Goal: Complete application form: Complete application form

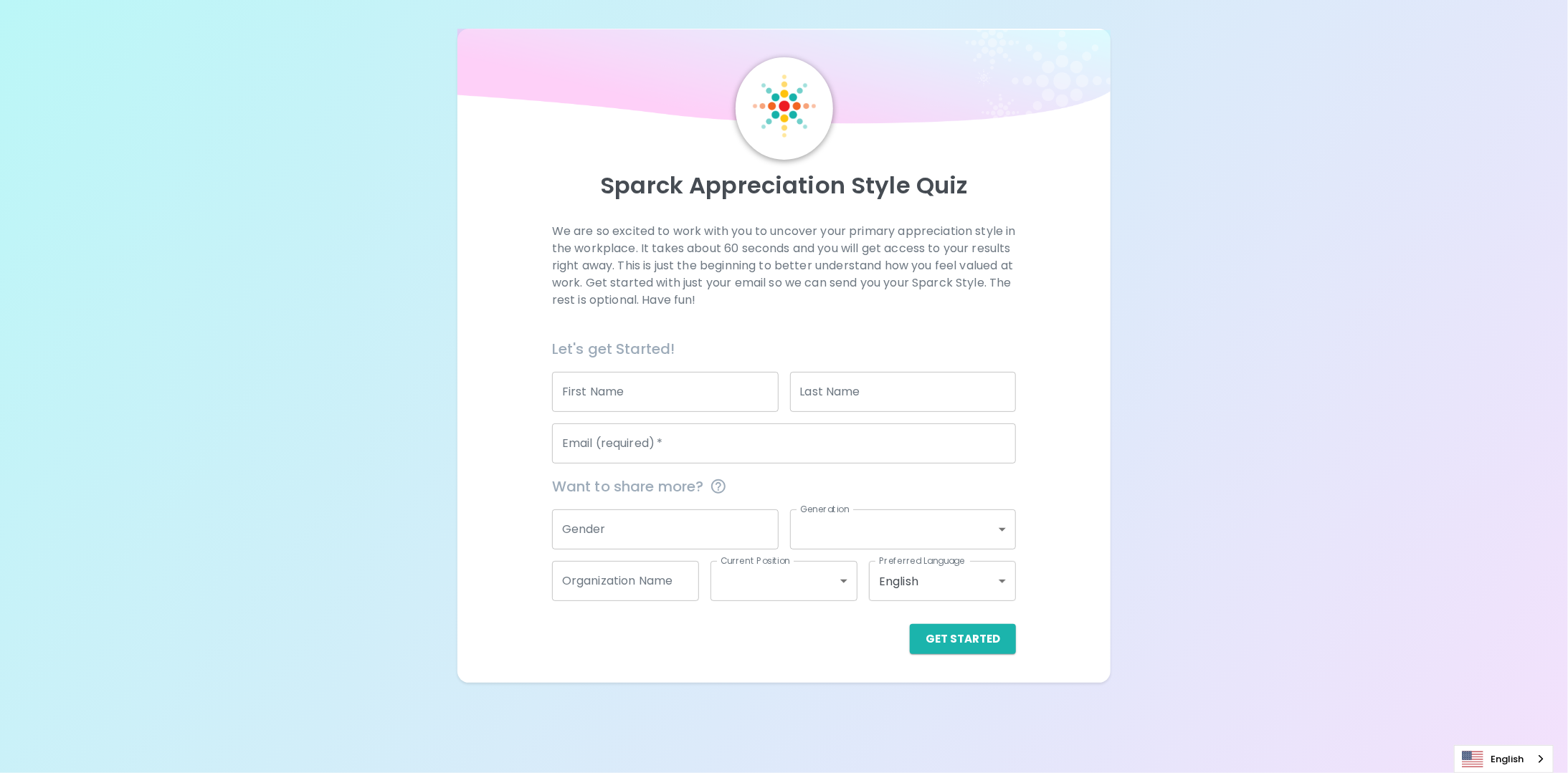
click at [662, 396] on input "First Name" at bounding box center [665, 392] width 226 height 40
type input "[PERSON_NAME]"
type input "B"
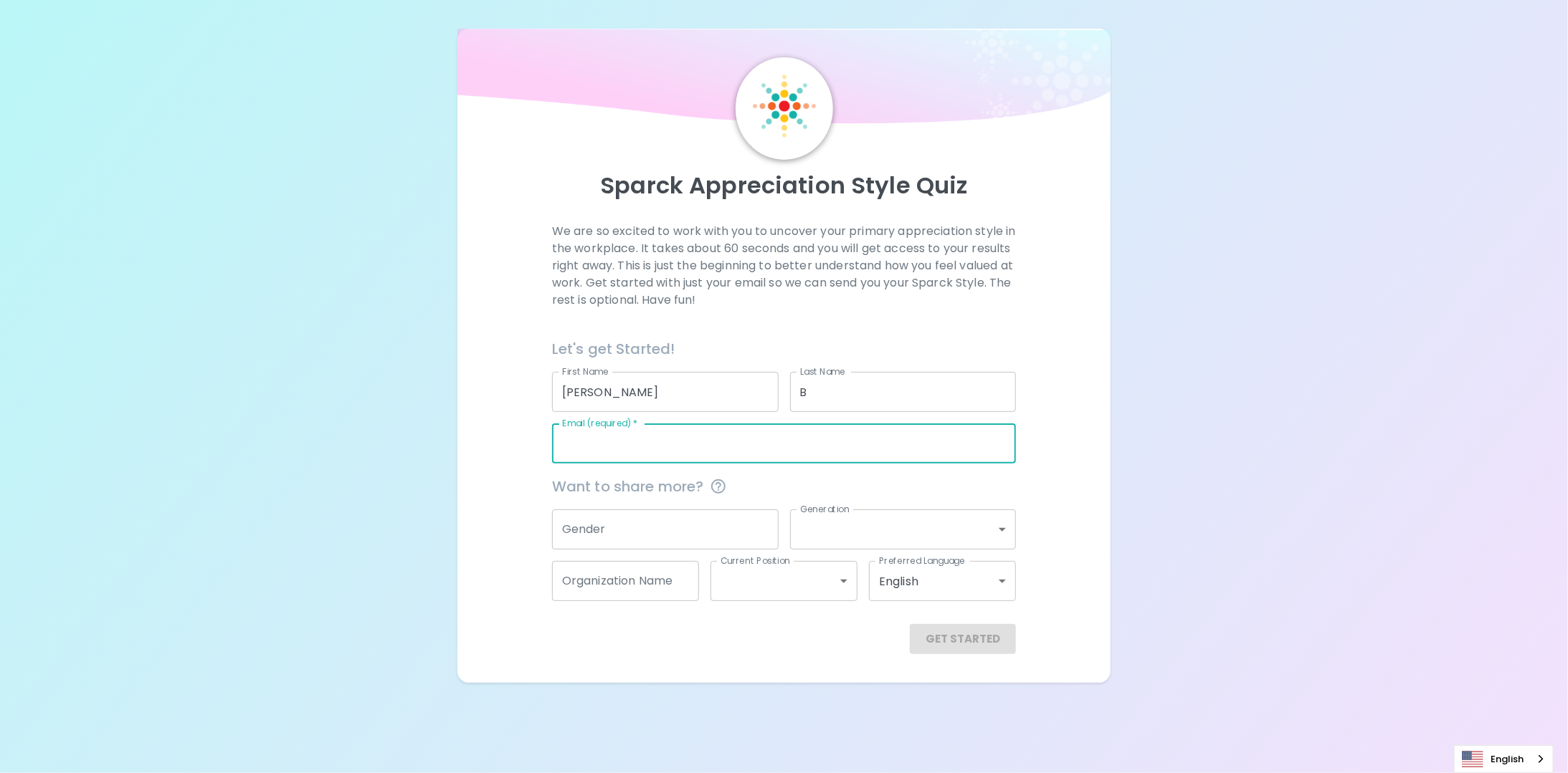
click at [639, 428] on div "Email (required)   * Email (required)   *" at bounding box center [784, 443] width 464 height 40
type input "[EMAIL_ADDRESS][DOMAIN_NAME]"
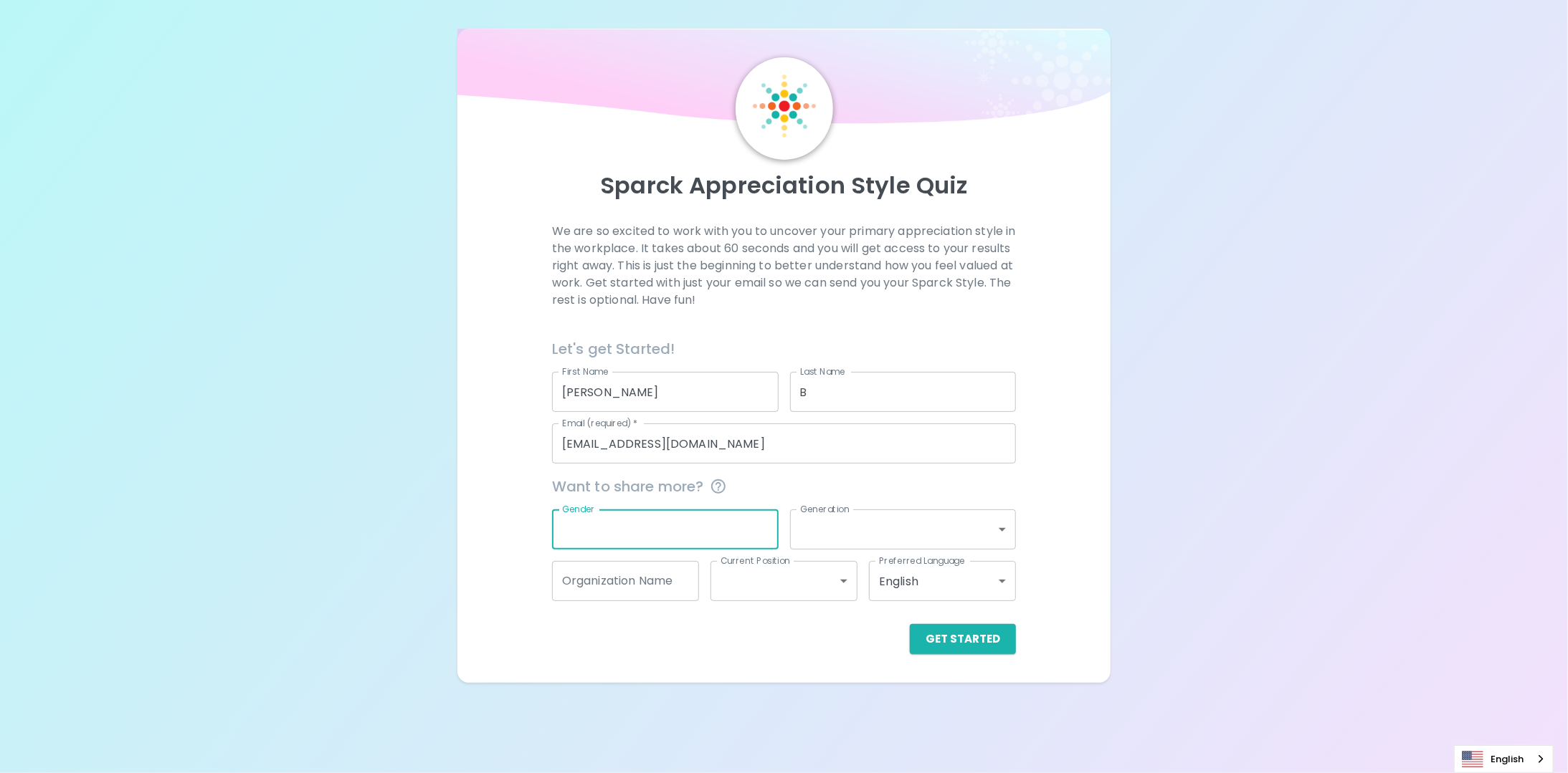
click at [670, 520] on input "Gender" at bounding box center [665, 529] width 226 height 40
type input "[DEMOGRAPHIC_DATA]"
click at [879, 522] on body "Sparck Appreciation Style Quiz We are so excited to work with you to uncover yo…" at bounding box center [784, 386] width 1568 height 773
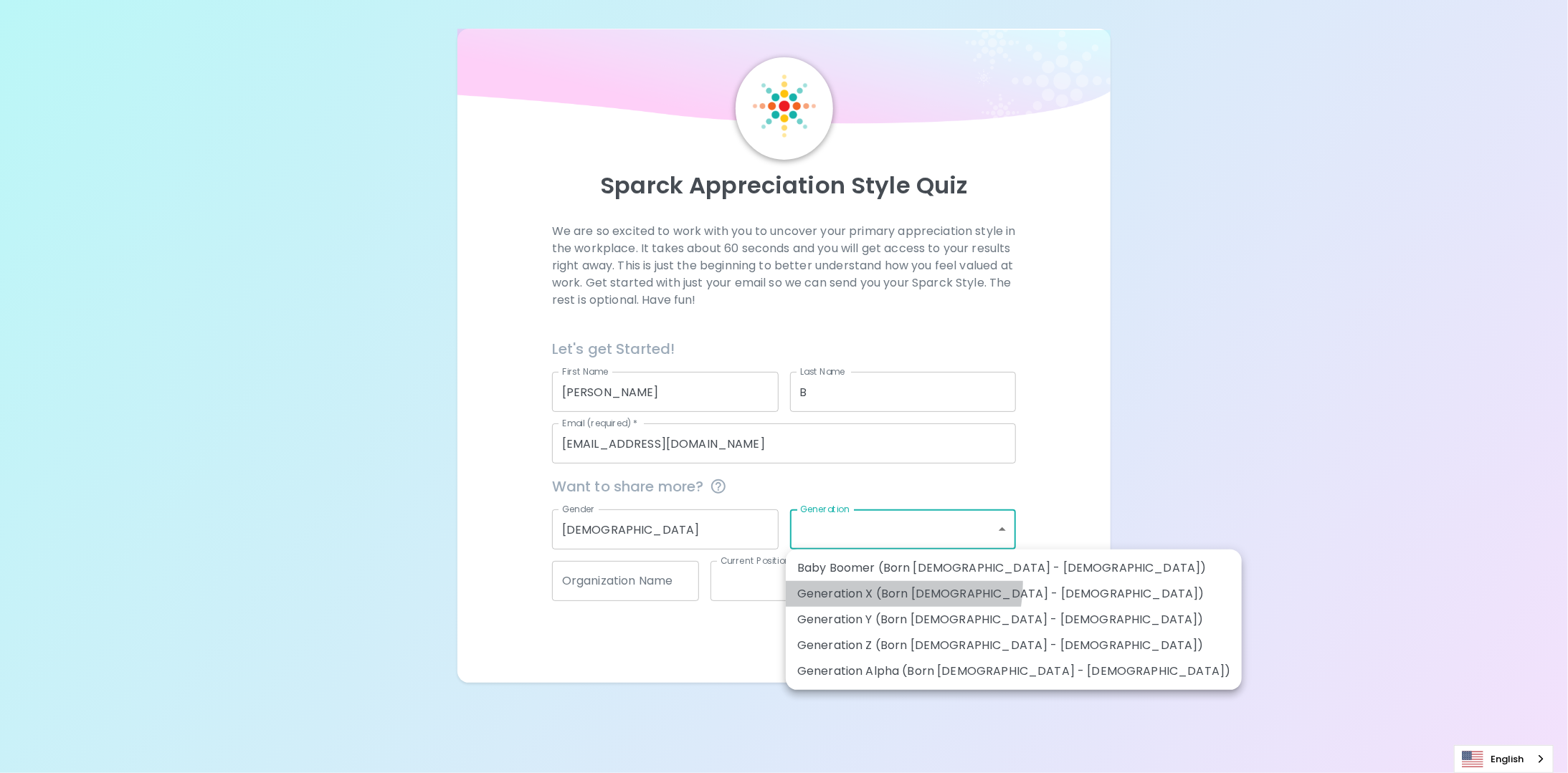
click at [885, 584] on li "Generation X (Born [DEMOGRAPHIC_DATA] - [DEMOGRAPHIC_DATA])" at bounding box center [1014, 593] width 456 height 26
type input "generation_x"
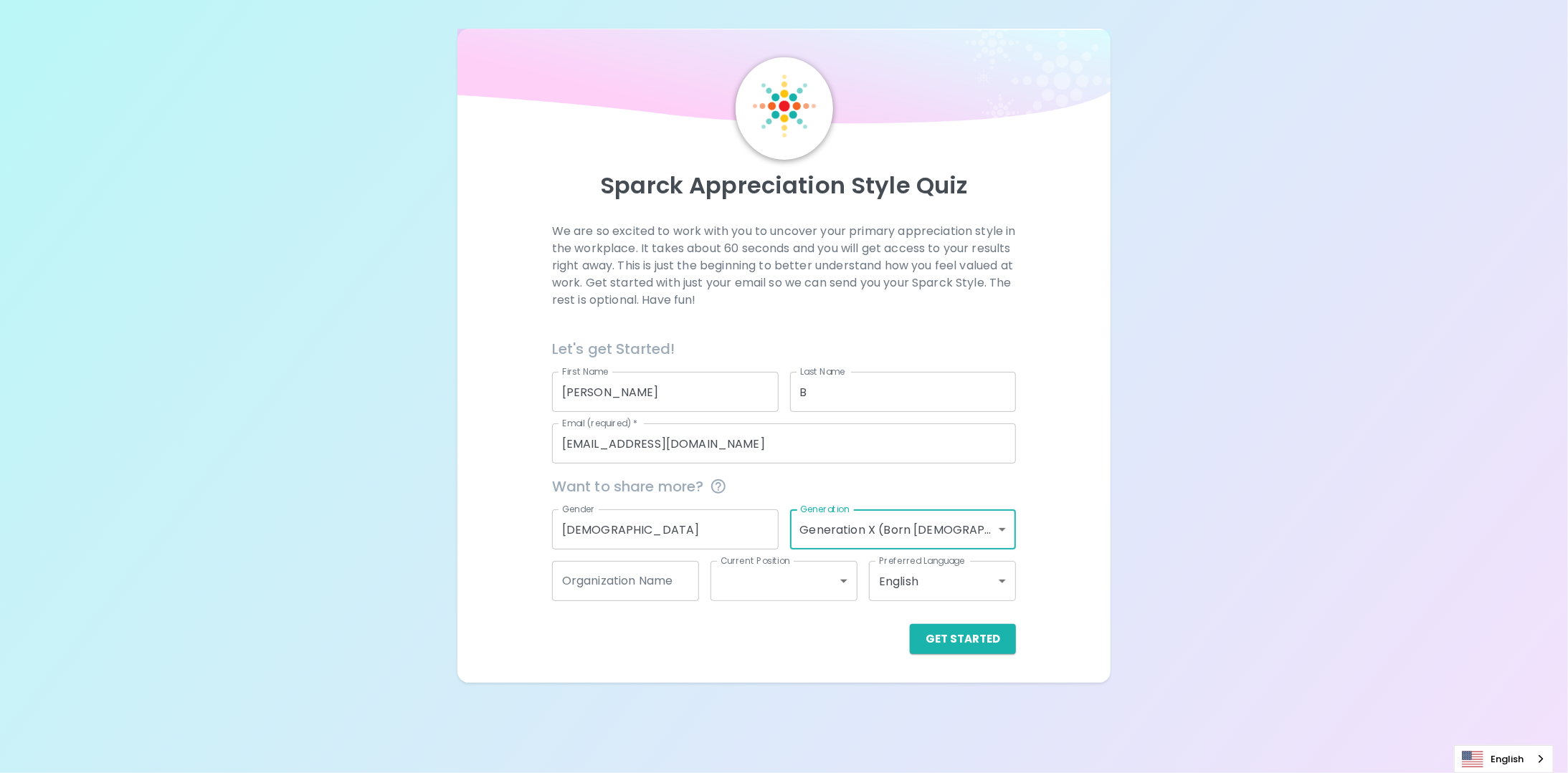
click at [652, 583] on input "Organization Name" at bounding box center [625, 581] width 147 height 40
type input "Microsoft"
click at [819, 569] on body "Sparck Appreciation Style Quiz We are so excited to work with you to uncover yo…" at bounding box center [784, 386] width 1568 height 773
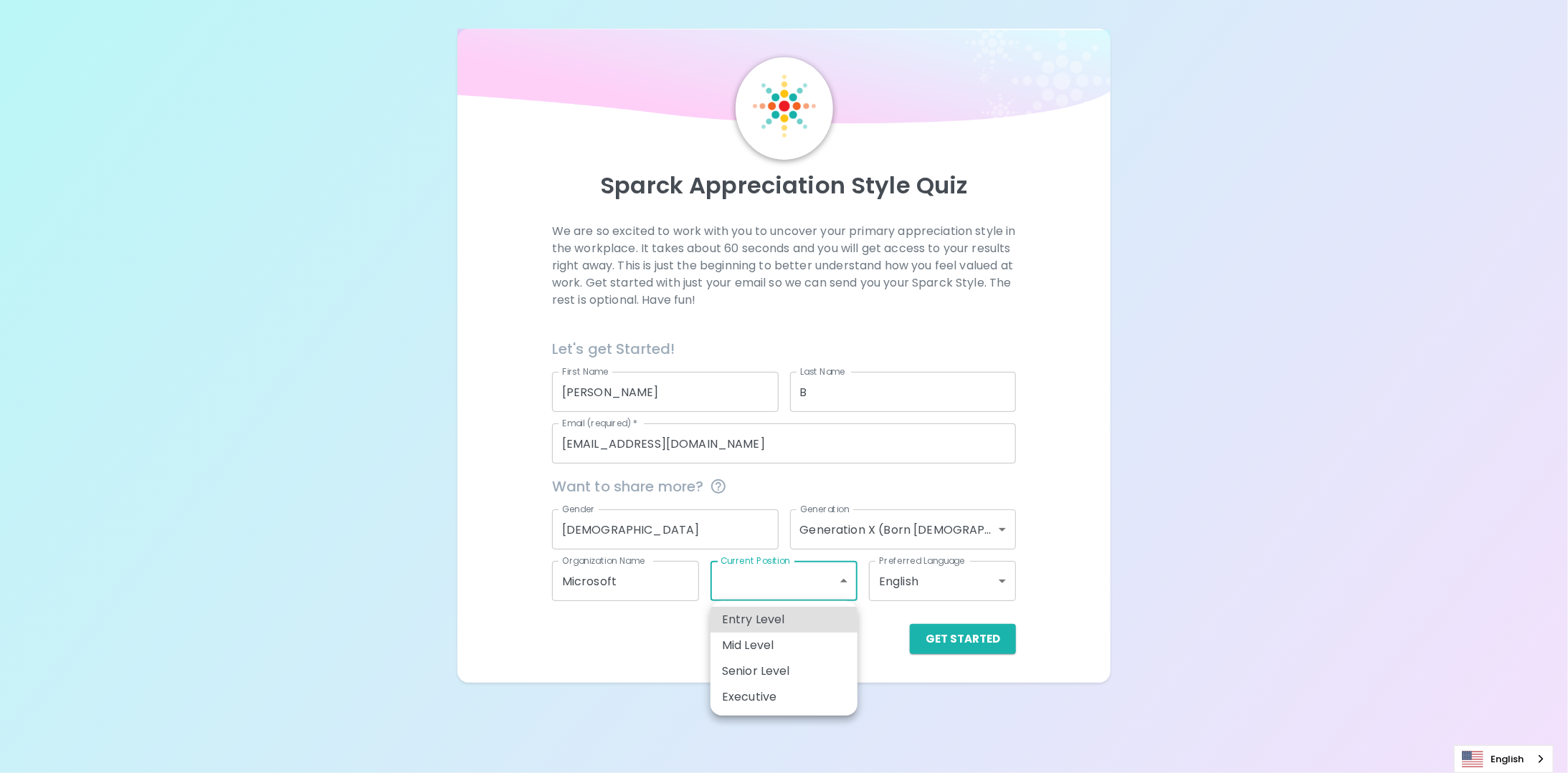
click at [803, 662] on li "Senior Level" at bounding box center [784, 671] width 147 height 26
type input "senior_level"
click at [958, 641] on button "Get Started" at bounding box center [963, 639] width 106 height 30
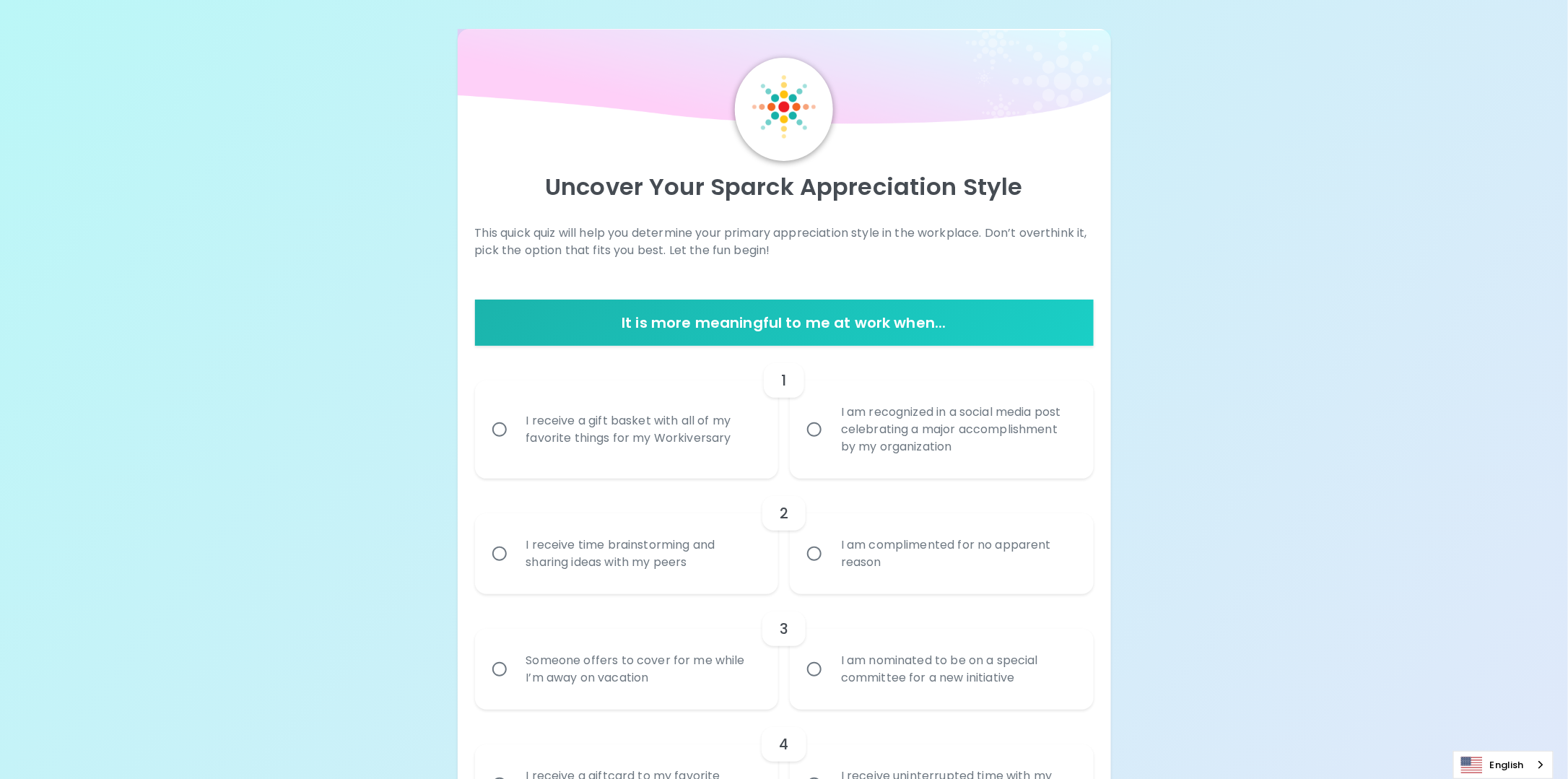
click at [677, 430] on div "I receive a gift basket with all of my favorite things for my Workiversary" at bounding box center [643, 430] width 257 height 69
click at [515, 430] on input "I receive a gift basket with all of my favorite things for my Workiversary" at bounding box center [499, 430] width 30 height 30
radio input "true"
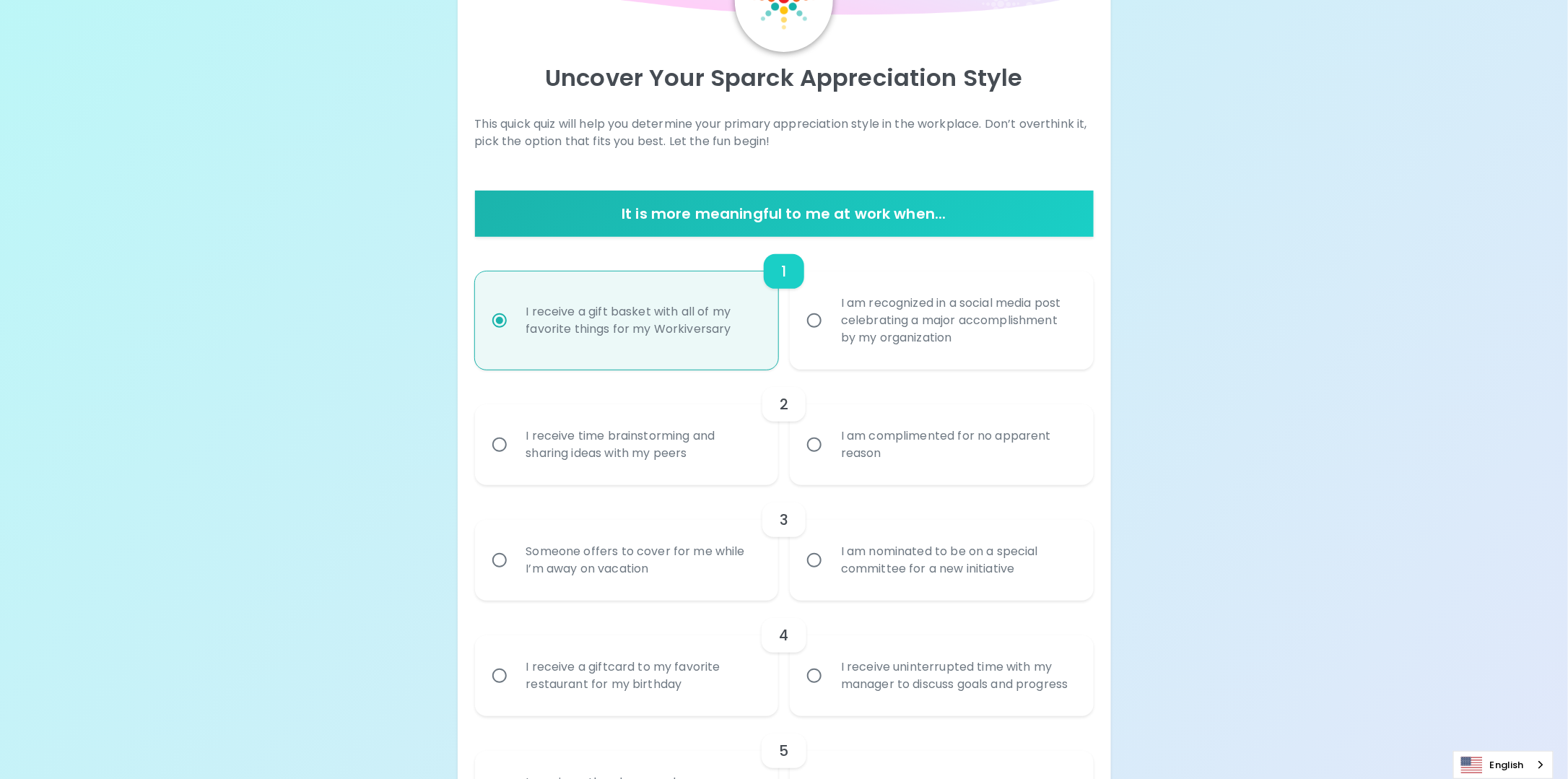
scroll to position [115, 0]
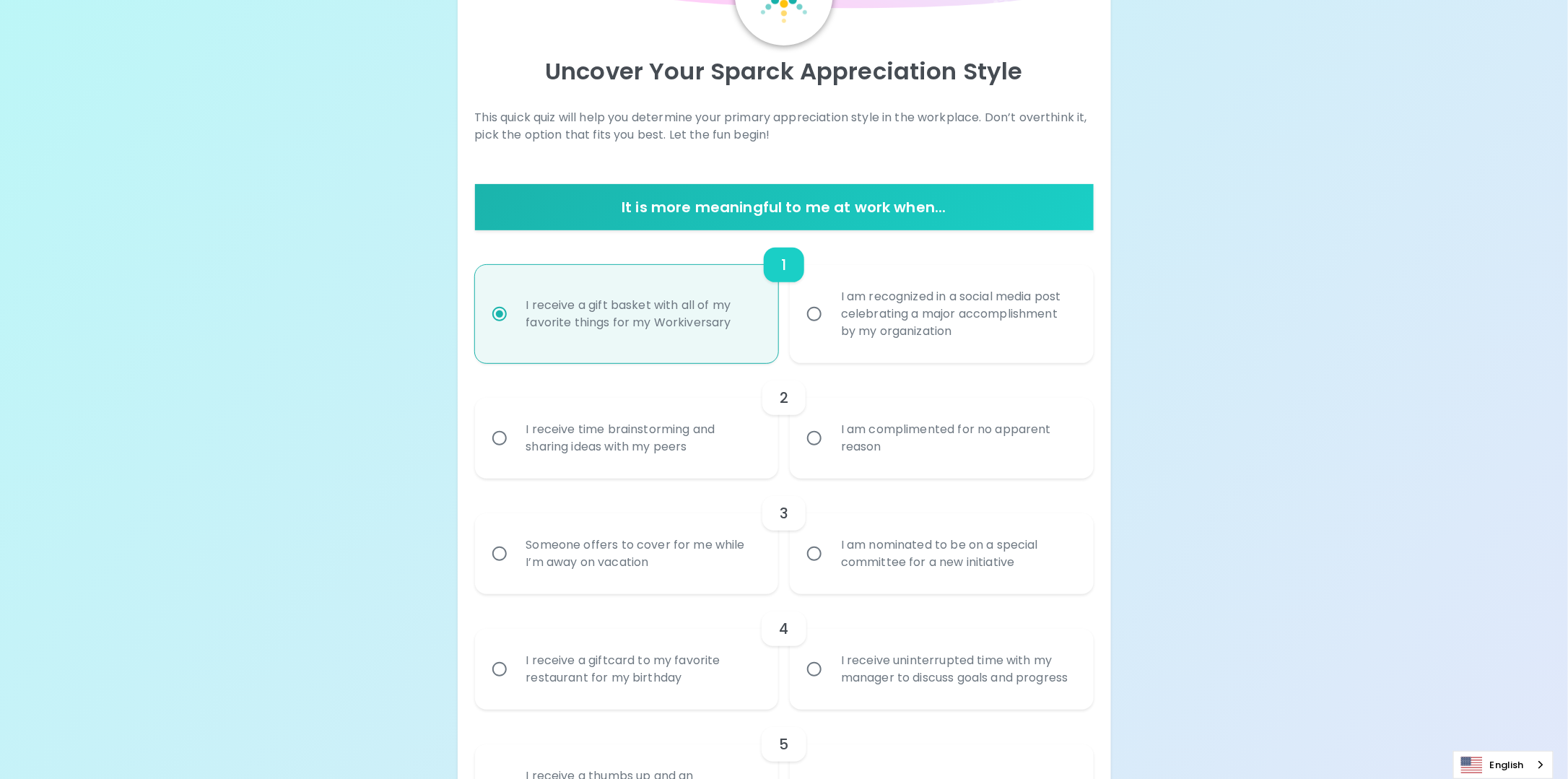
click at [839, 310] on div "I am recognized in a social media post celebrating a major accomplishment by my…" at bounding box center [958, 314] width 257 height 87
click at [830, 310] on input "I am recognized in a social media post celebrating a major accomplishment by my…" at bounding box center [814, 313] width 30 height 30
radio input "true"
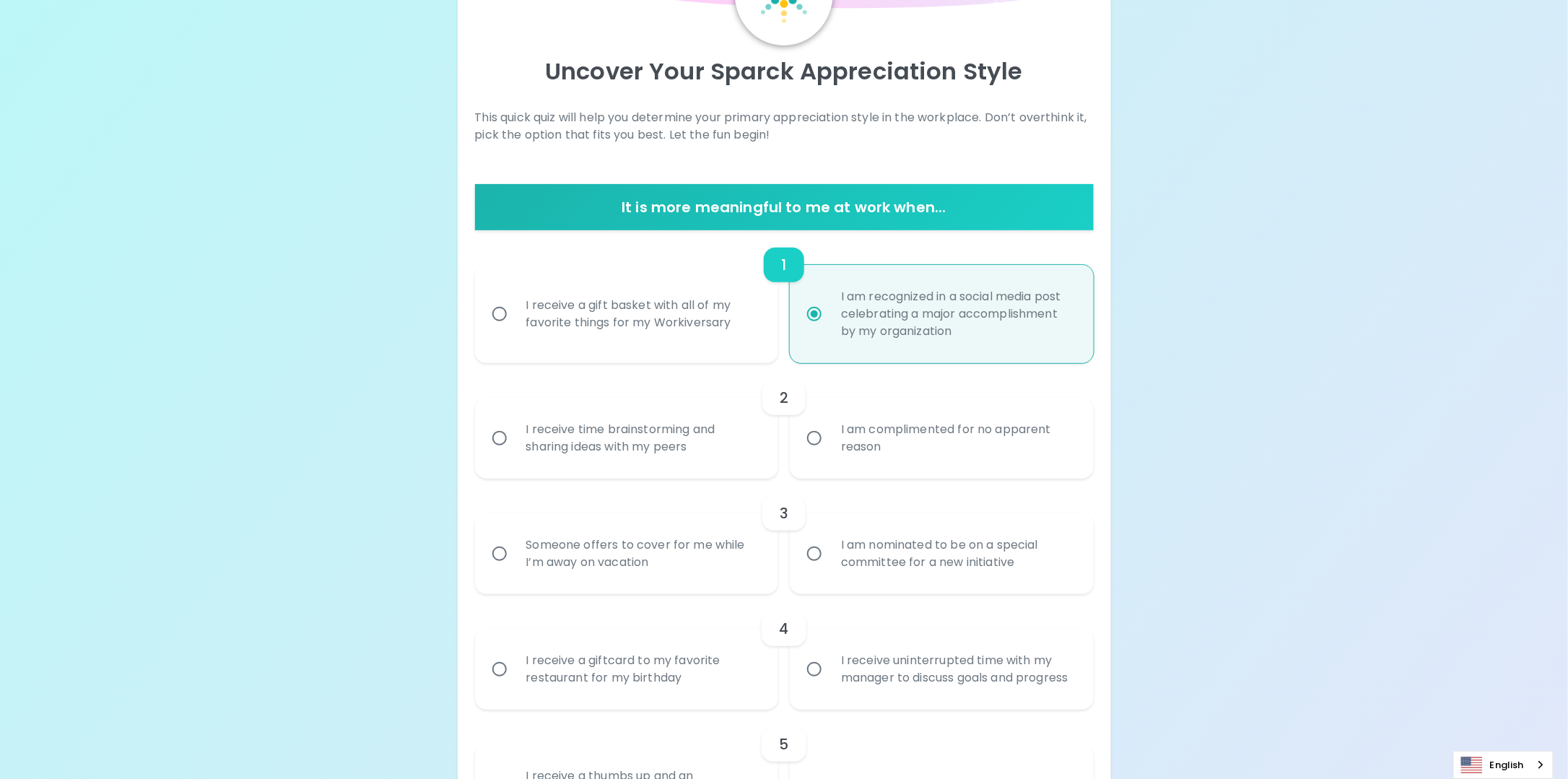
click at [858, 462] on div "I am complimented for no apparent reason" at bounding box center [958, 438] width 257 height 69
click at [830, 454] on input "I am complimented for no apparent reason" at bounding box center [814, 438] width 30 height 30
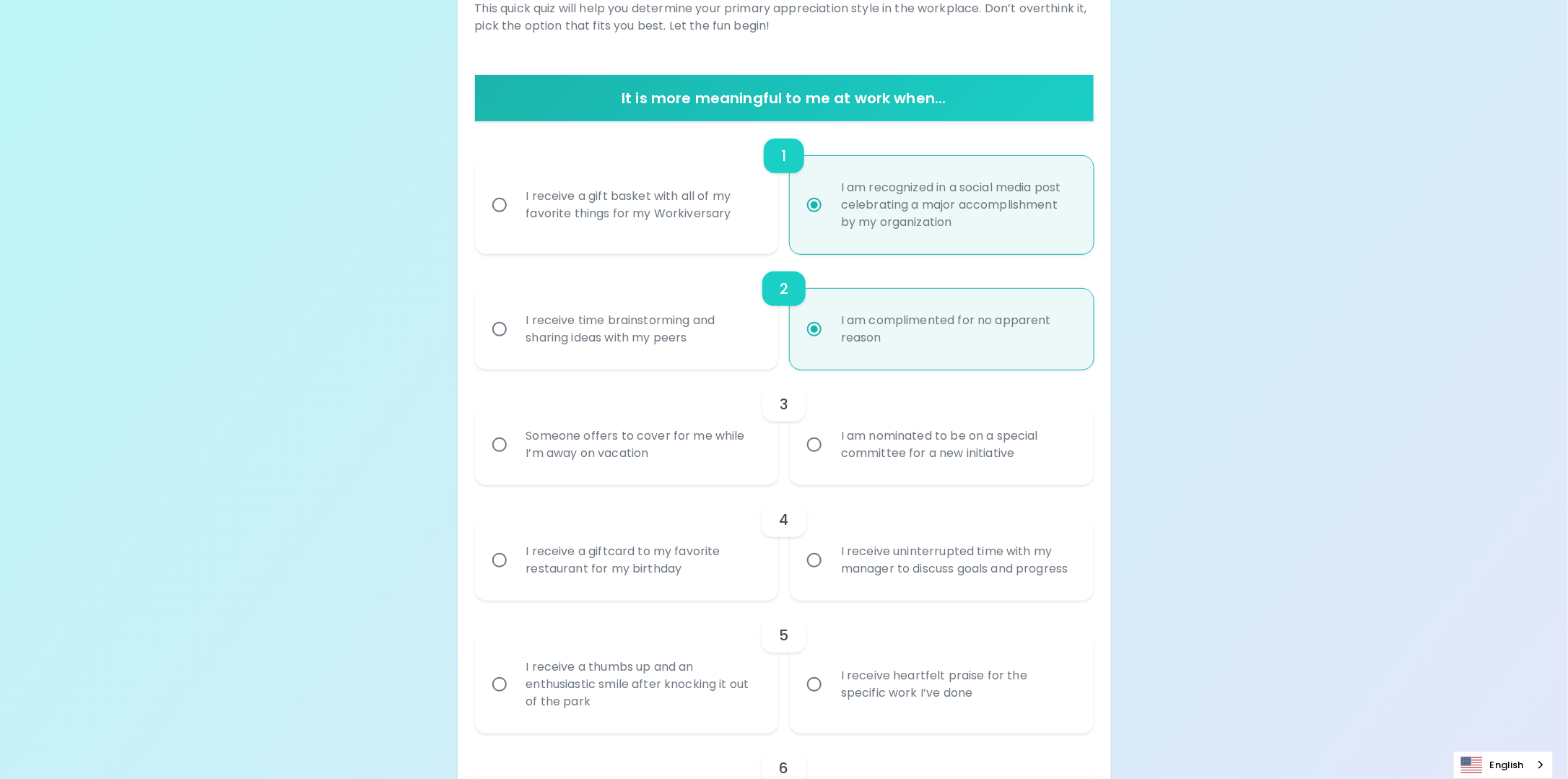
scroll to position [231, 0]
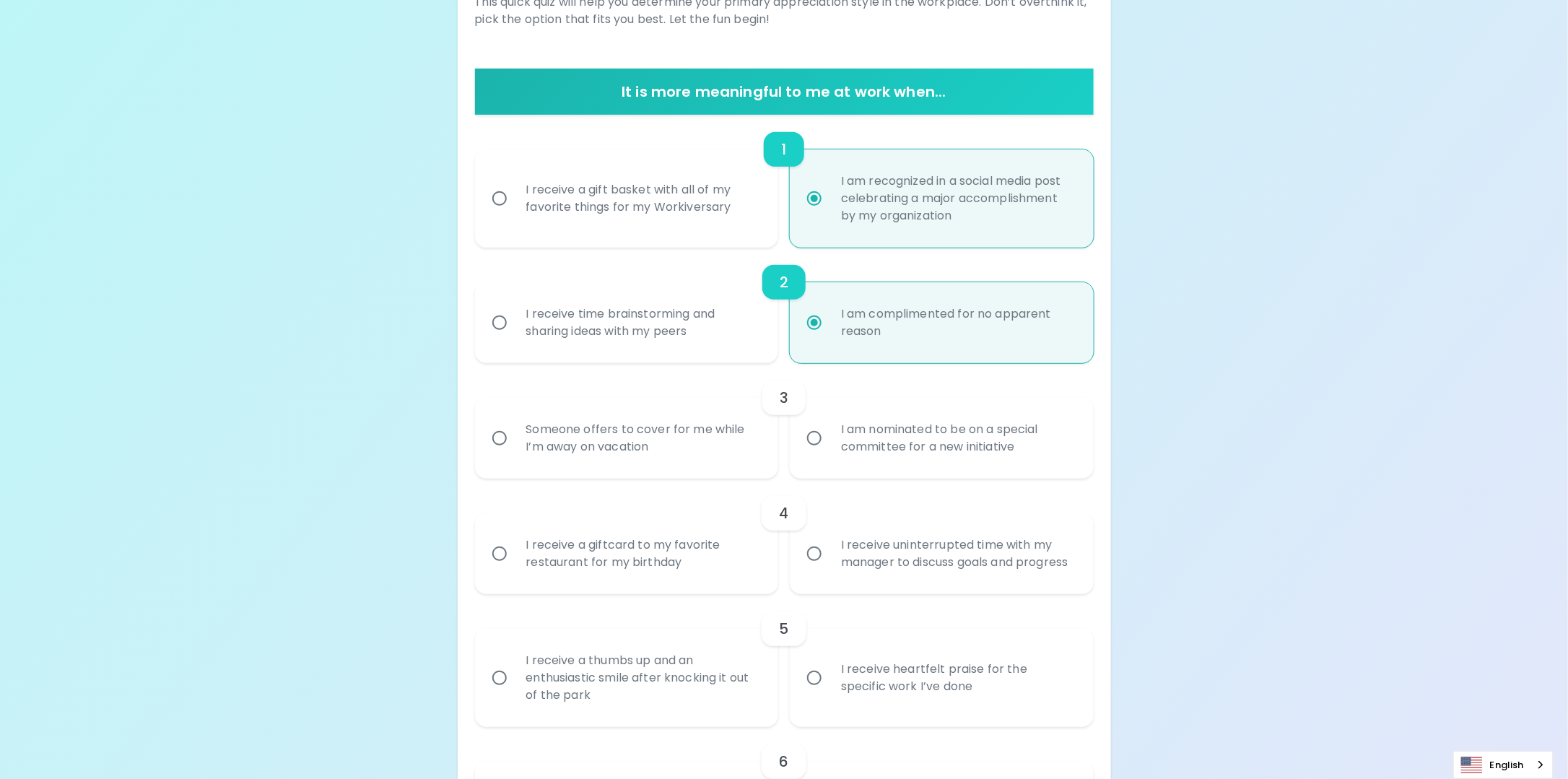
radio input "true"
click at [728, 449] on div "Someone offers to cover for me while I’m away on vacation" at bounding box center [643, 438] width 257 height 69
click at [515, 449] on input "Someone offers to cover for me while I’m away on vacation" at bounding box center [499, 438] width 30 height 30
radio input "false"
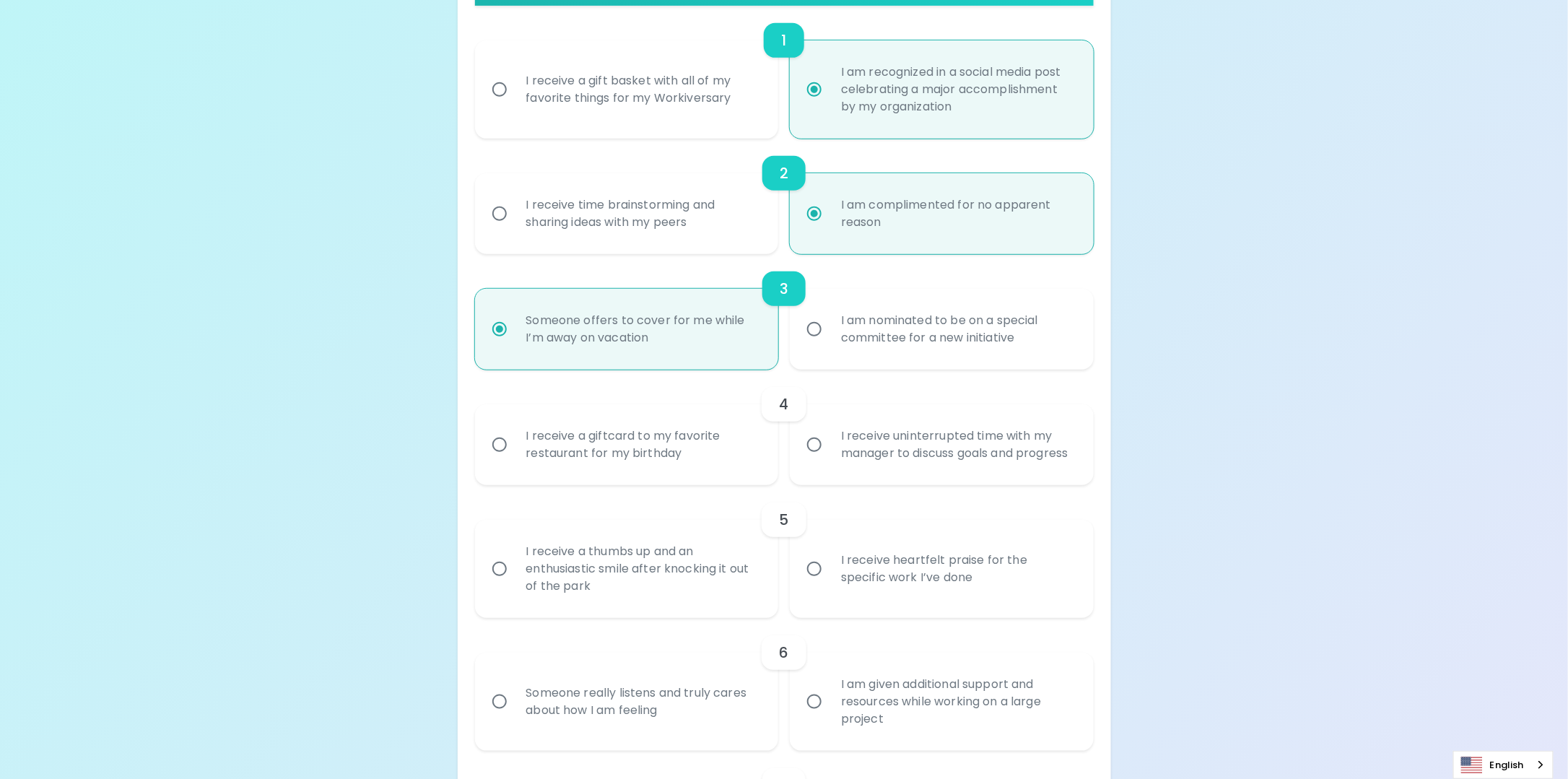
scroll to position [346, 0]
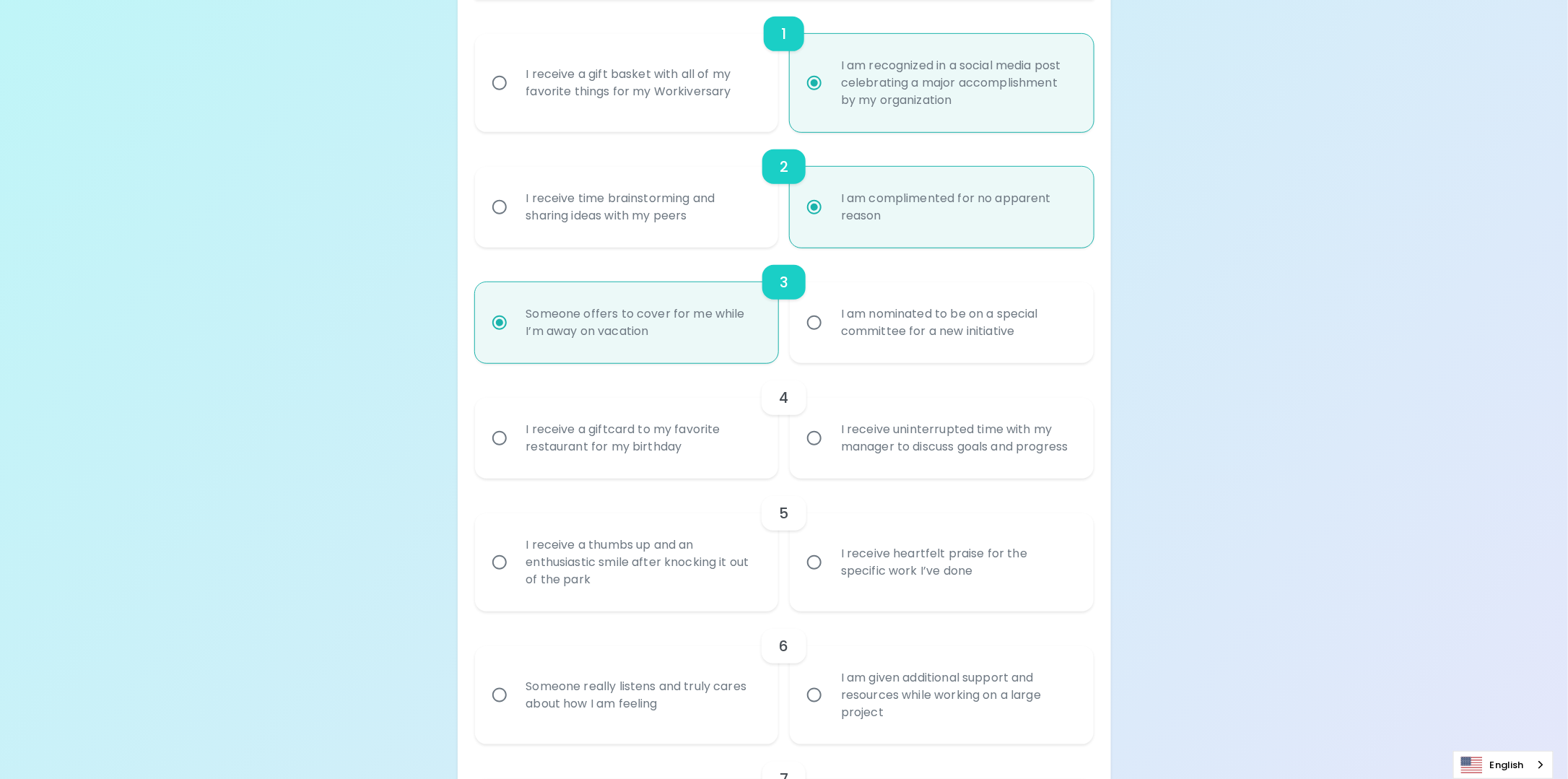
radio input "true"
click at [728, 449] on div "I receive a giftcard to my favorite restaurant for my birthday" at bounding box center [643, 438] width 257 height 69
click at [515, 449] on input "I receive a giftcard to my favorite restaurant for my birthday" at bounding box center [499, 438] width 30 height 30
radio input "false"
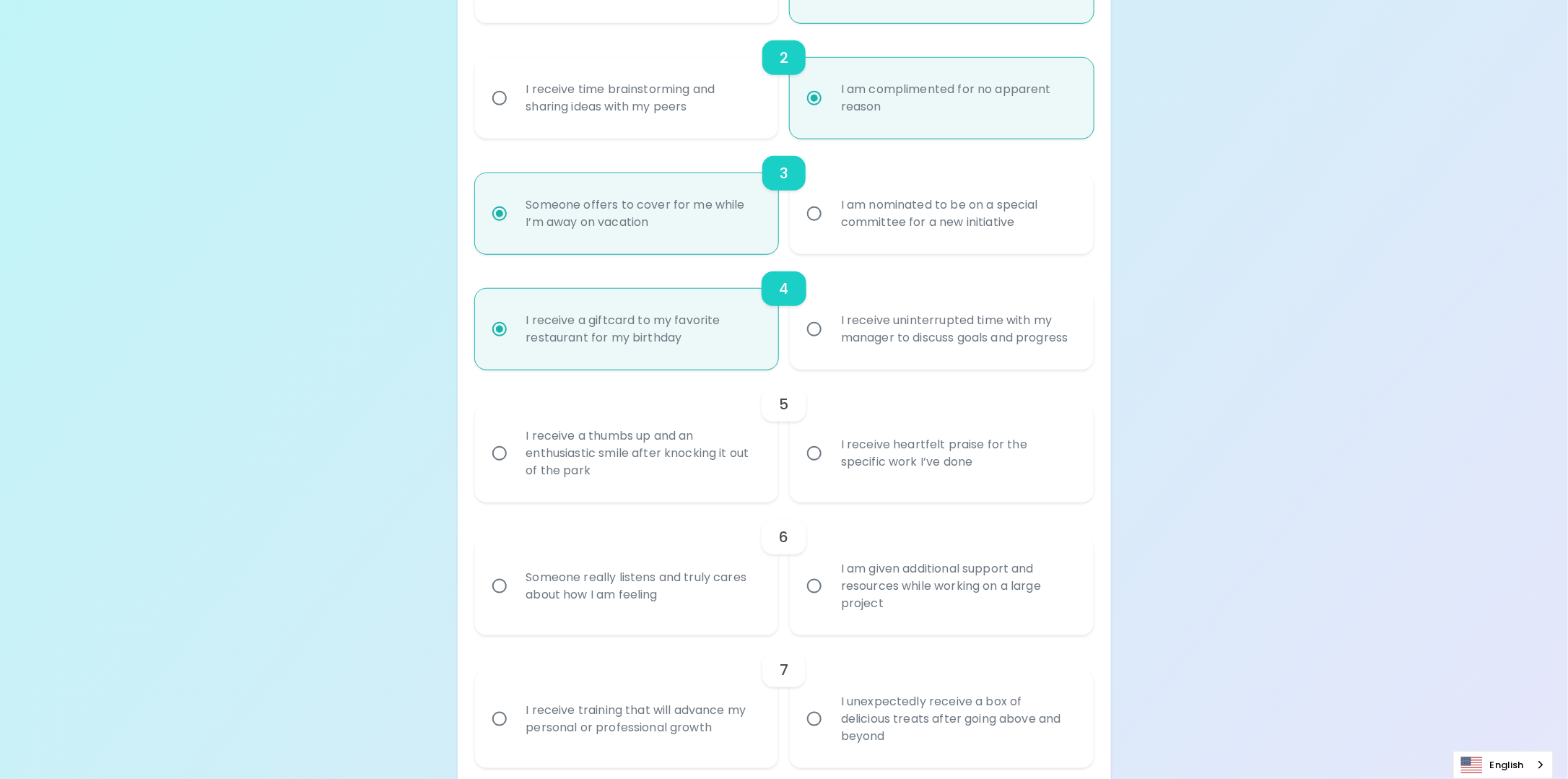
scroll to position [462, 0]
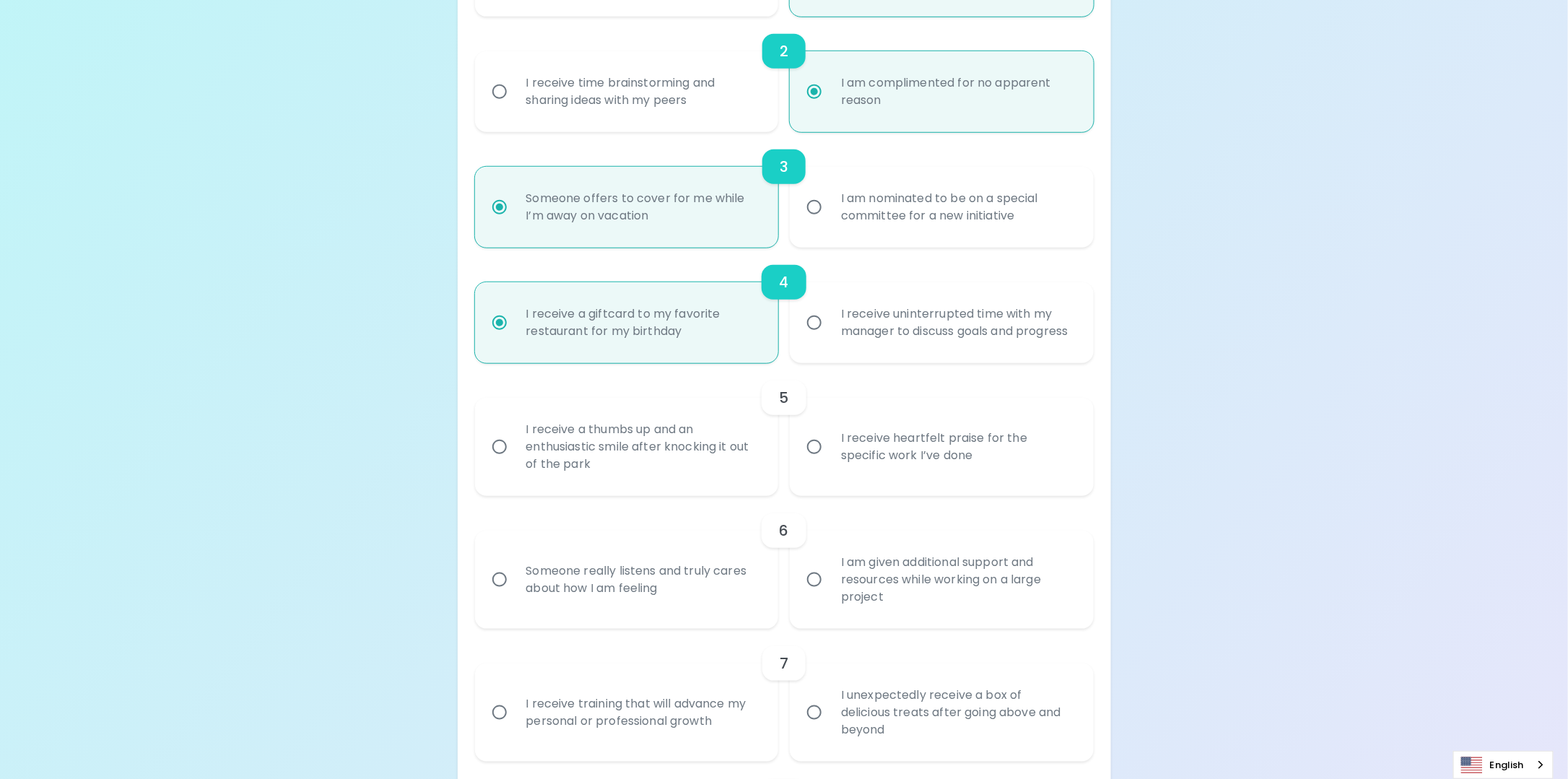
radio input "true"
click at [843, 474] on div "I receive heartfelt praise for the specific work I’ve done" at bounding box center [958, 447] width 257 height 69
click at [830, 462] on input "I receive heartfelt praise for the specific work I’ve done" at bounding box center [814, 447] width 30 height 30
radio input "false"
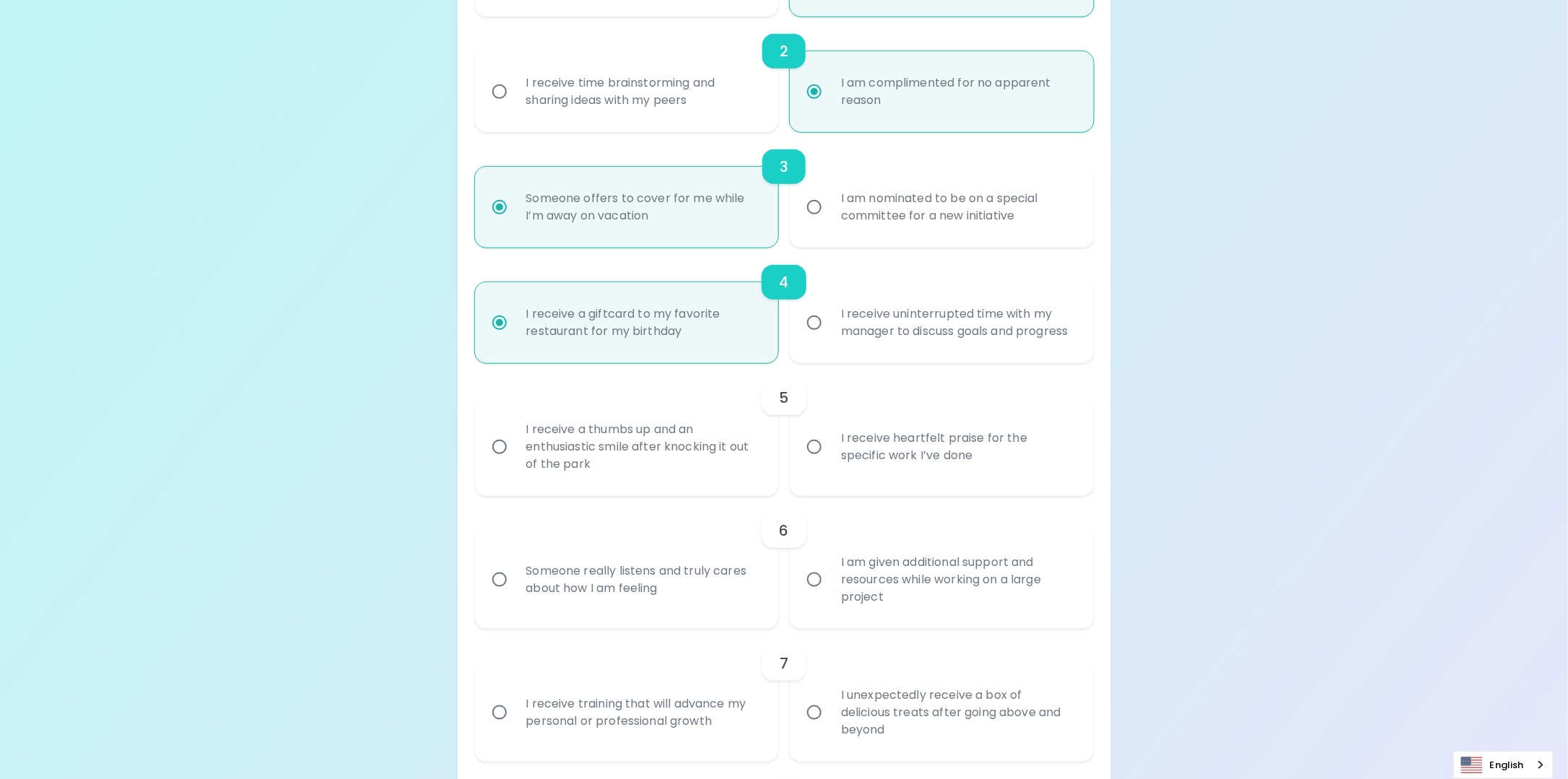
radio input "false"
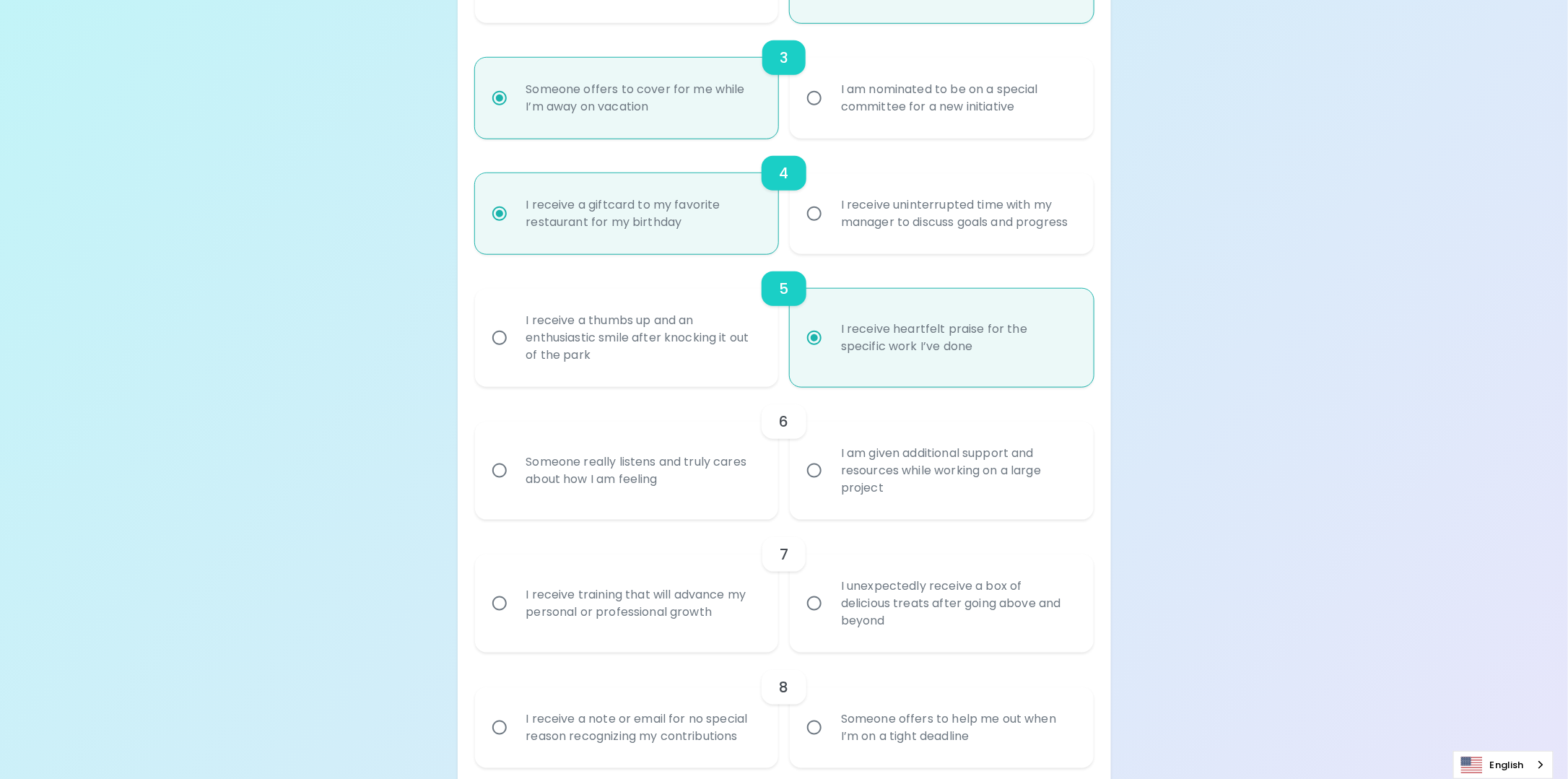
scroll to position [577, 0]
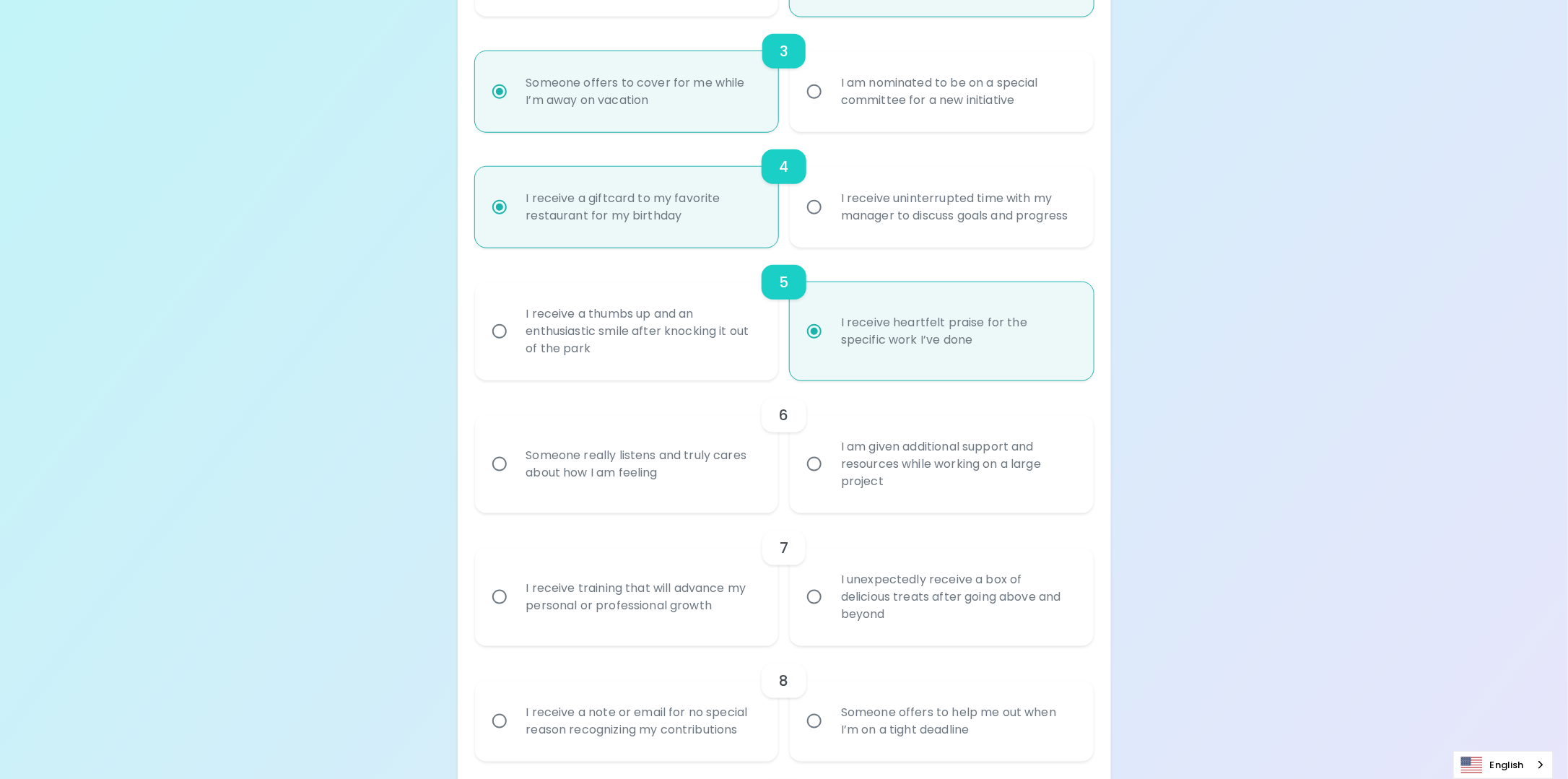
radio input "true"
click at [852, 499] on div "I am given additional support and resources while working on a large project" at bounding box center [958, 464] width 257 height 87
click at [830, 480] on input "I am given additional support and resources while working on a large project" at bounding box center [814, 464] width 30 height 30
radio input "false"
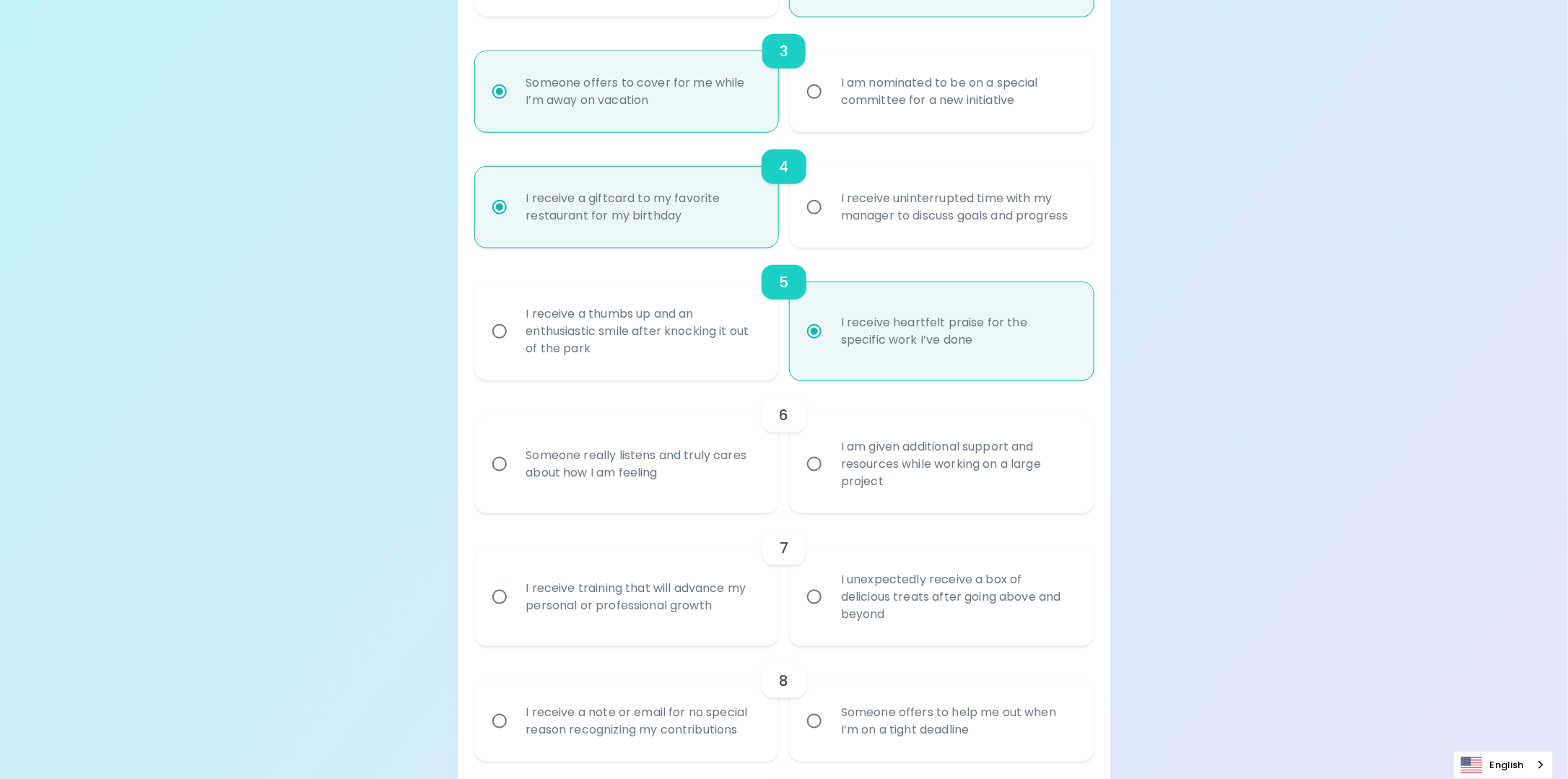
radio input "false"
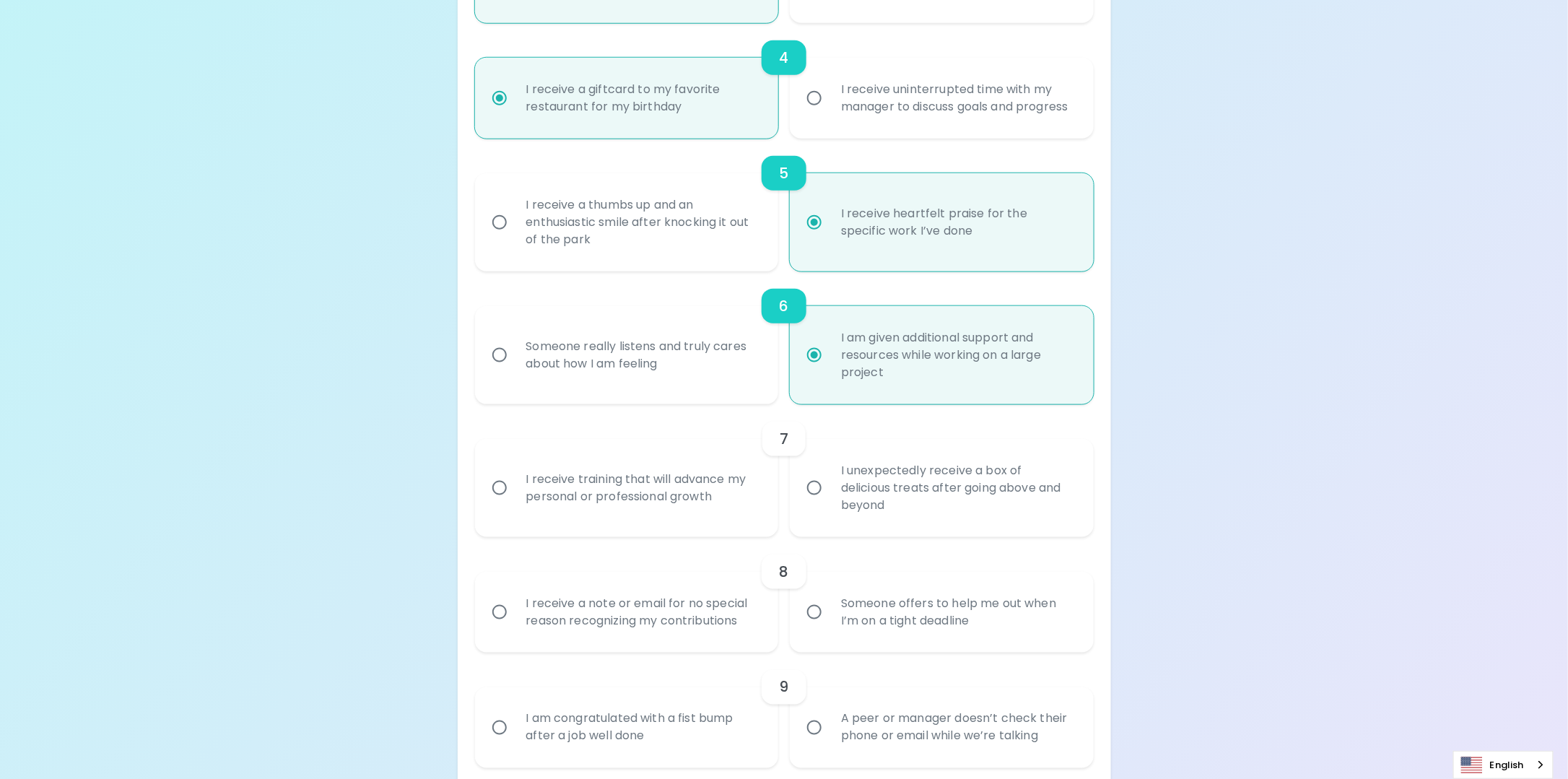
scroll to position [694, 0]
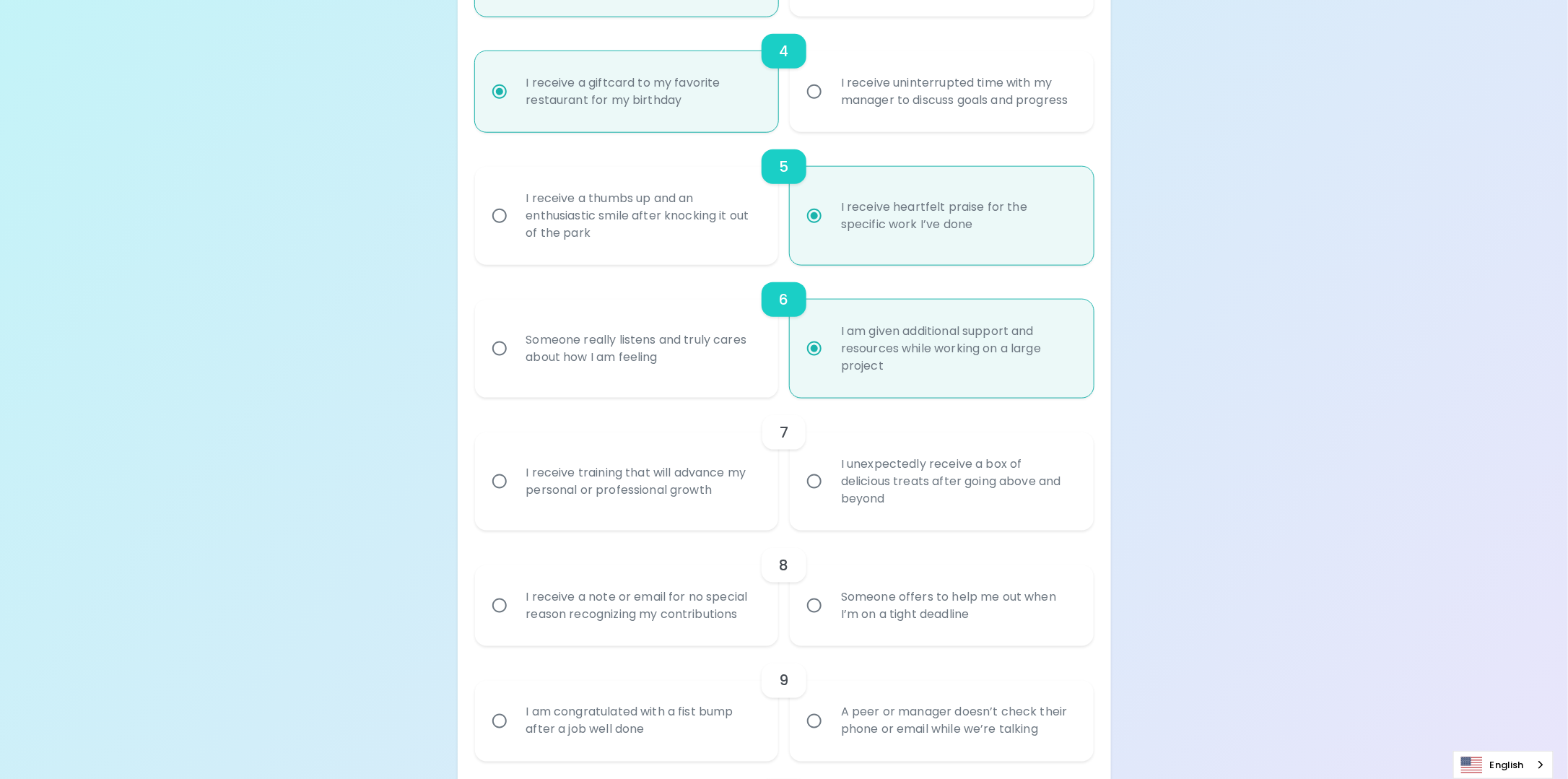
radio input "true"
click at [848, 510] on div "I unexpectedly receive a box of delicious treats after going above and beyond" at bounding box center [958, 482] width 257 height 87
click at [830, 497] on input "I unexpectedly receive a box of delicious treats after going above and beyond" at bounding box center [814, 481] width 30 height 30
radio input "false"
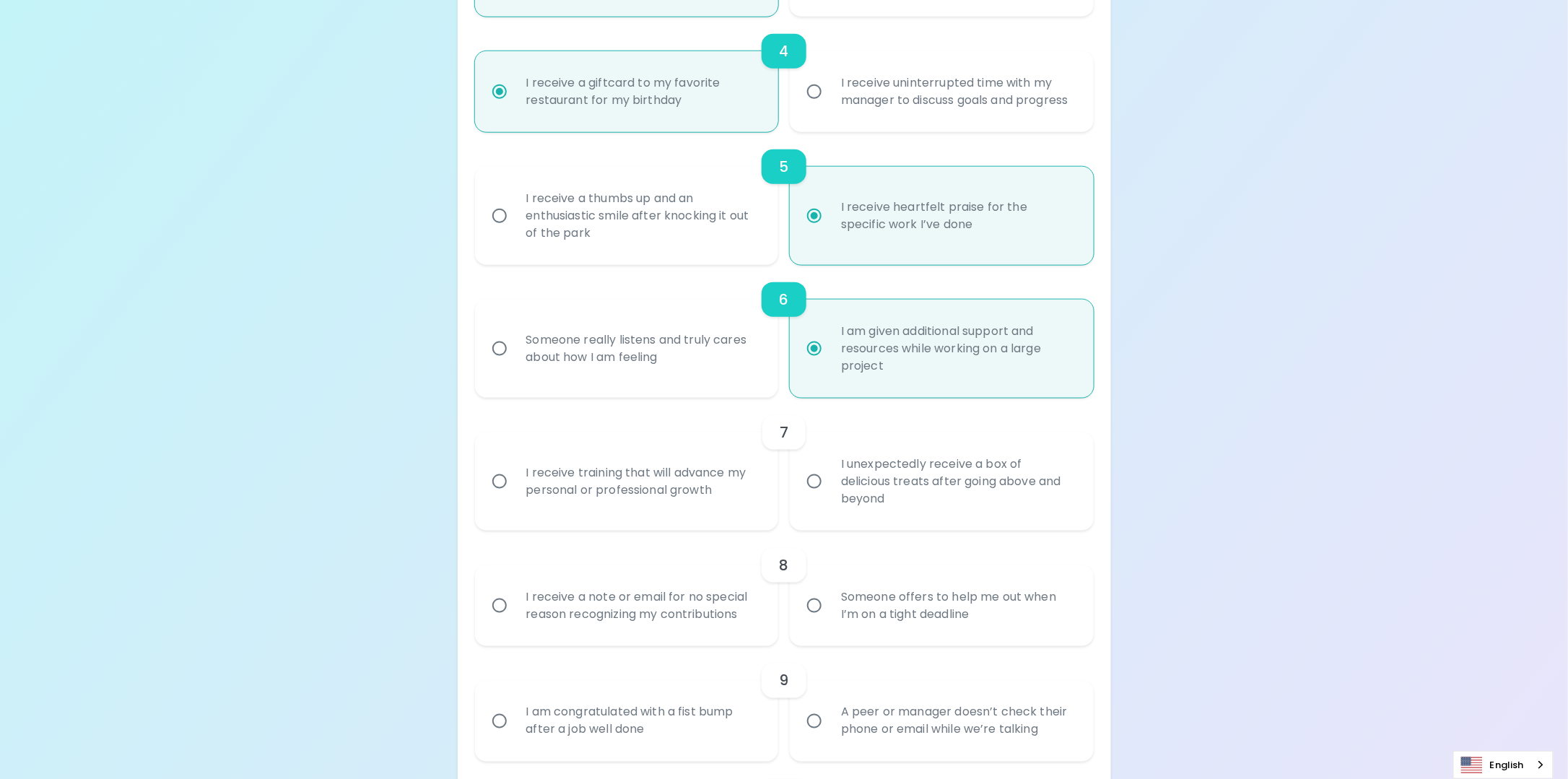
radio input "false"
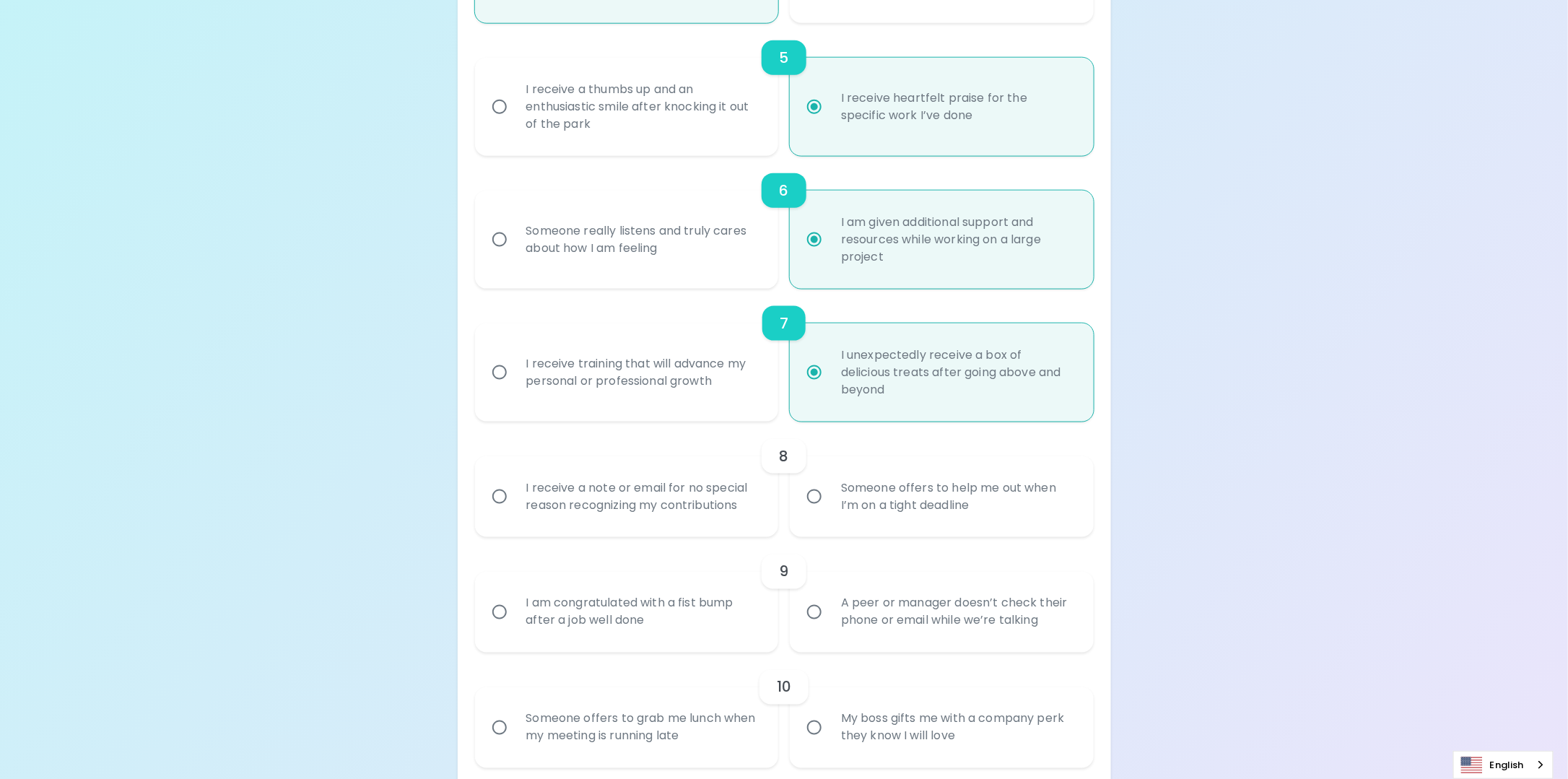
scroll to position [809, 0]
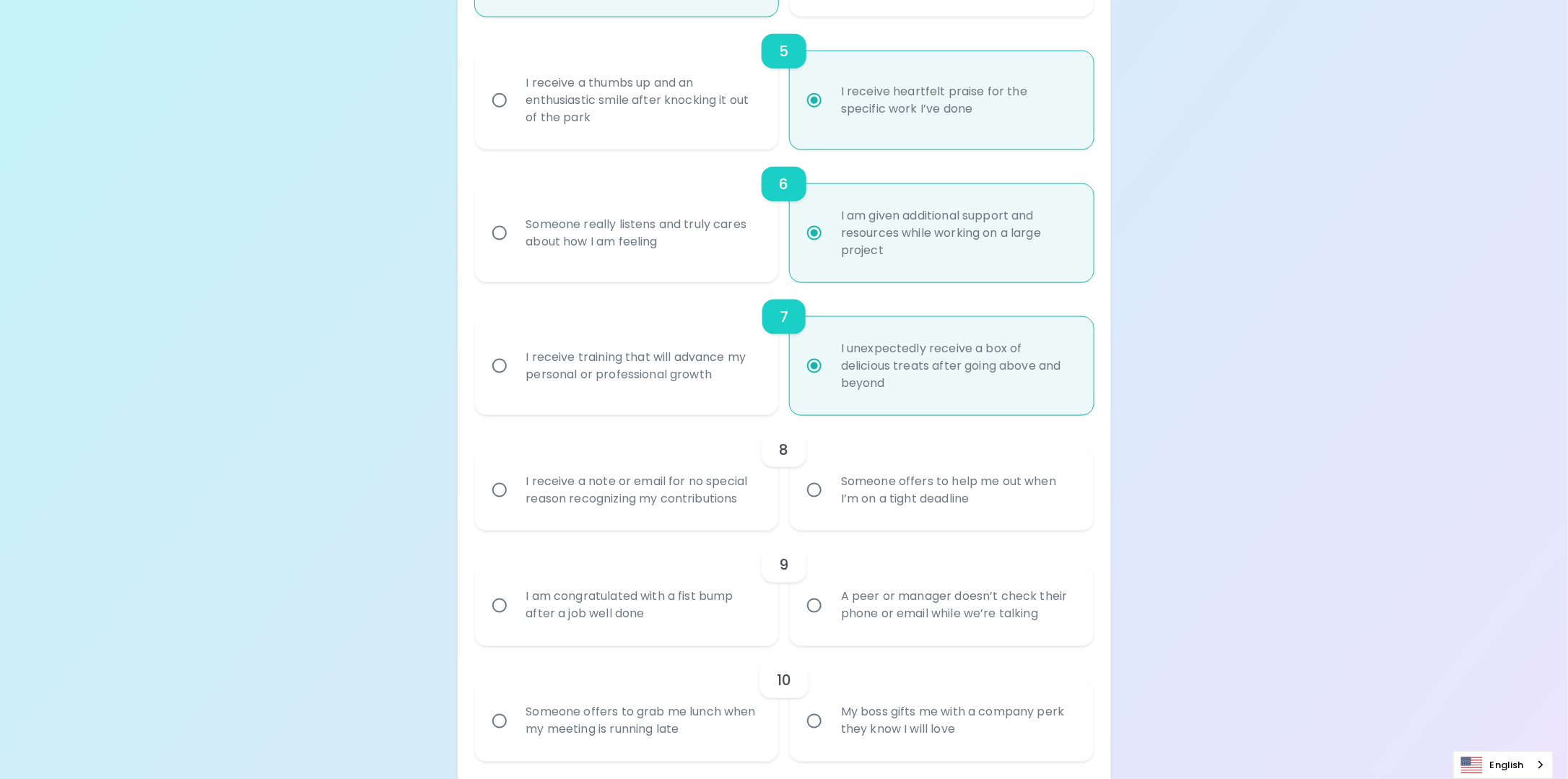
radio input "true"
click at [693, 516] on div "I receive a note or email for no special reason recognizing my contributions" at bounding box center [643, 491] width 257 height 69
click at [515, 505] on input "I receive a note or email for no special reason recognizing my contributions" at bounding box center [499, 490] width 30 height 30
radio input "false"
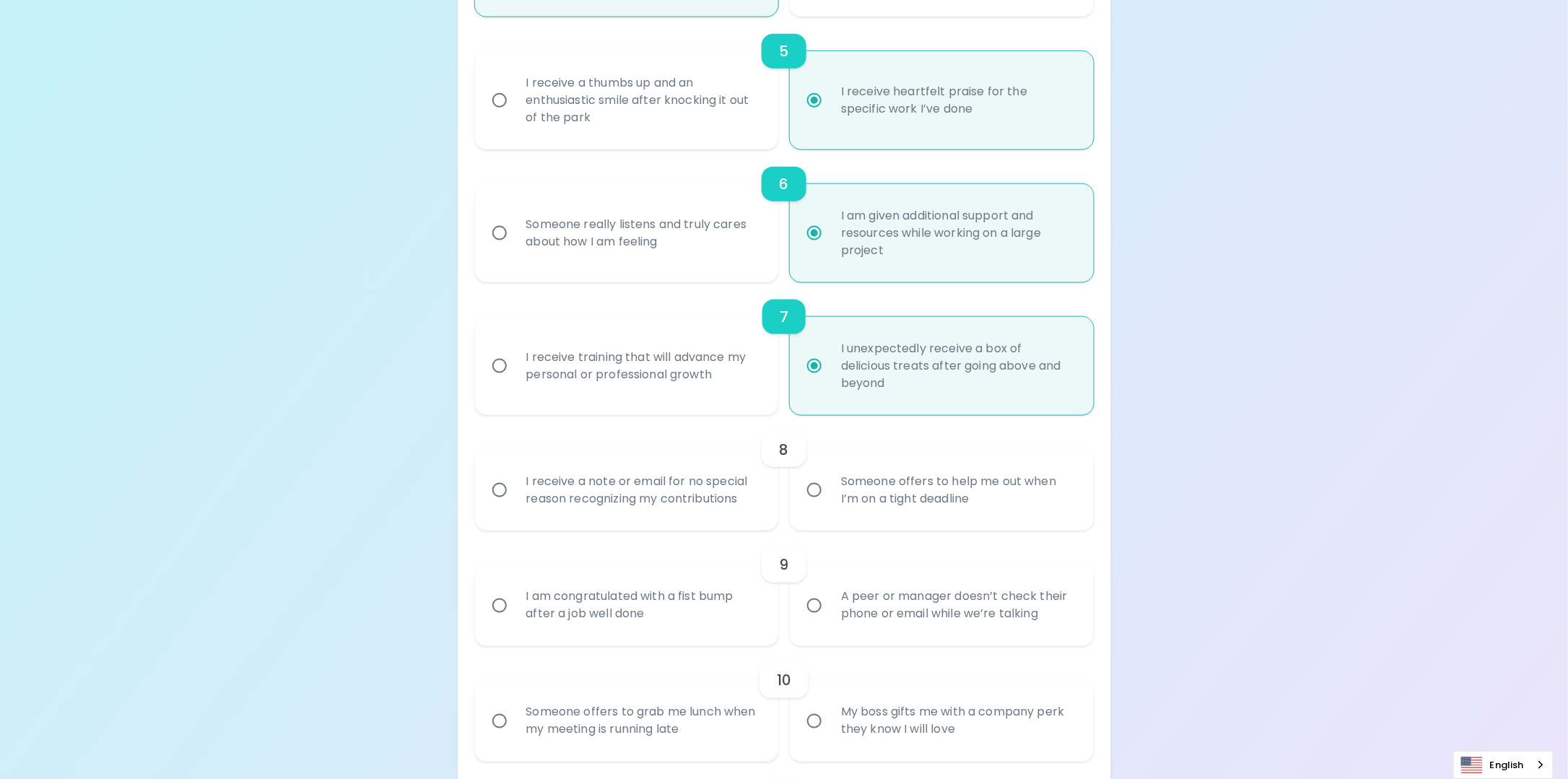
radio input "false"
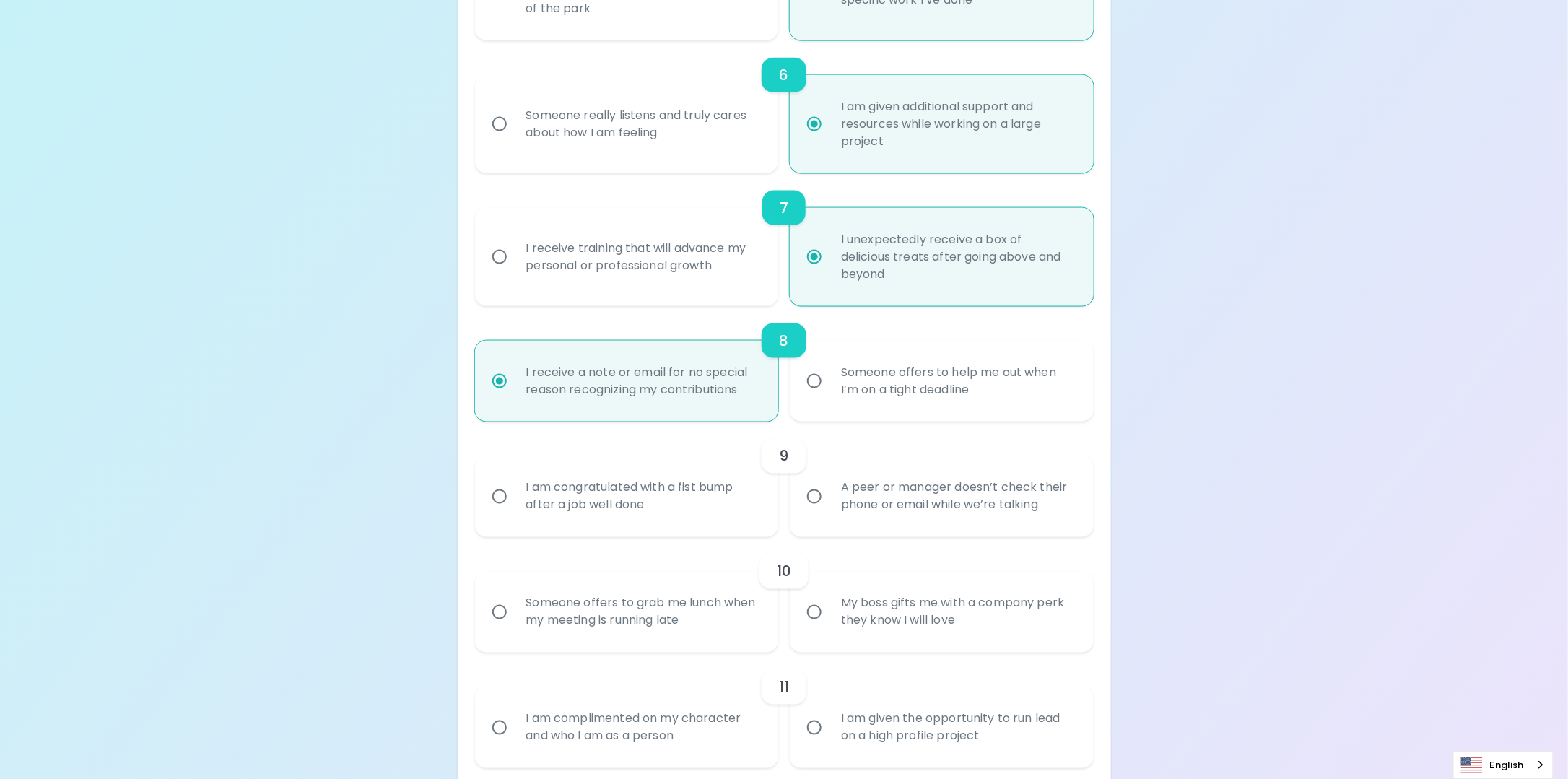
scroll to position [925, 0]
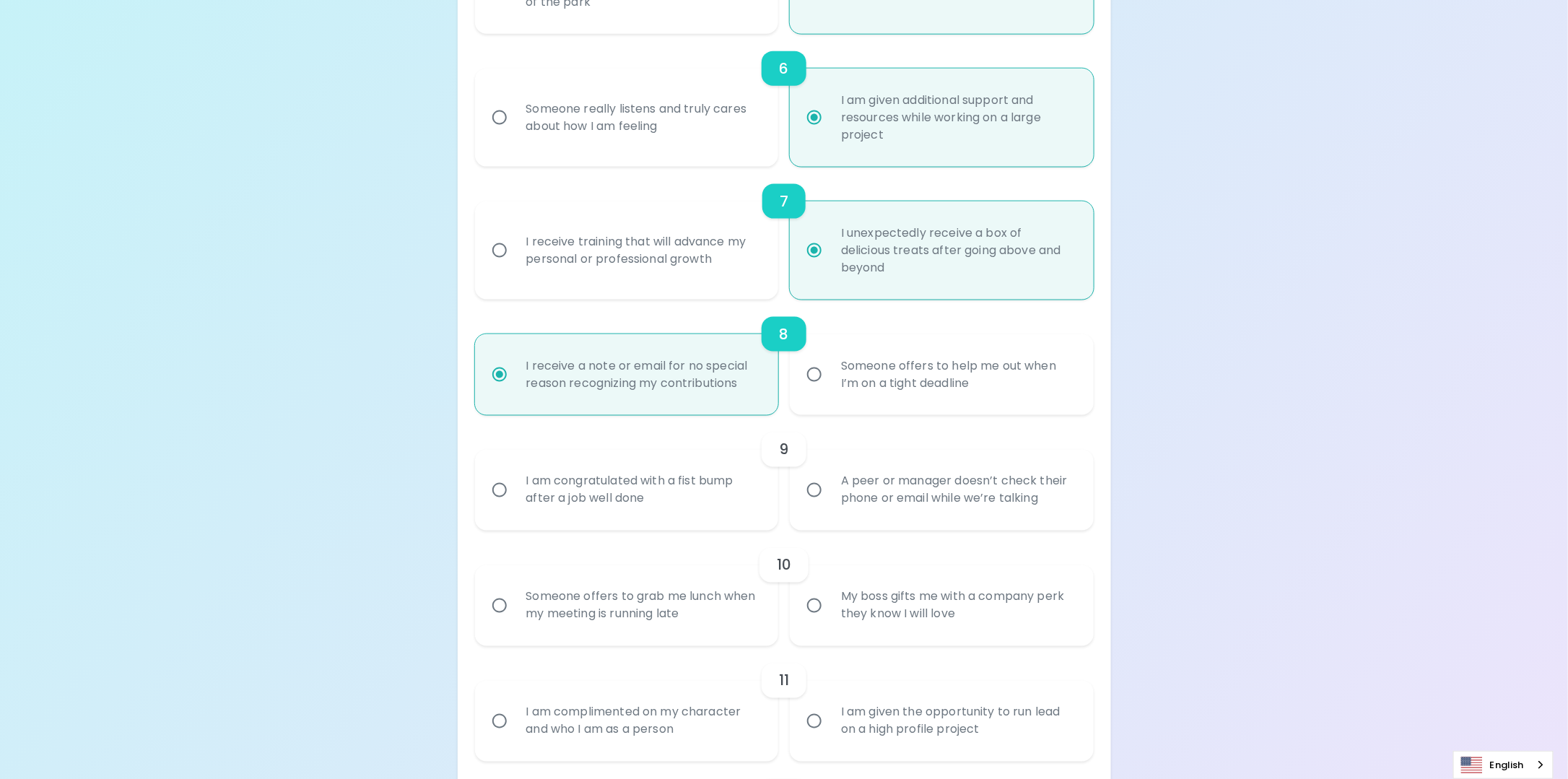
radio input "true"
click at [832, 403] on div "Someone offers to help me out when I’m on a tight deadline" at bounding box center [958, 374] width 257 height 69
click at [830, 390] on input "Someone offers to help me out when I’m on a tight deadline" at bounding box center [814, 374] width 30 height 30
radio input "false"
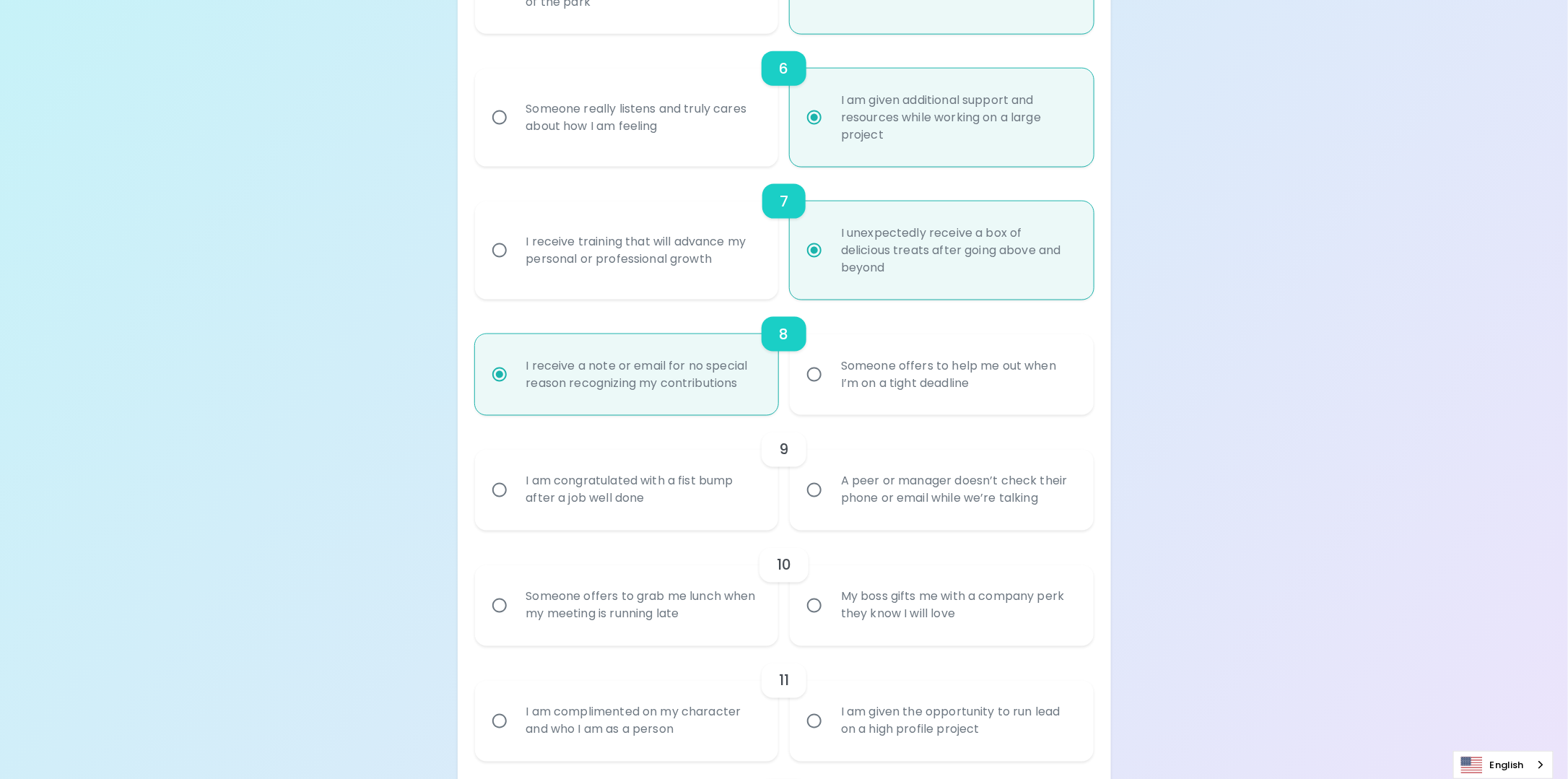
radio input "false"
radio input "true"
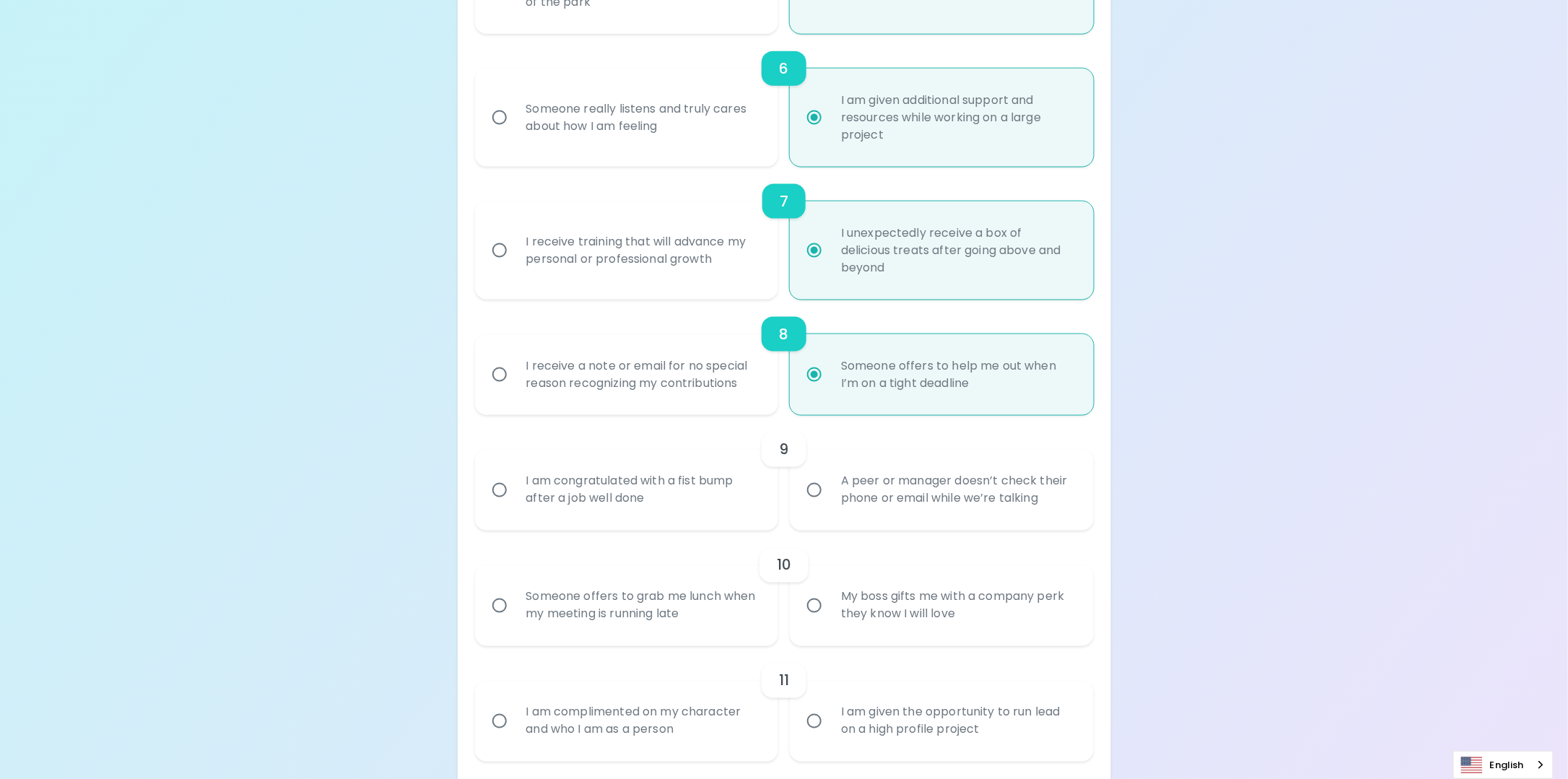
radio input "true"
click at [705, 410] on div "I receive a note or email for no special reason recognizing my contributions" at bounding box center [643, 374] width 257 height 69
click at [515, 390] on input "I receive a note or email for no special reason recognizing my contributions" at bounding box center [499, 374] width 30 height 30
radio input "false"
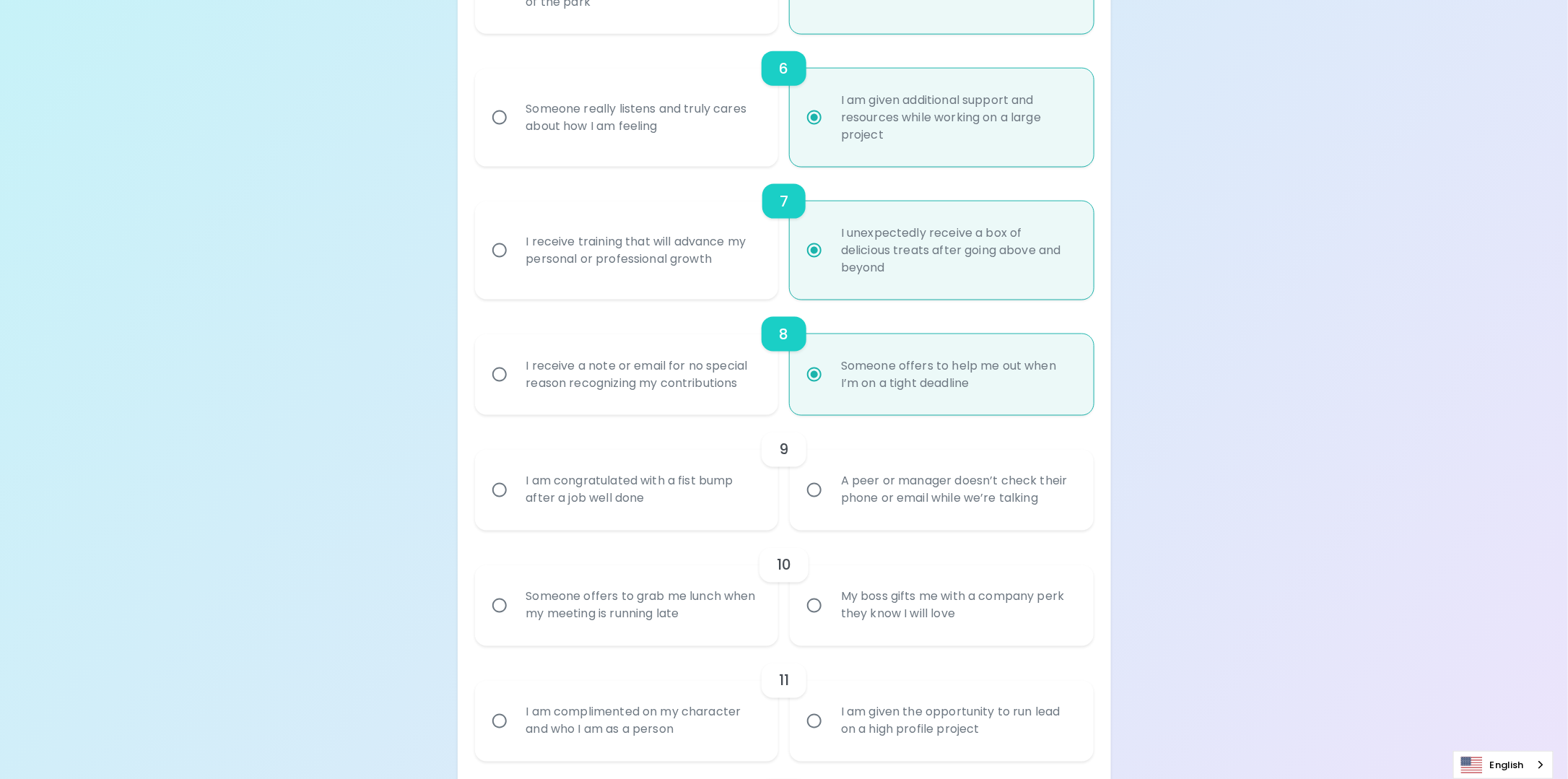
radio input "false"
radio input "true"
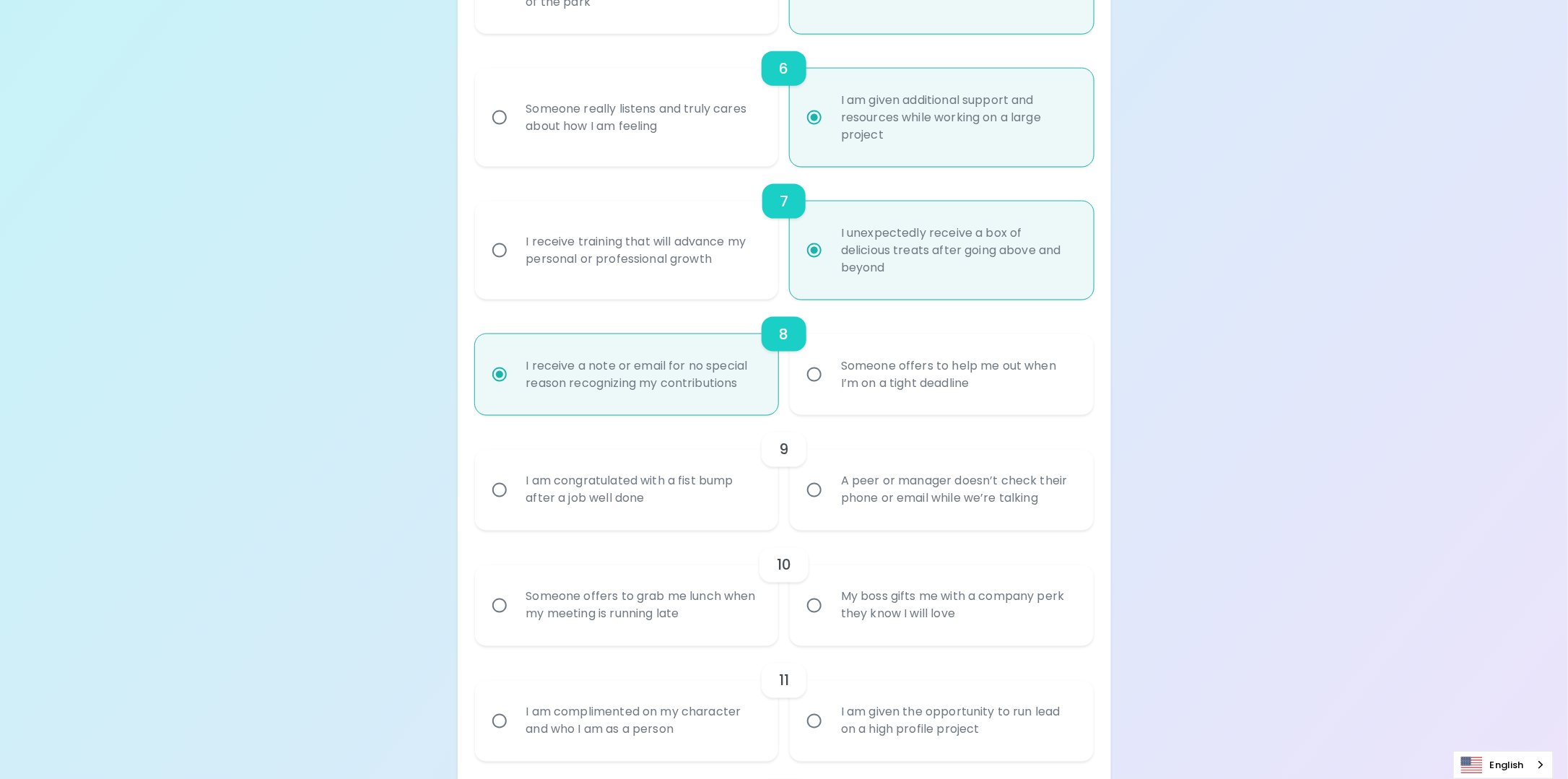
radio input "true"
click at [860, 408] on div "Someone offers to help me out when I’m on a tight deadline" at bounding box center [958, 374] width 257 height 69
click at [830, 390] on input "Someone offers to help me out when I’m on a tight deadline" at bounding box center [814, 374] width 30 height 30
radio input "false"
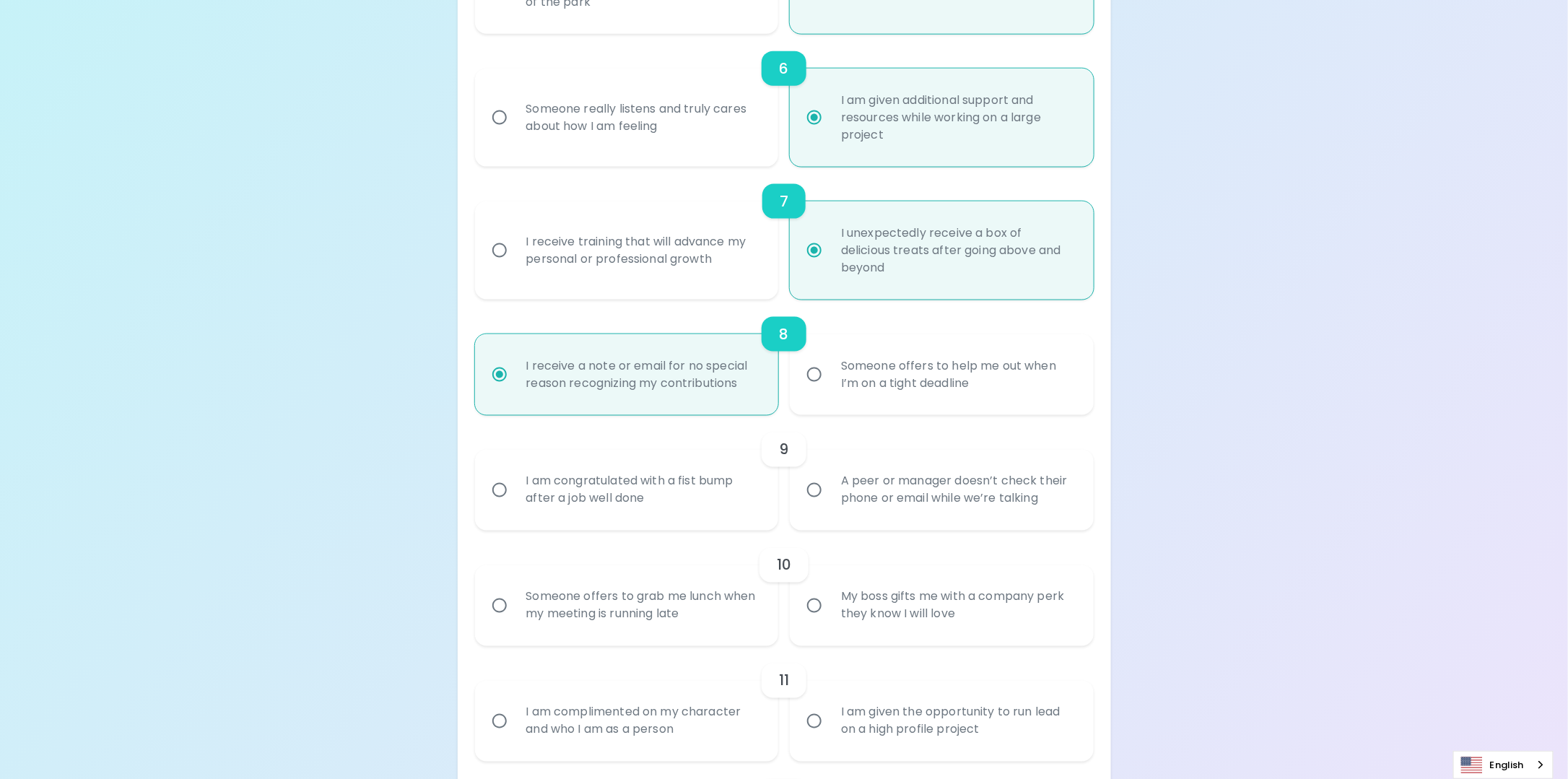
radio input "false"
radio input "true"
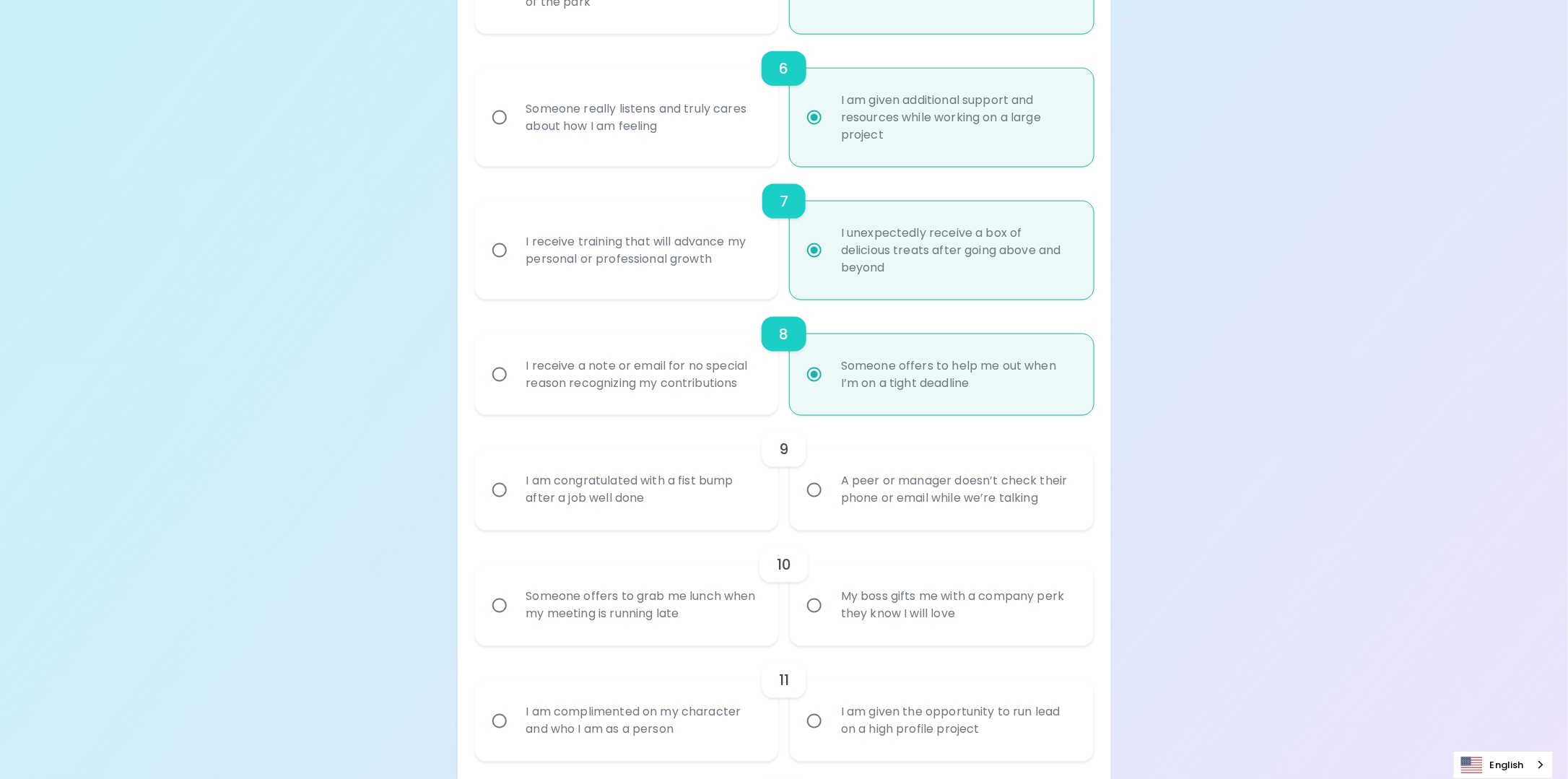
radio input "true"
click at [719, 516] on div "I am congratulated with a fist bump after a job well done" at bounding box center [643, 491] width 257 height 69
click at [515, 505] on input "I am congratulated with a fist bump after a job well done" at bounding box center [499, 490] width 30 height 30
radio input "false"
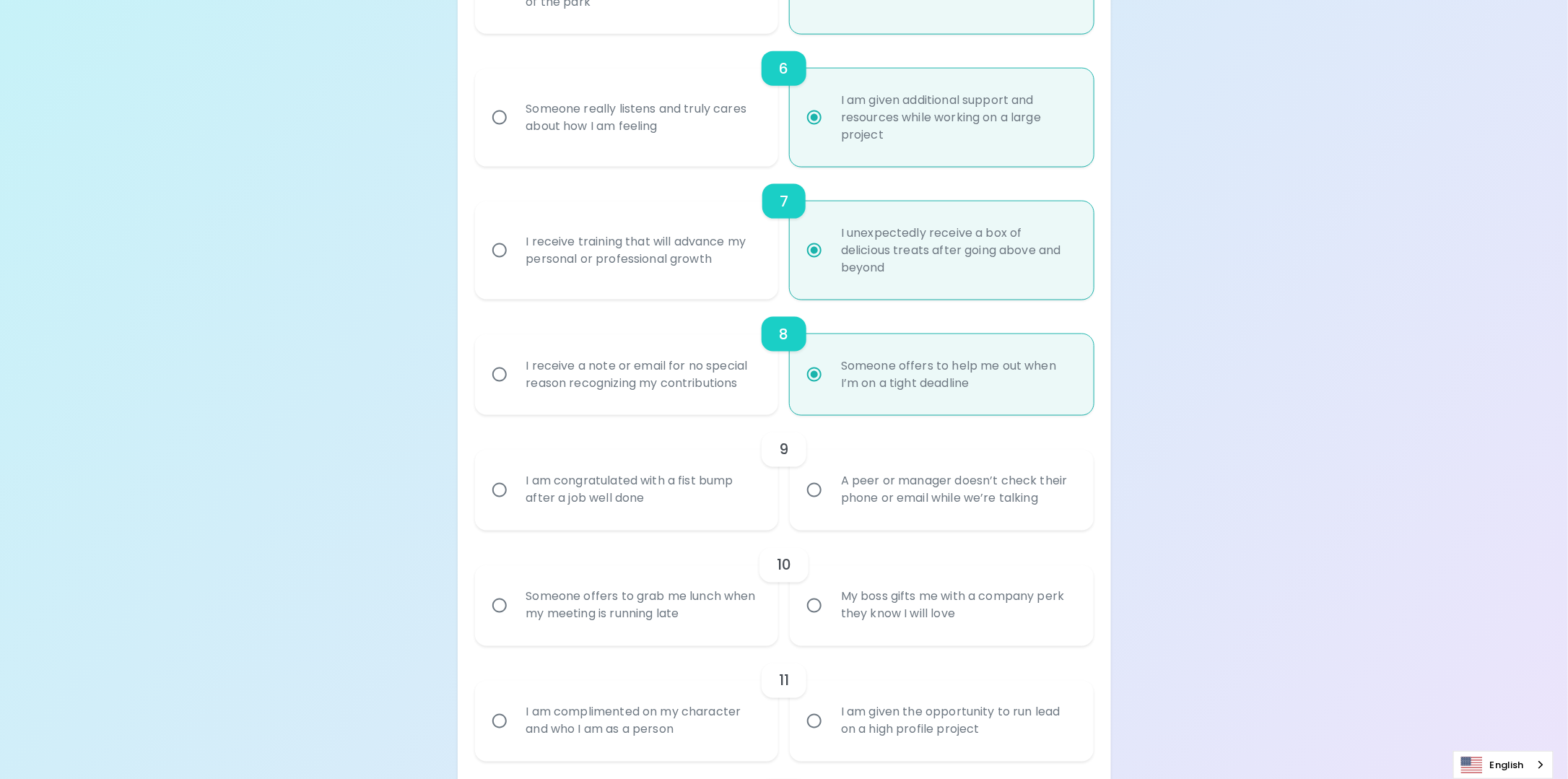
radio input "false"
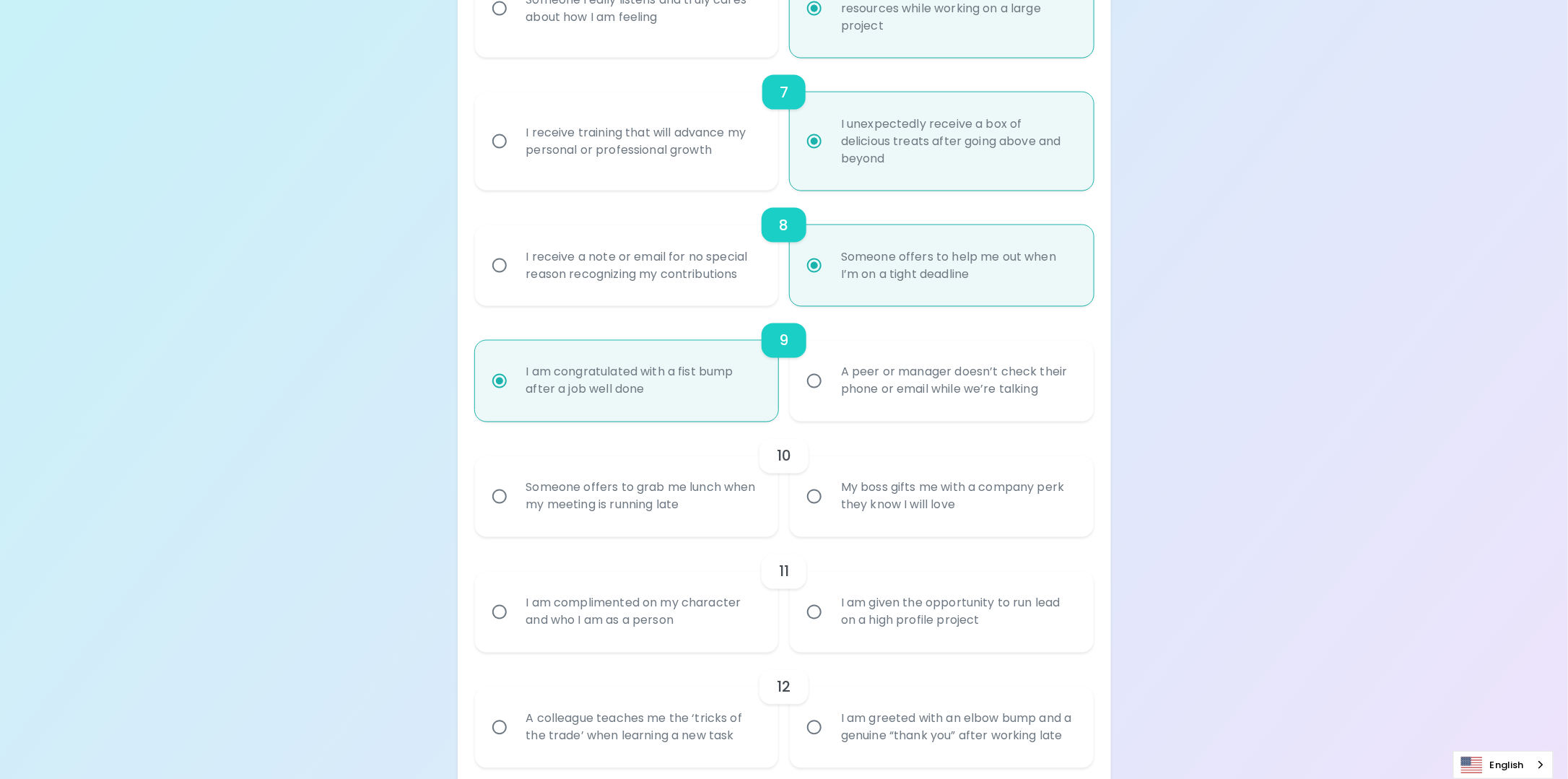
scroll to position [1040, 0]
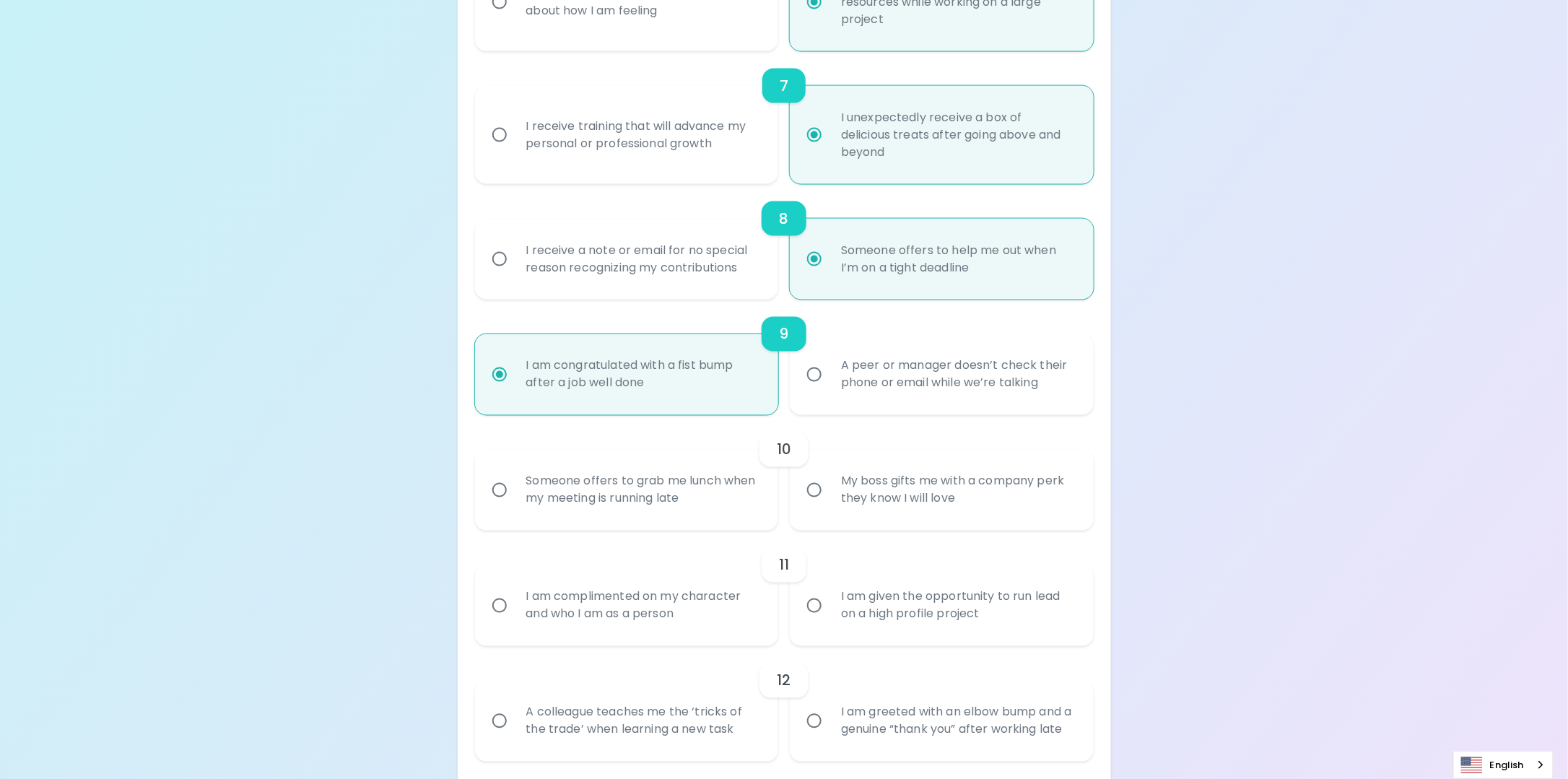
radio input "true"
click at [623, 506] on div "Someone offers to grab me lunch when my meeting is running late" at bounding box center [643, 491] width 257 height 69
click at [515, 505] on input "Someone offers to grab me lunch when my meeting is running late" at bounding box center [499, 490] width 30 height 30
radio input "false"
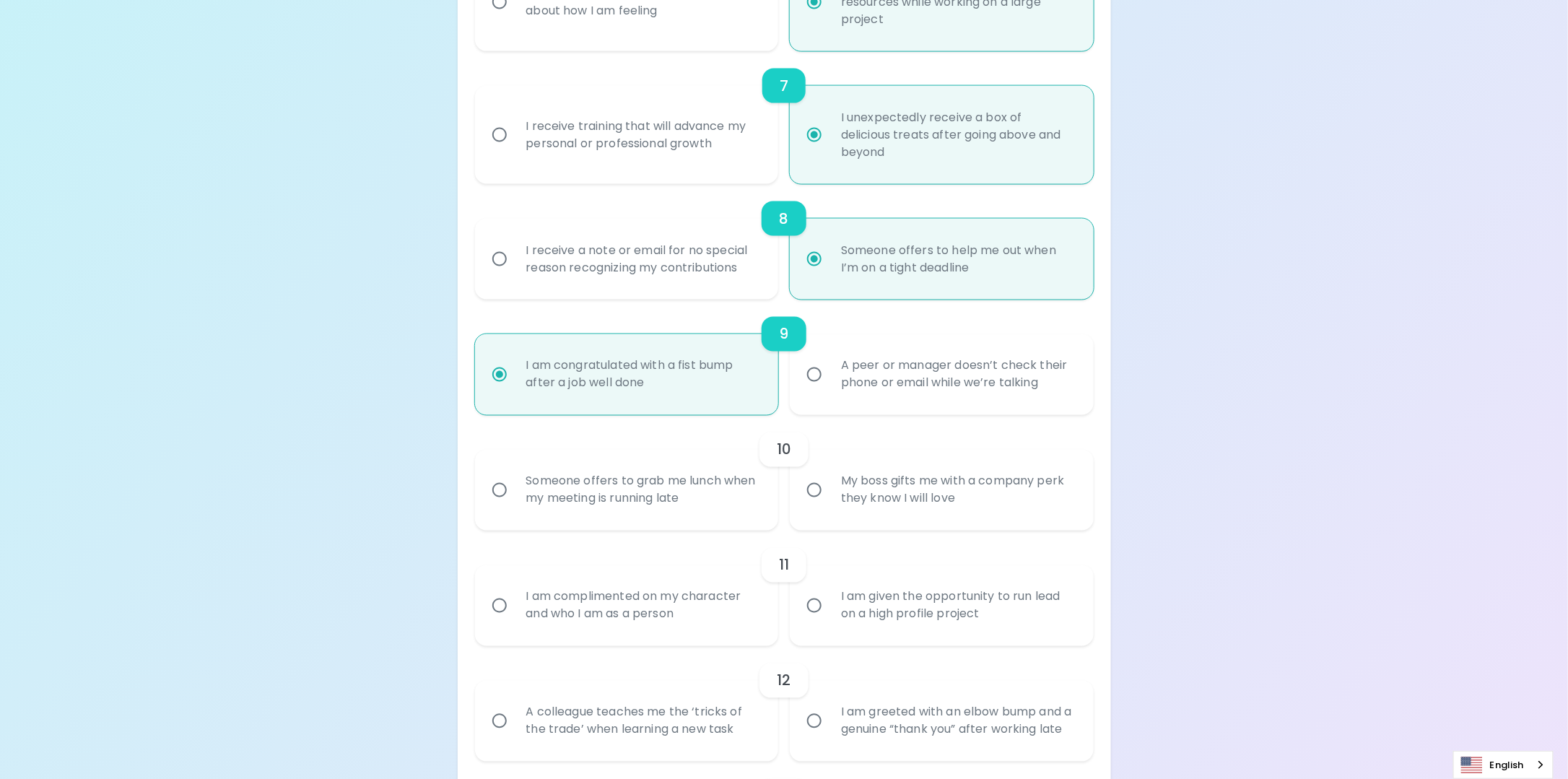
radio input "false"
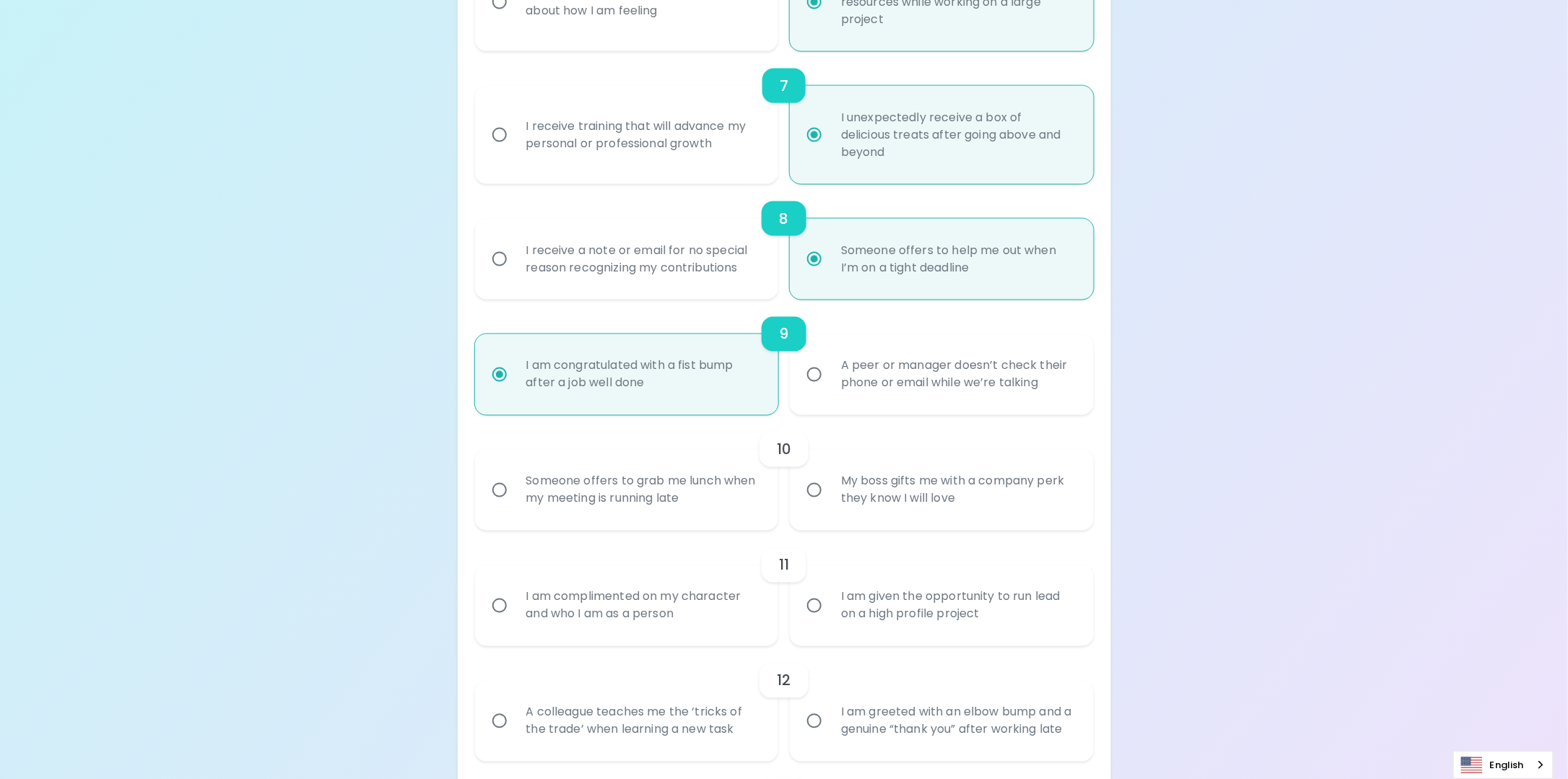
radio input "false"
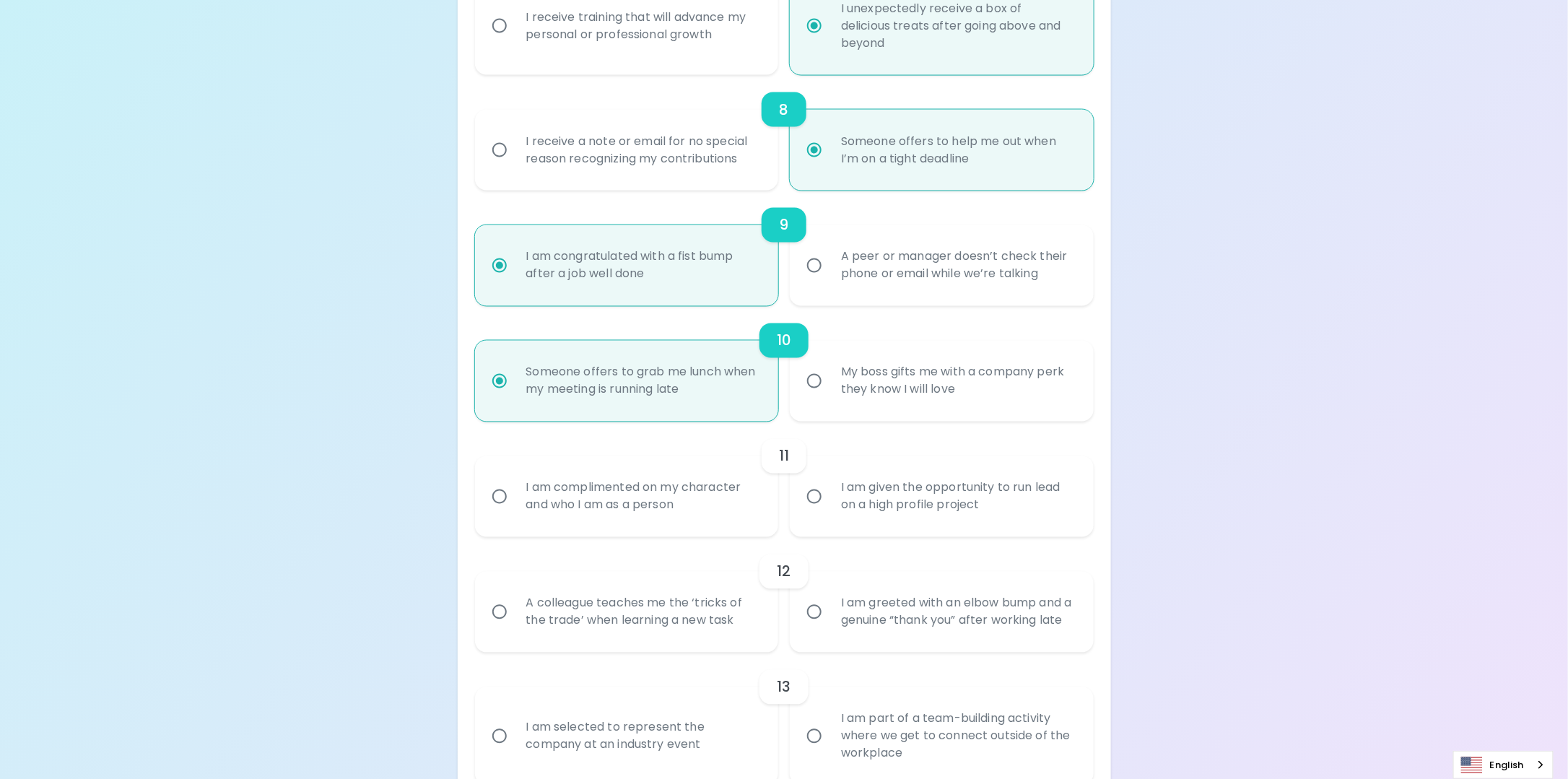
scroll to position [1156, 0]
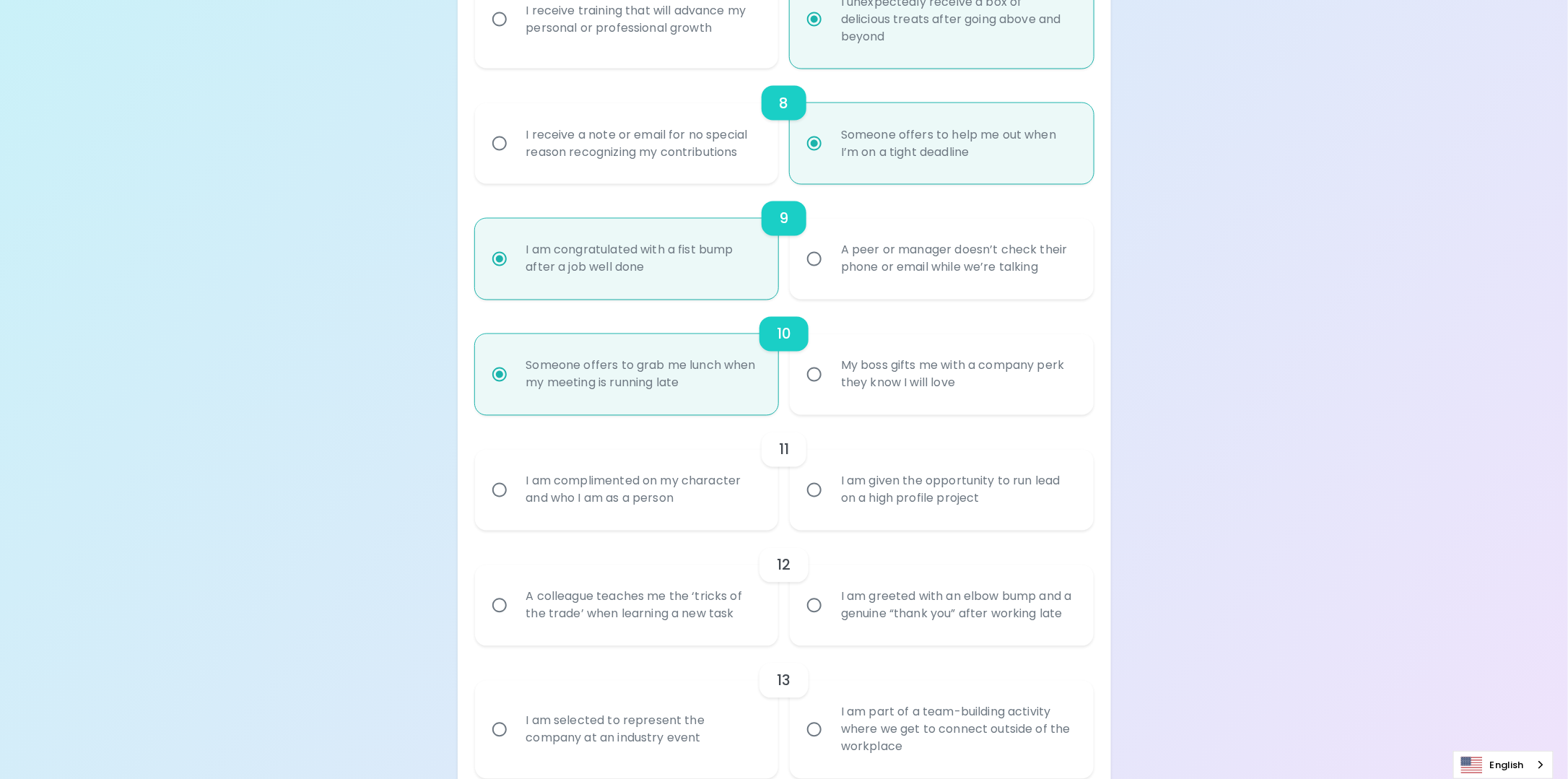
radio input "true"
click at [677, 499] on div "I am complimented on my character and who I am as a person" at bounding box center [643, 491] width 257 height 69
click at [515, 499] on input "I am complimented on my character and who I am as a person" at bounding box center [499, 490] width 30 height 30
radio input "false"
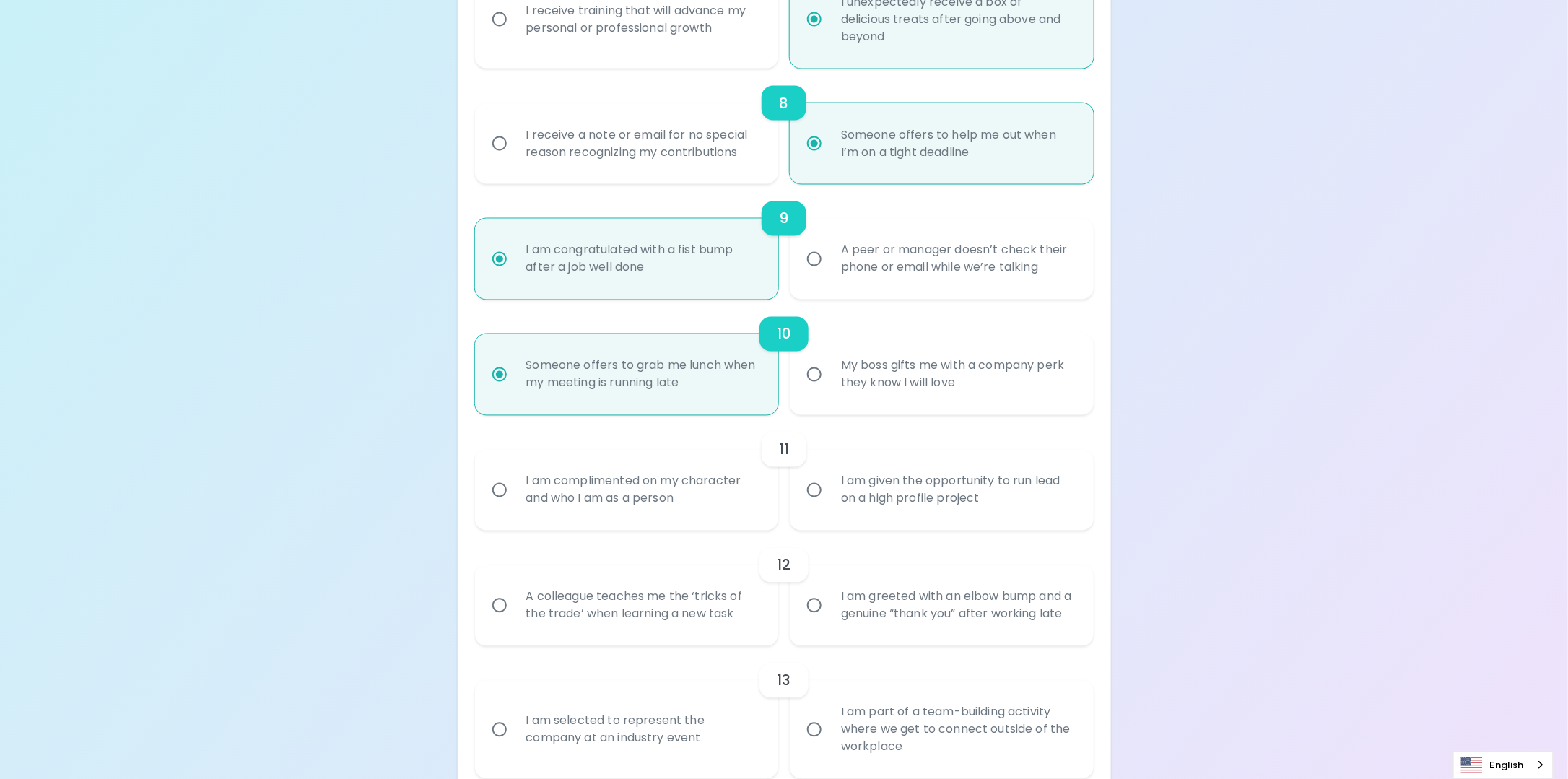
radio input "false"
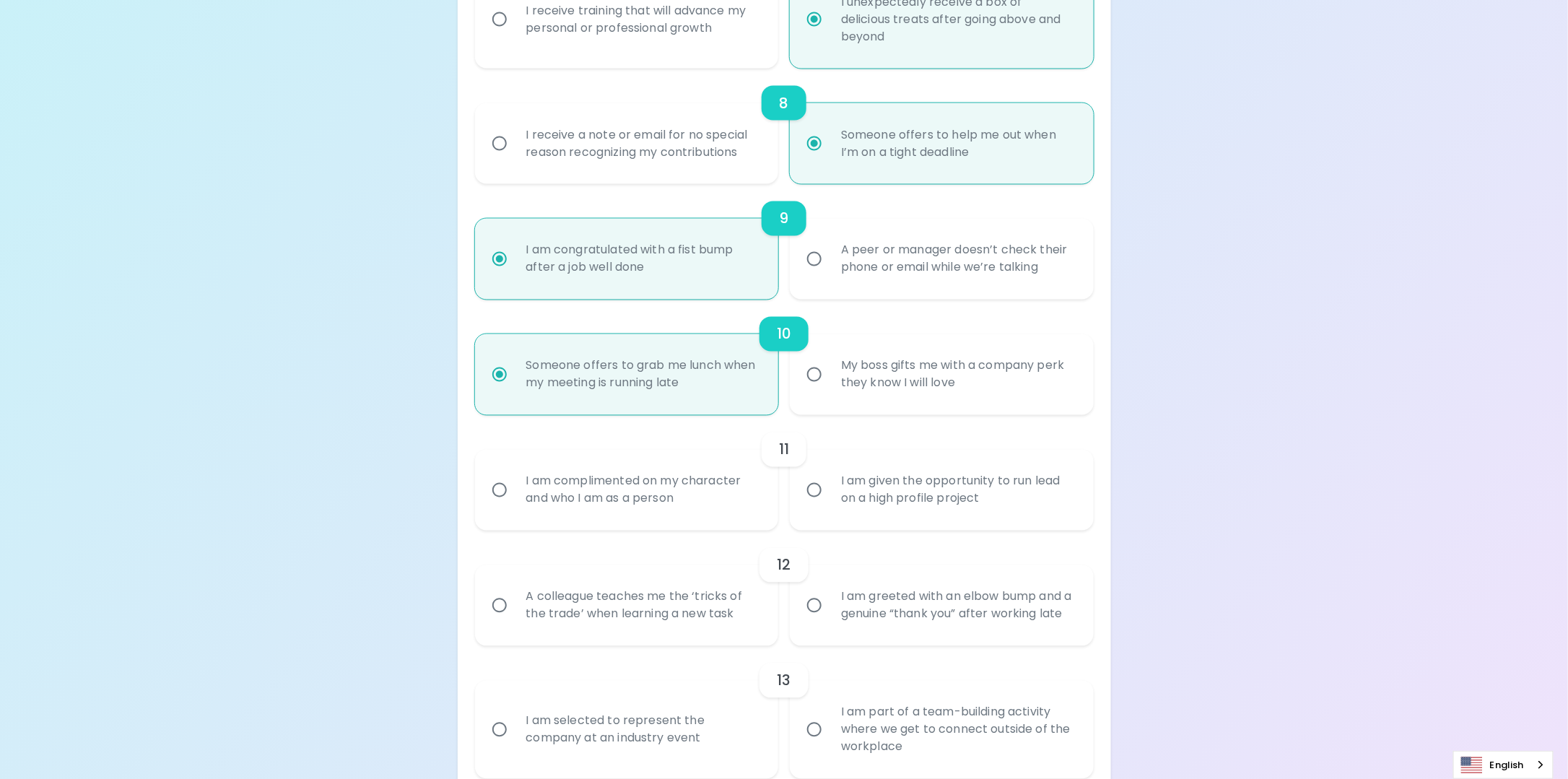
radio input "false"
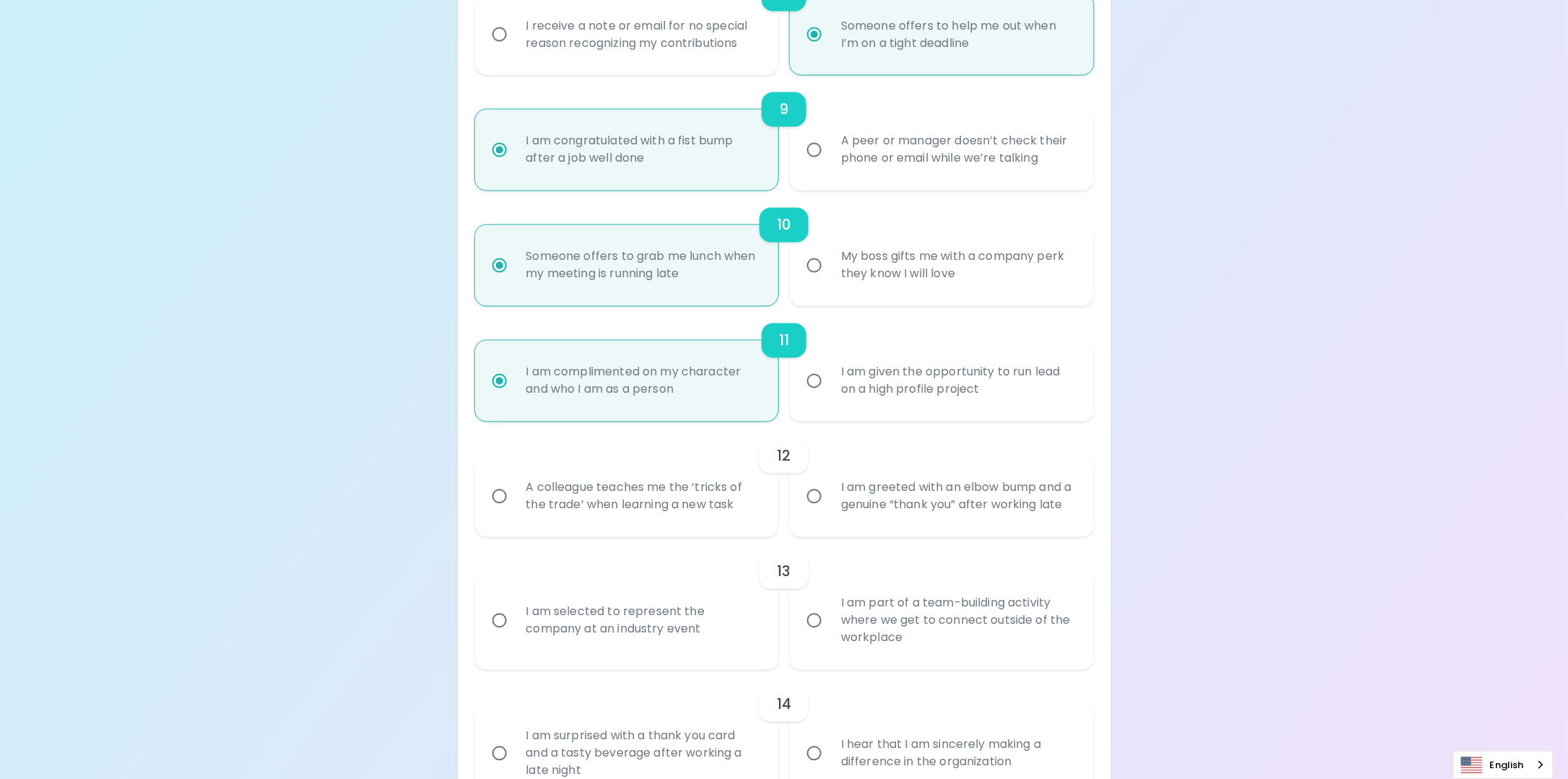
scroll to position [1271, 0]
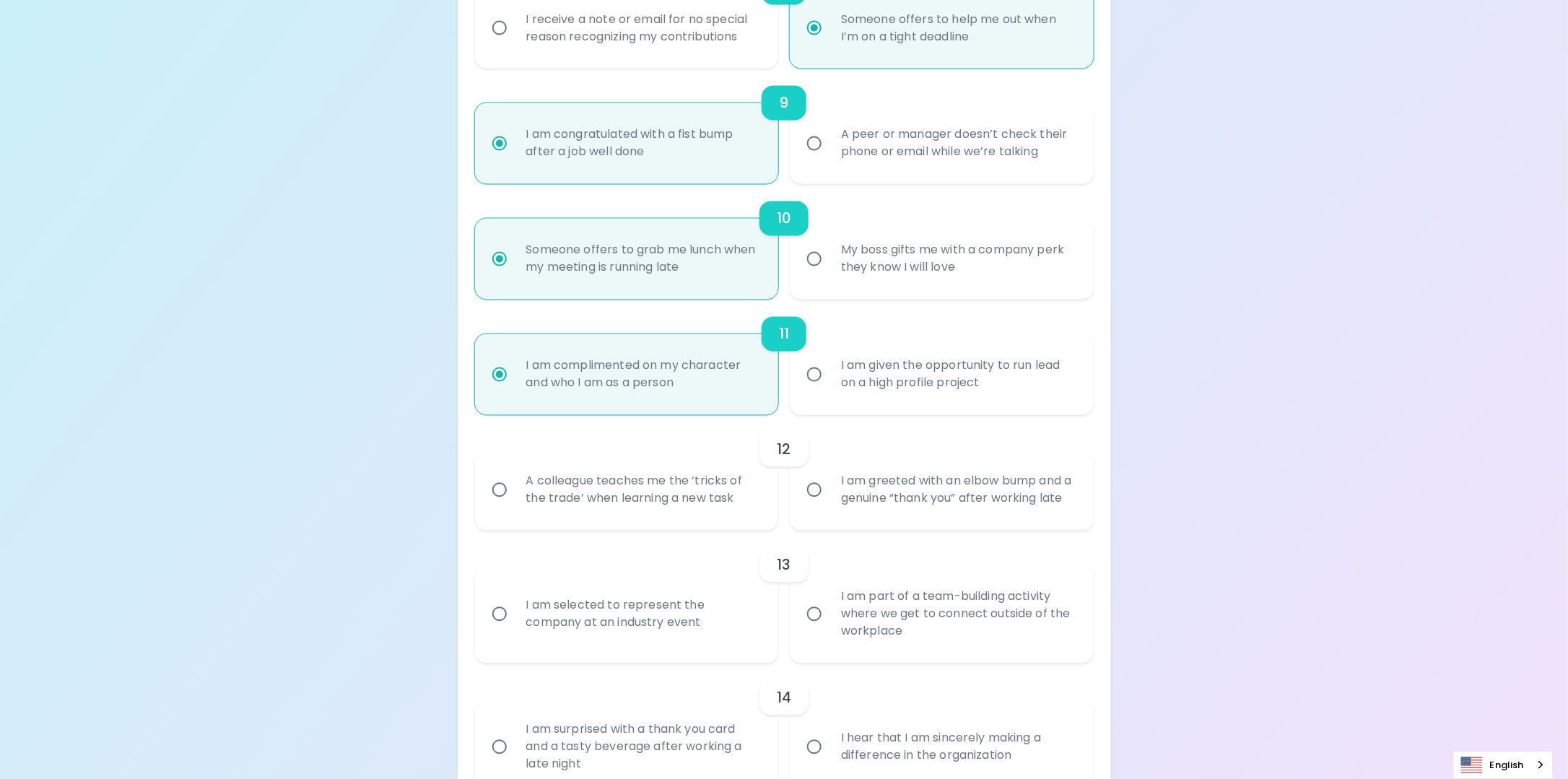
radio input "true"
click at [676, 524] on div "A colleague teaches me the ‘tricks of the trade’ when learning a new task" at bounding box center [643, 491] width 257 height 69
click at [515, 505] on input "A colleague teaches me the ‘tricks of the trade’ when learning a new task" at bounding box center [499, 490] width 30 height 30
radio input "false"
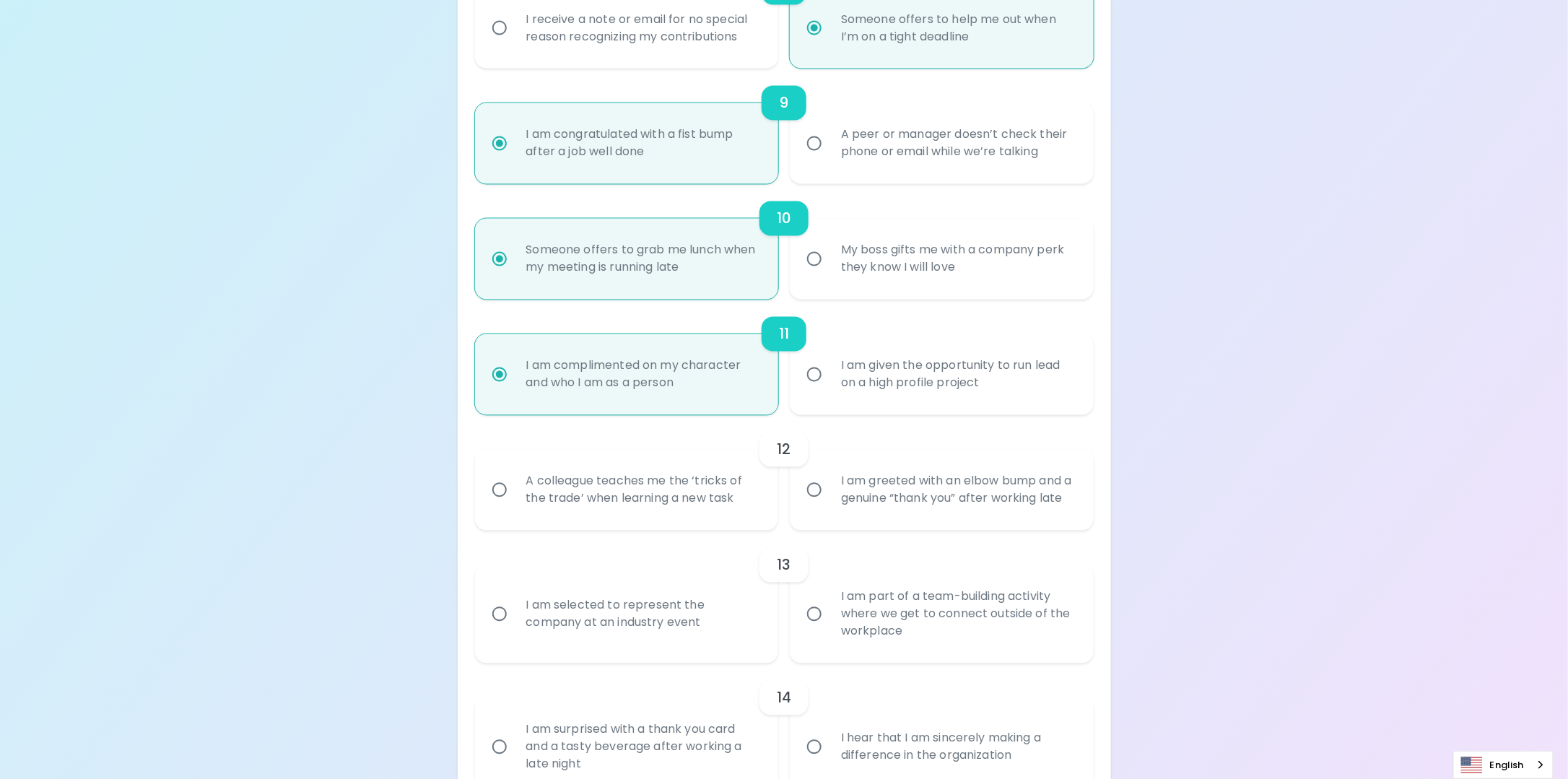
radio input "false"
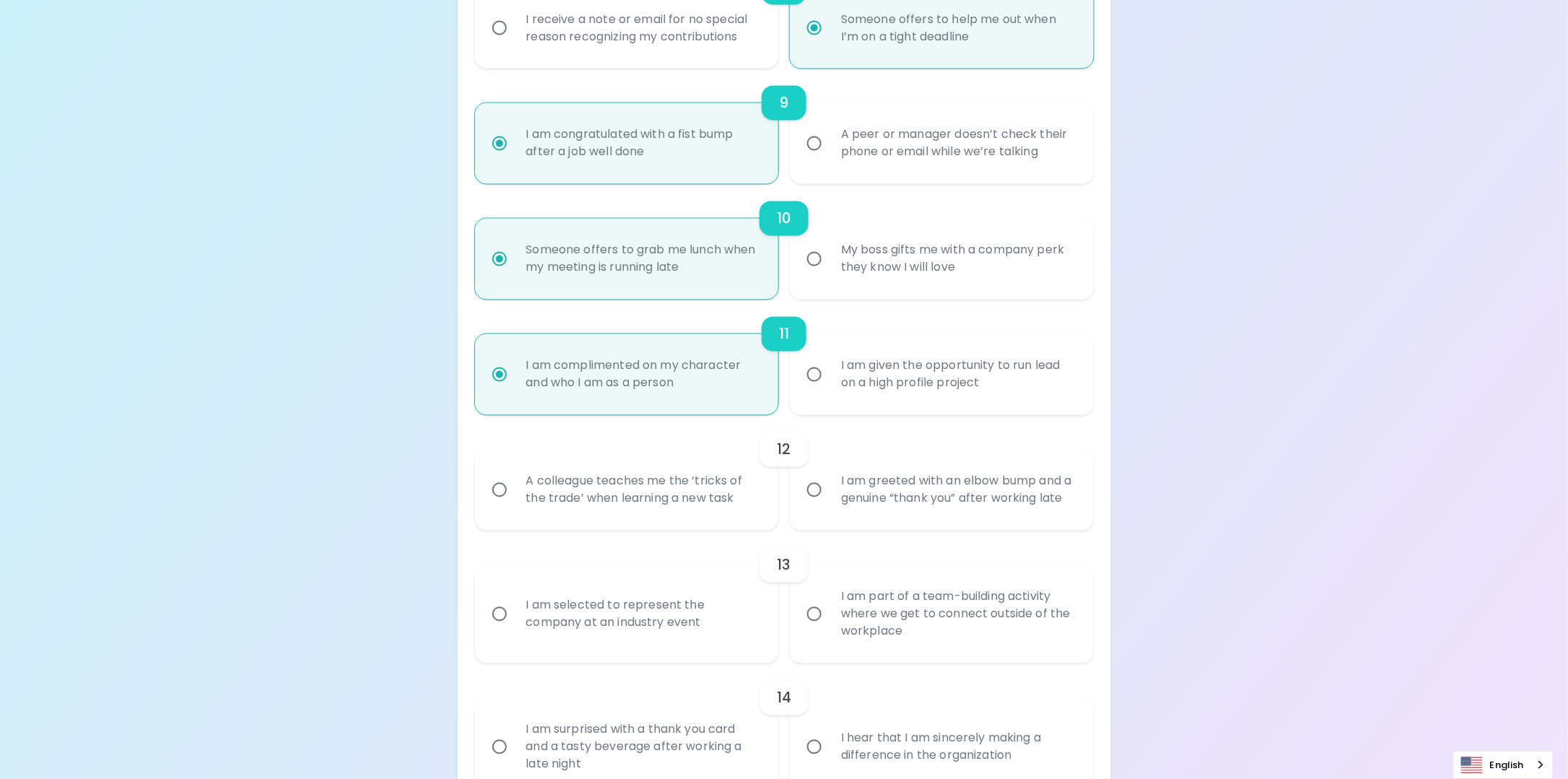
radio input "false"
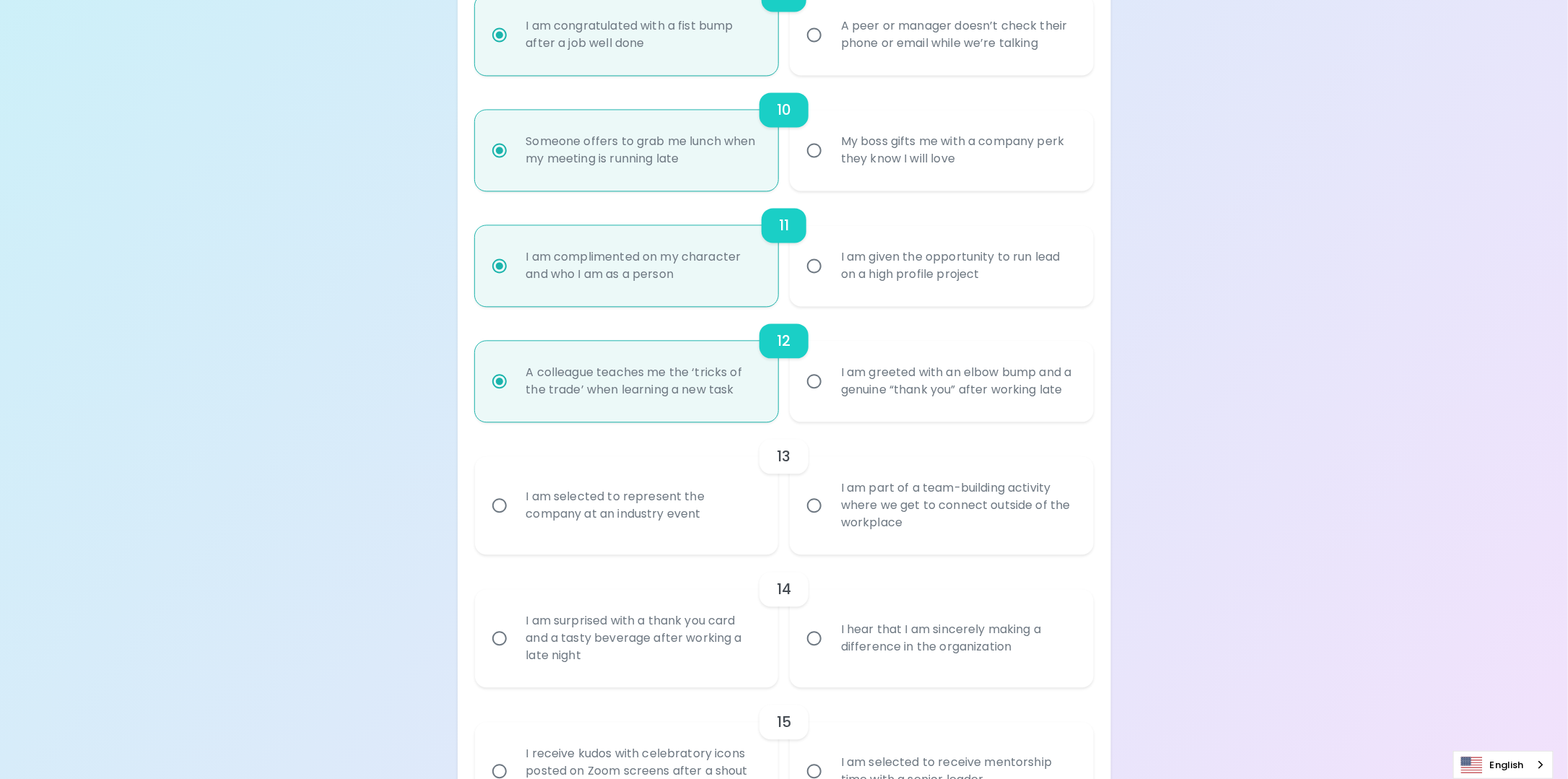
scroll to position [1387, 0]
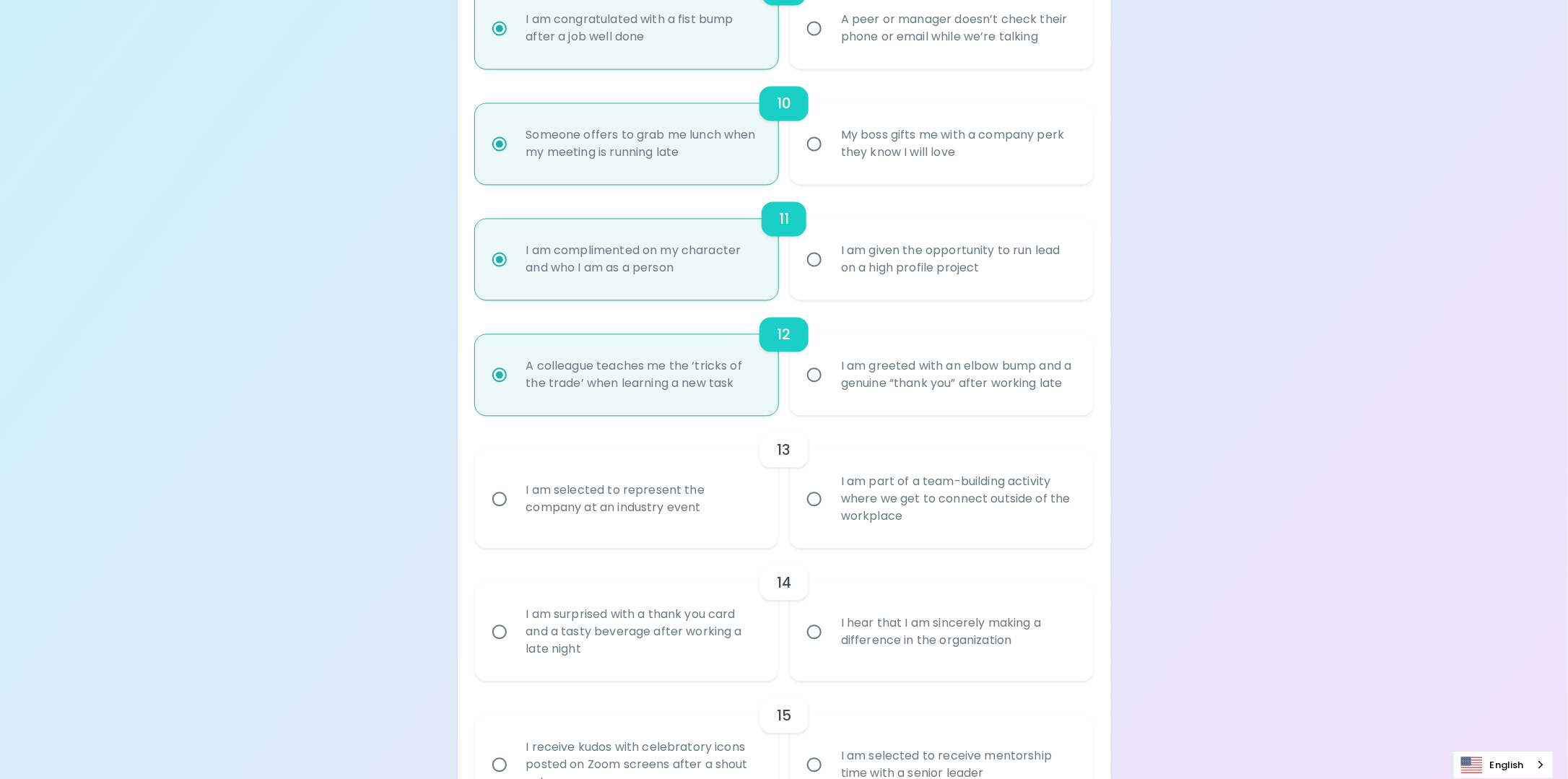
radio input "true"
click at [835, 533] on div "I am part of a team-building activity where we get to connect outside of the wo…" at bounding box center [958, 499] width 257 height 87
click at [830, 514] on input "I am part of a team-building activity where we get to connect outside of the wo…" at bounding box center [814, 499] width 30 height 30
radio input "false"
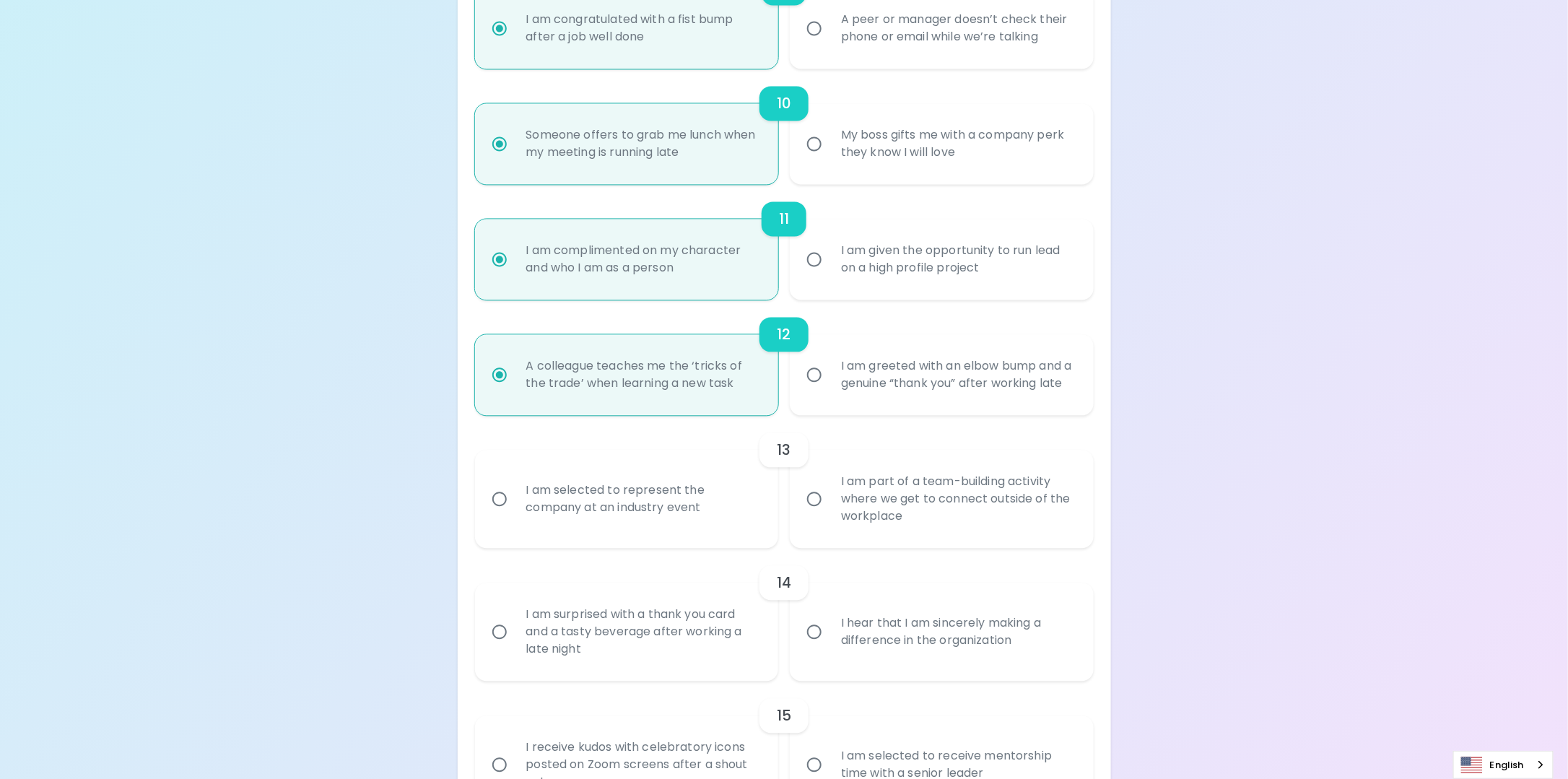
radio input "false"
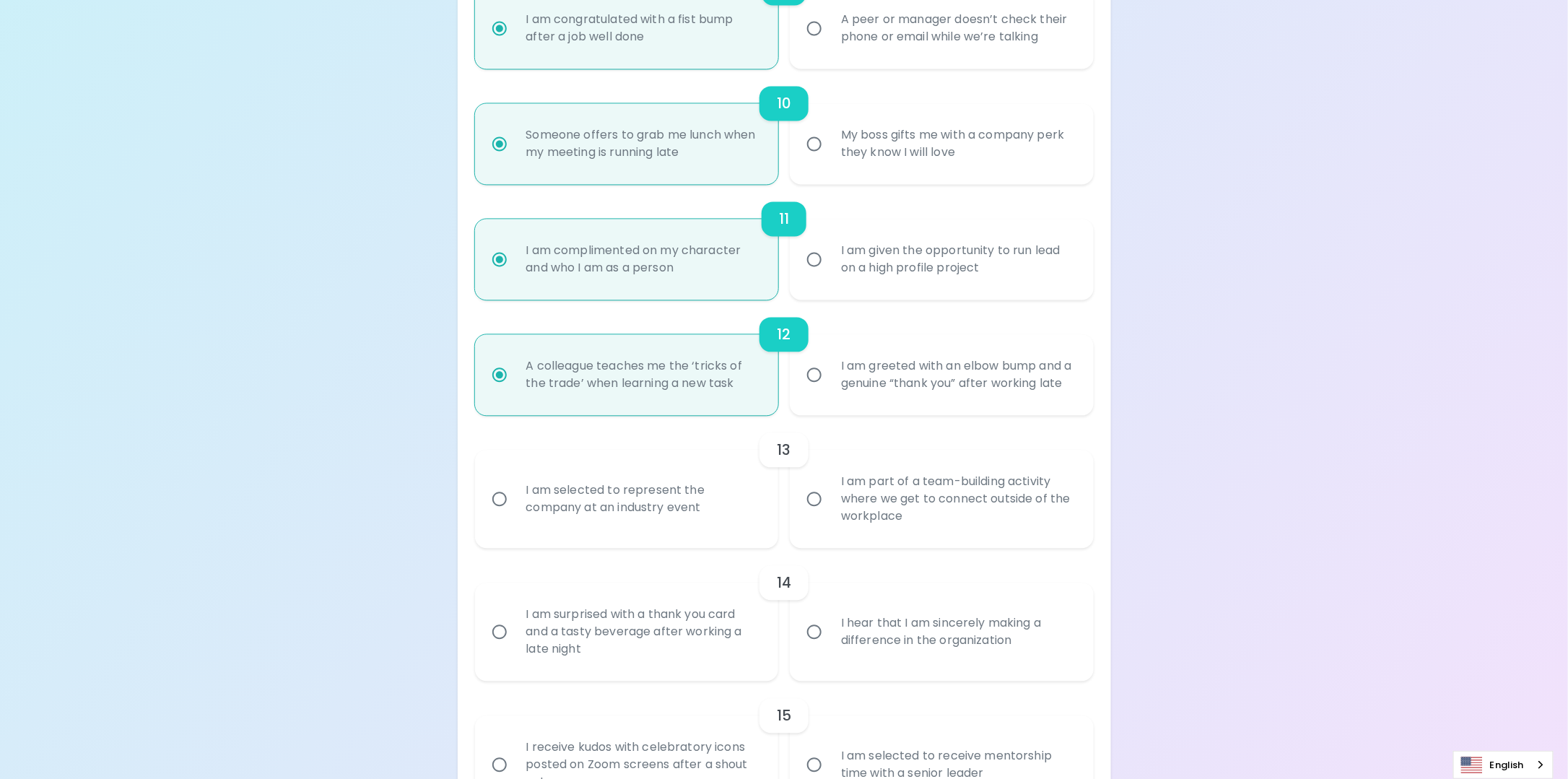
radio input "false"
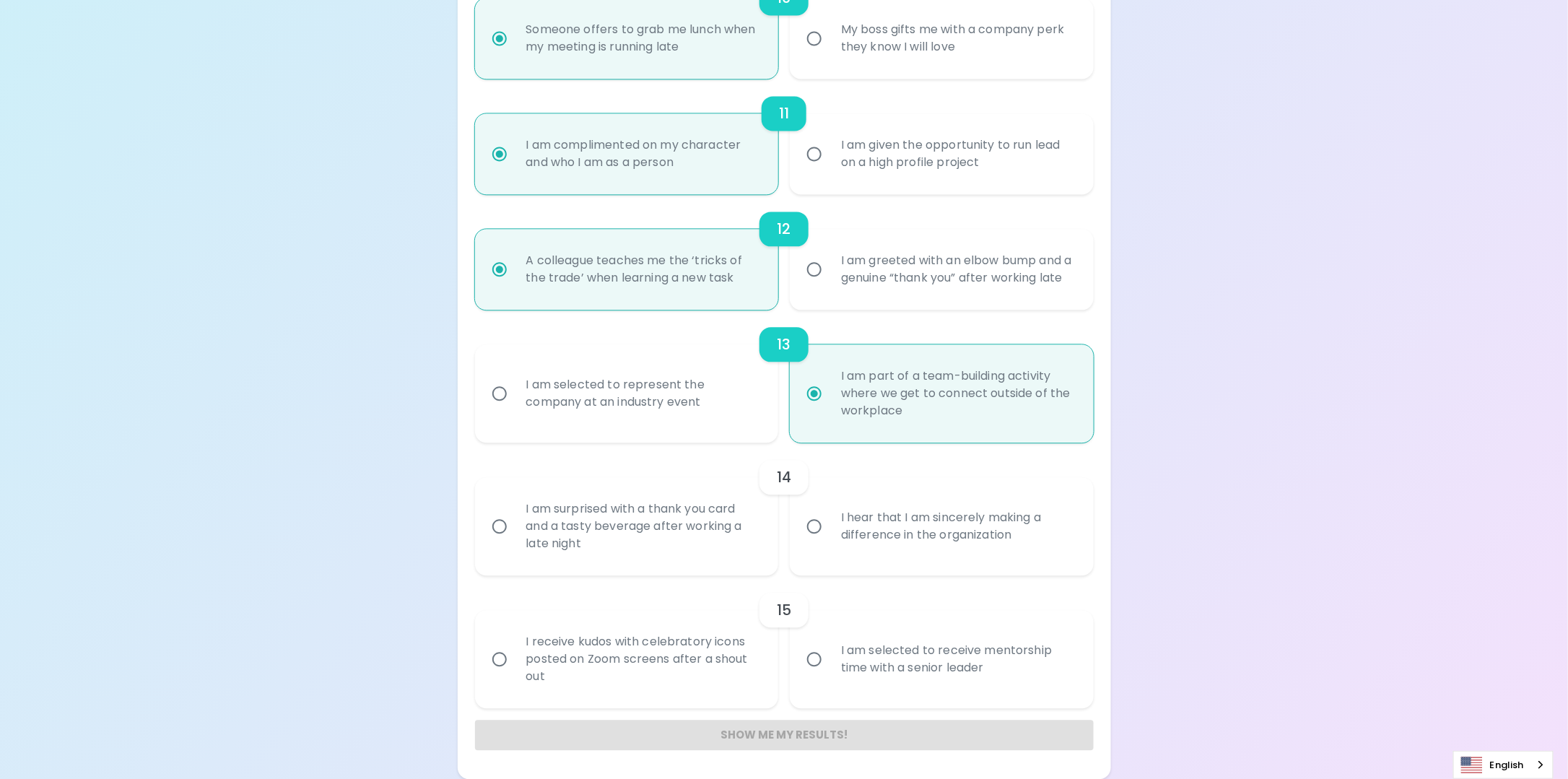
scroll to position [1502, 0]
radio input "true"
click at [863, 544] on div "I hear that I am sincerely making a difference in the organization" at bounding box center [958, 527] width 257 height 69
click at [830, 541] on input "I hear that I am sincerely making a difference in the organization" at bounding box center [814, 526] width 30 height 30
radio input "false"
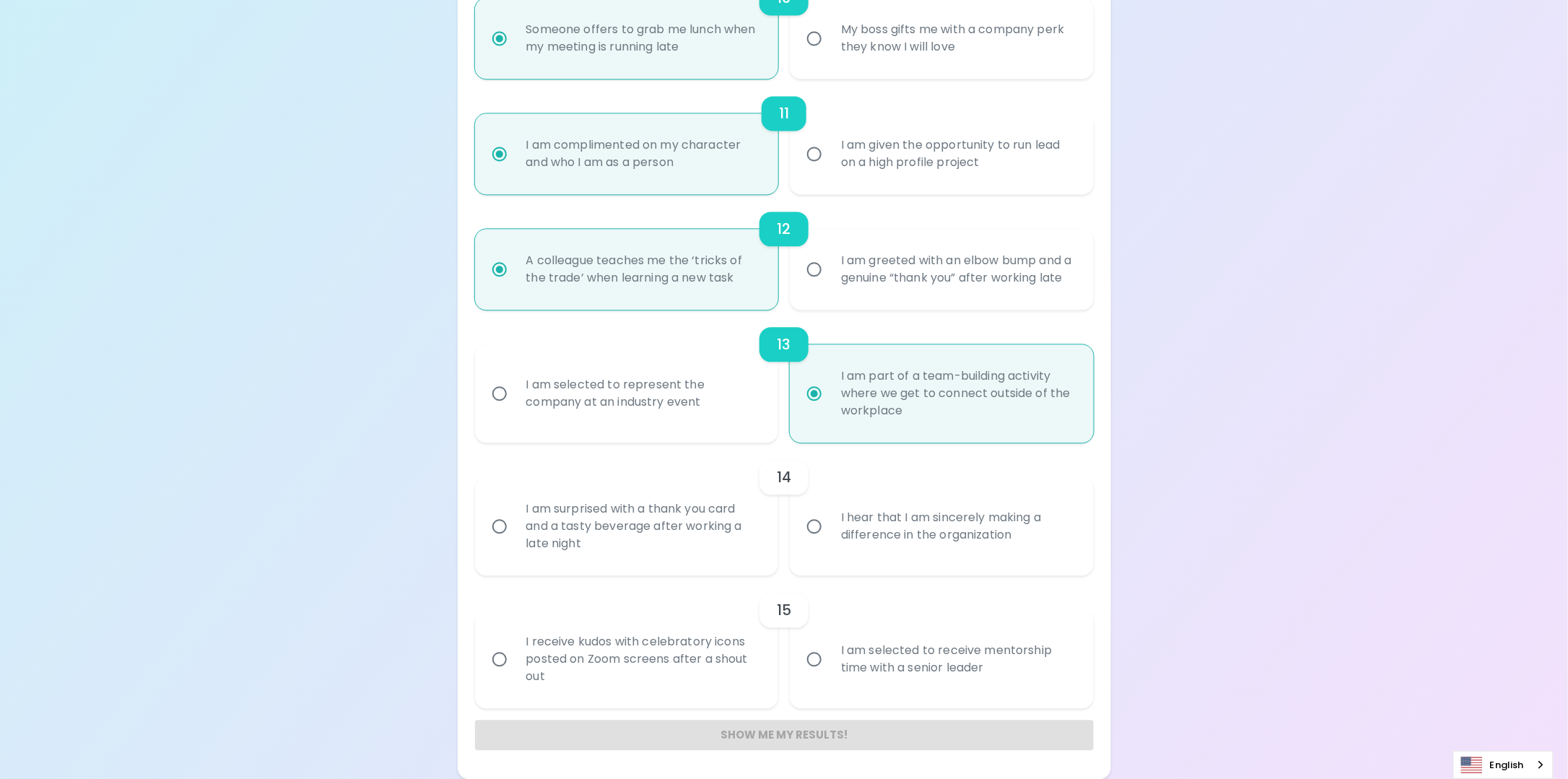
radio input "false"
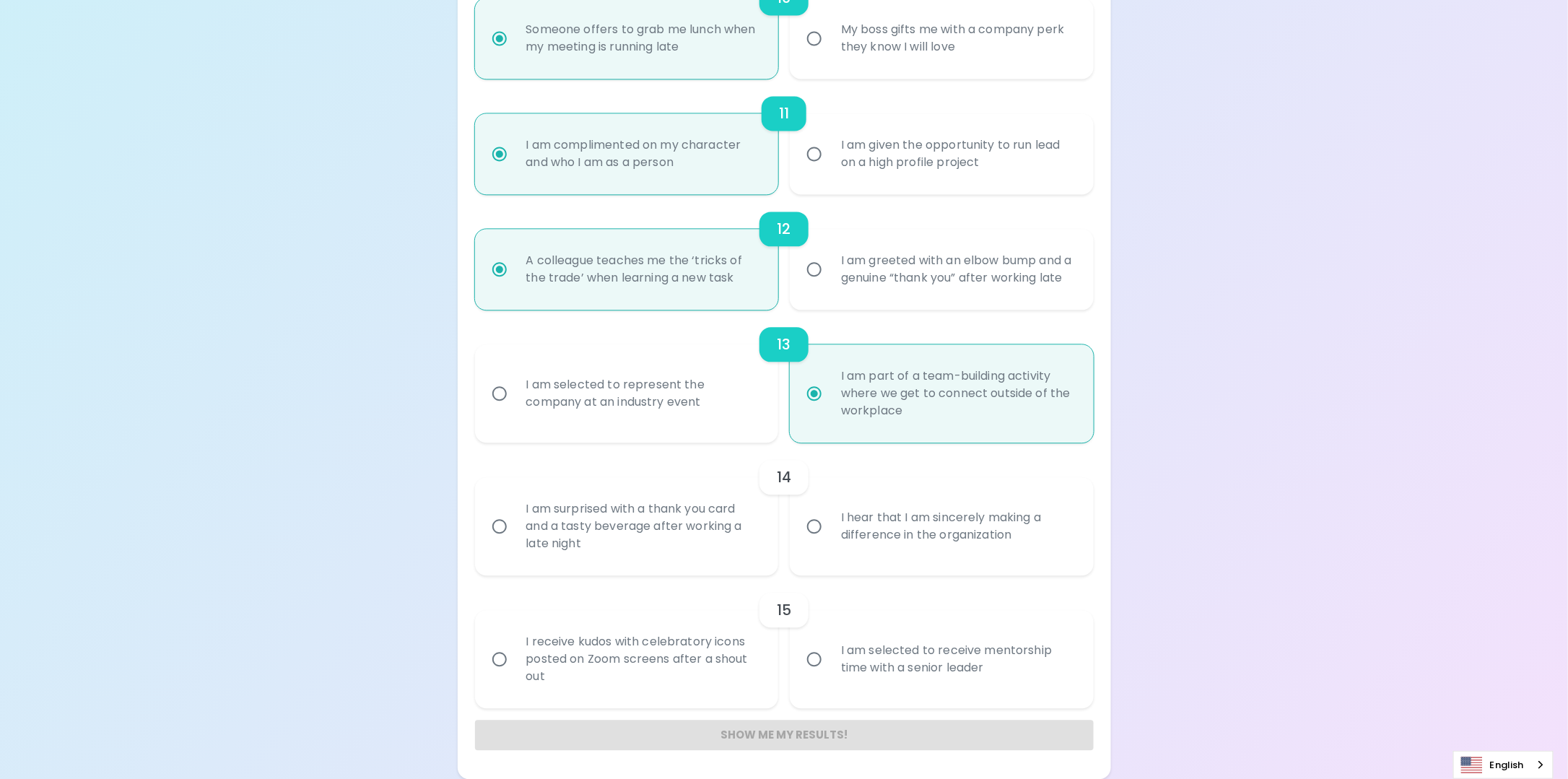
radio input "false"
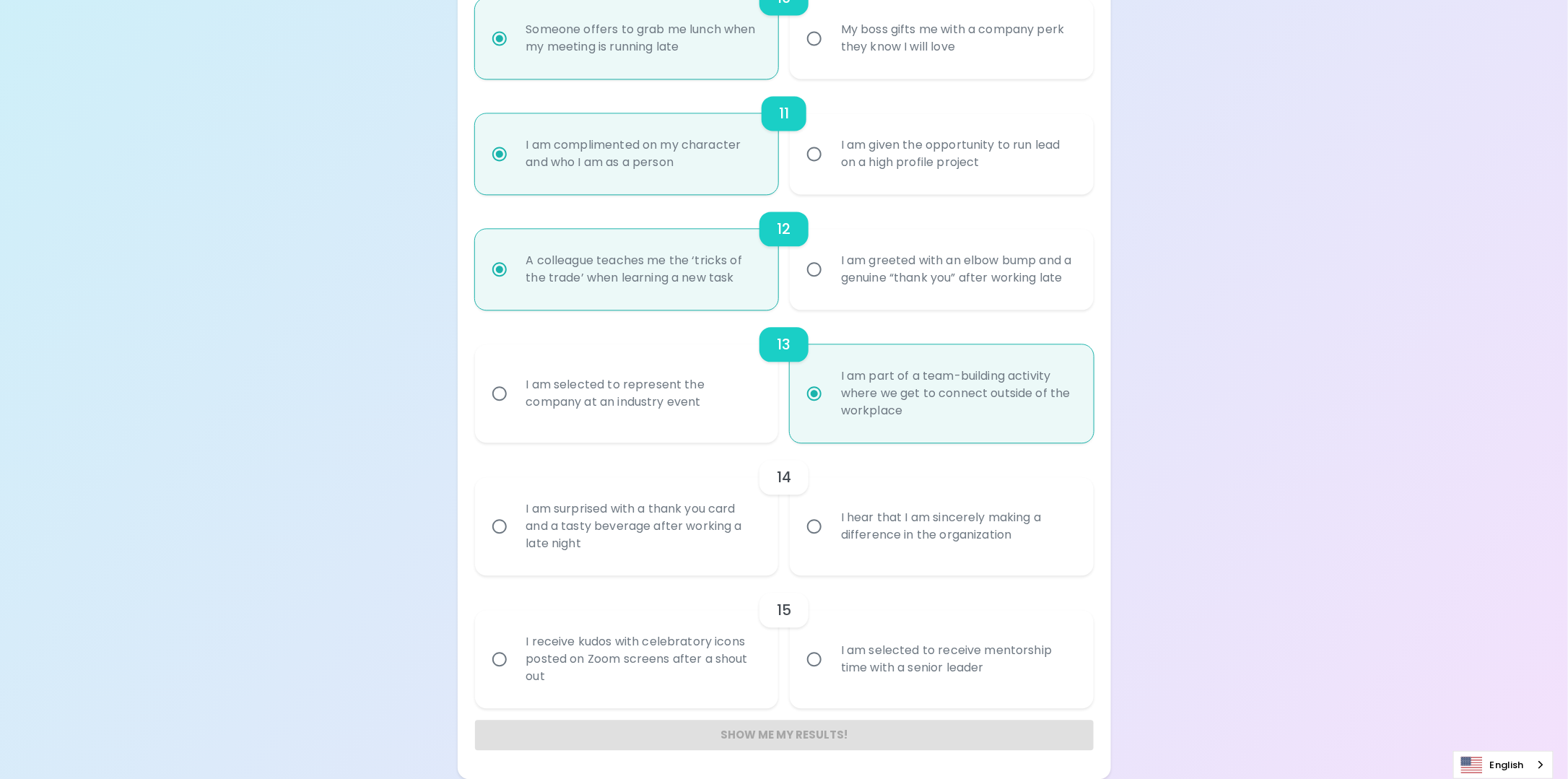
radio input "false"
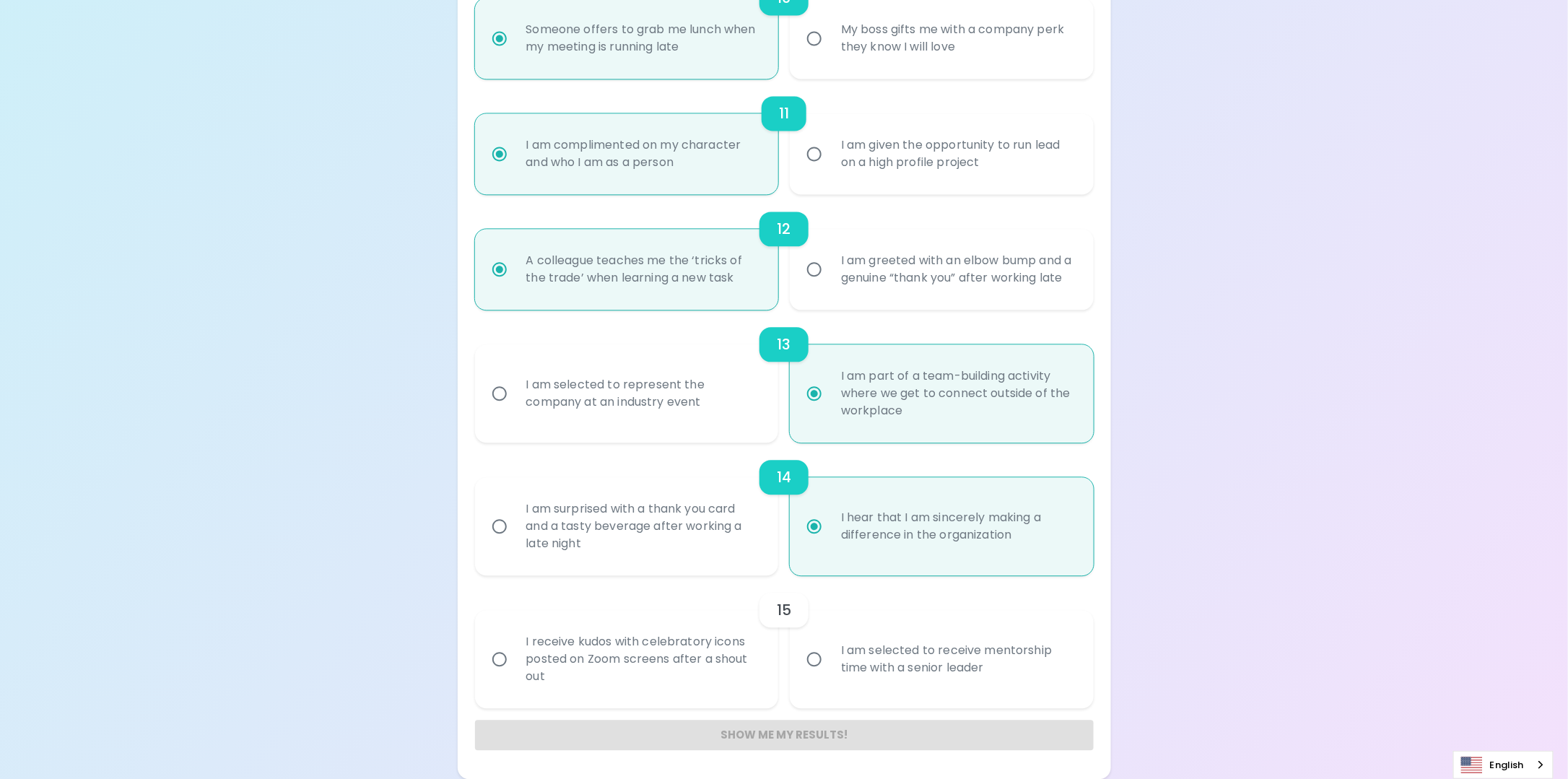
scroll to position [1526, 0]
radio input "true"
click at [692, 654] on div "I receive kudos with celebratory icons posted on Zoom screens after a shout out" at bounding box center [643, 659] width 257 height 87
click at [515, 654] on input "I receive kudos with celebratory icons posted on Zoom screens after a shout out" at bounding box center [499, 659] width 30 height 30
radio input "false"
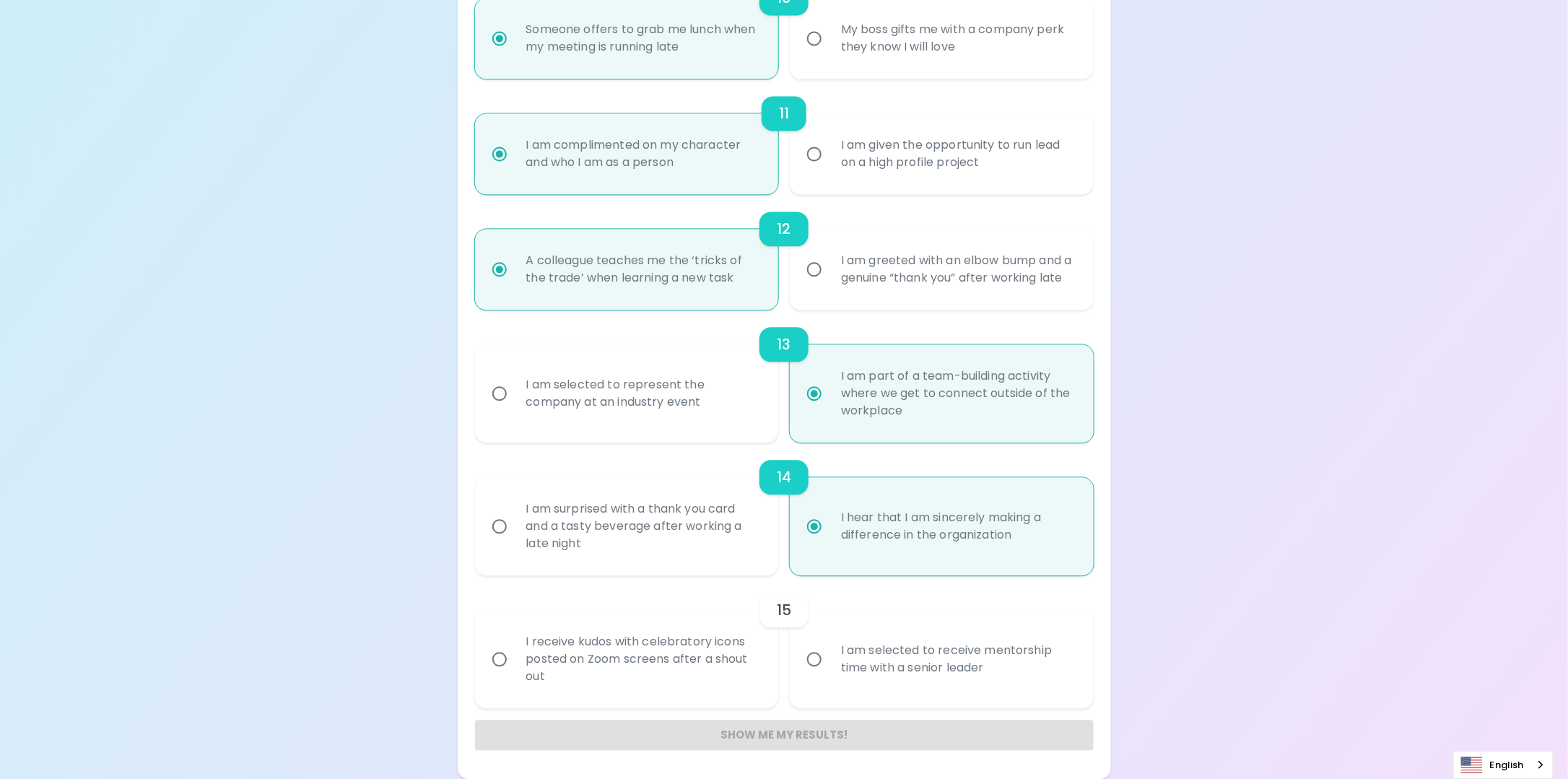
radio input "false"
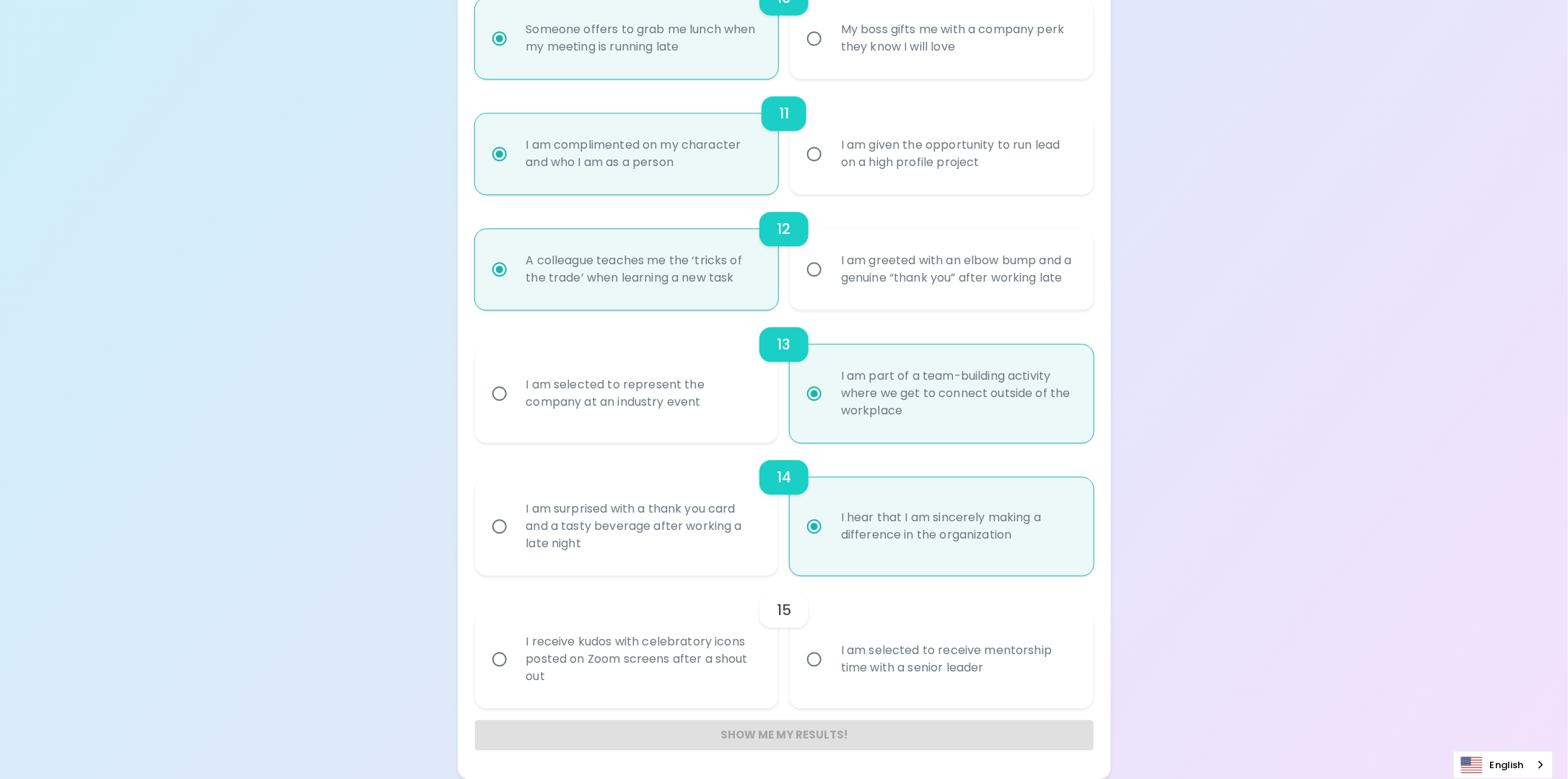
radio input "false"
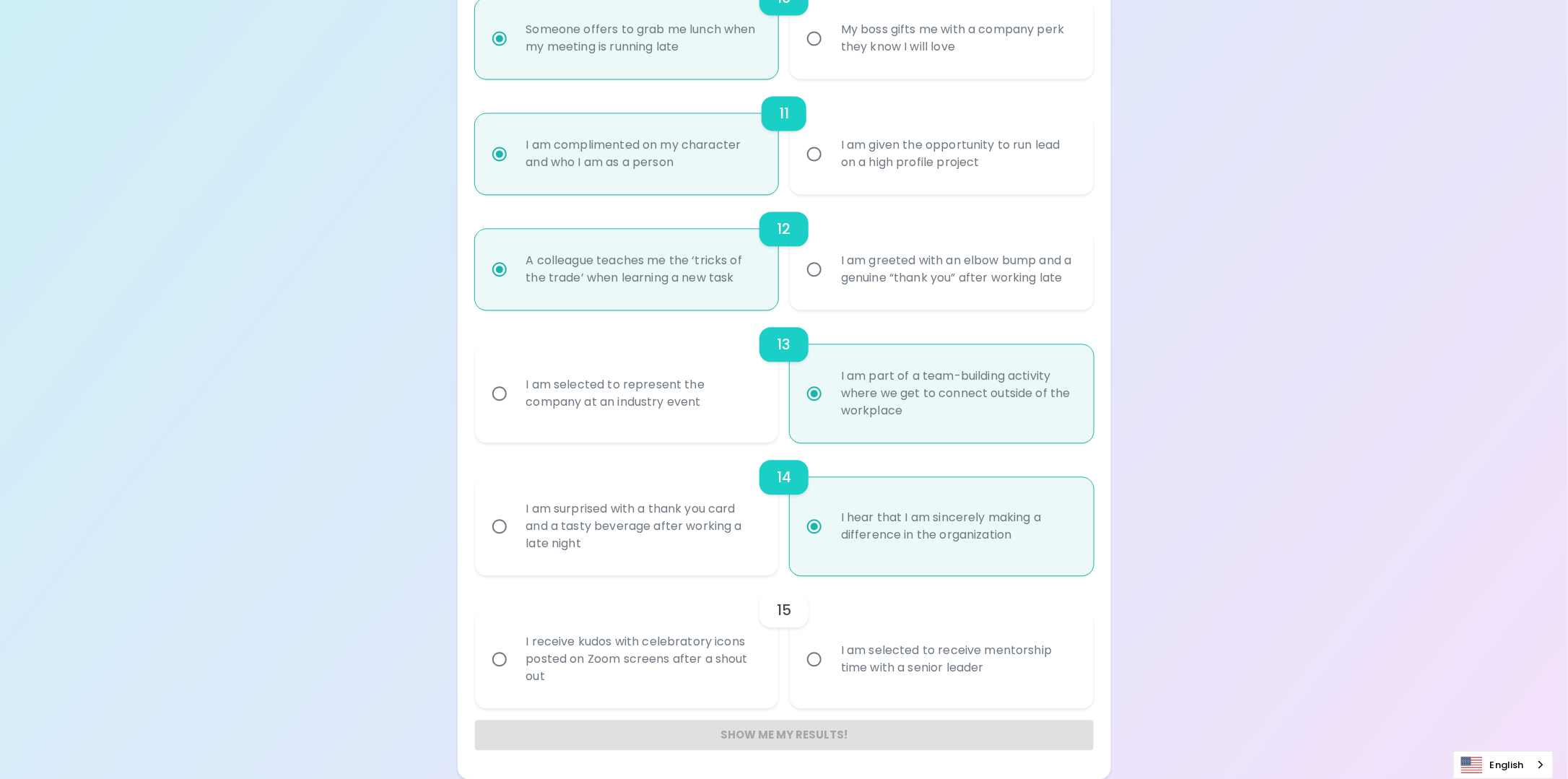
radio input "false"
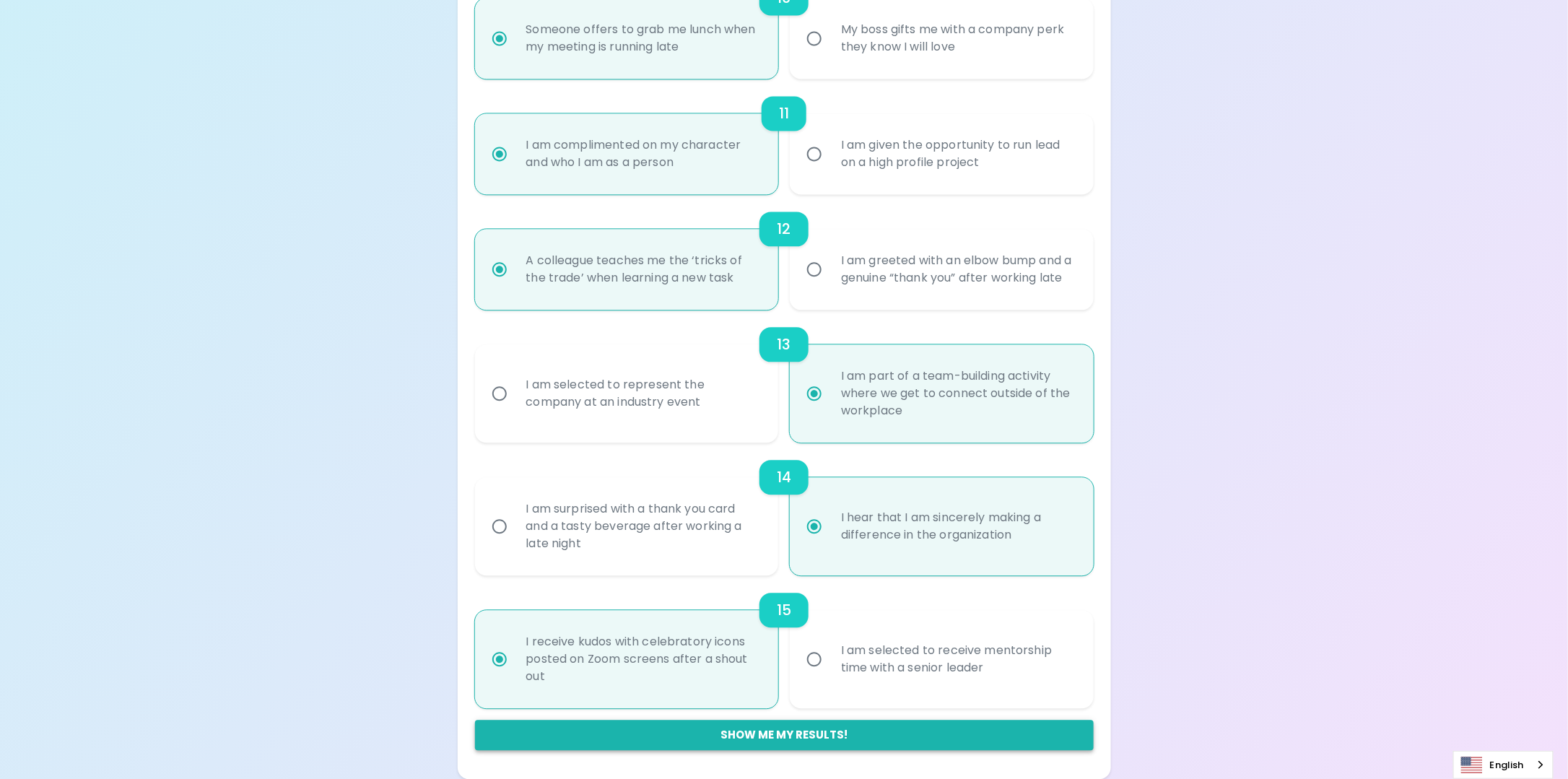
radio input "true"
click at [807, 729] on button "Show me my results!" at bounding box center [784, 735] width 619 height 30
radio input "false"
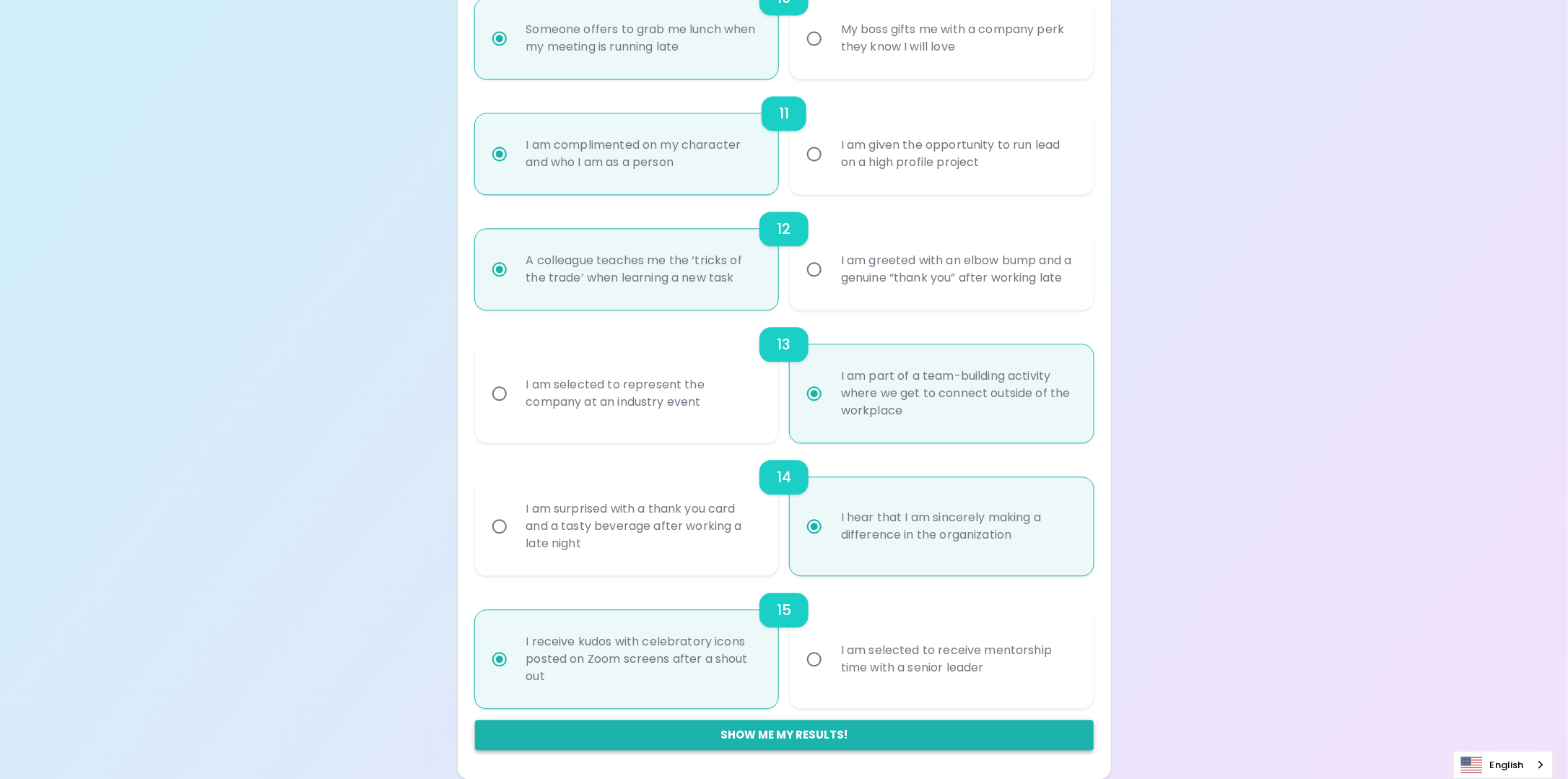
radio input "false"
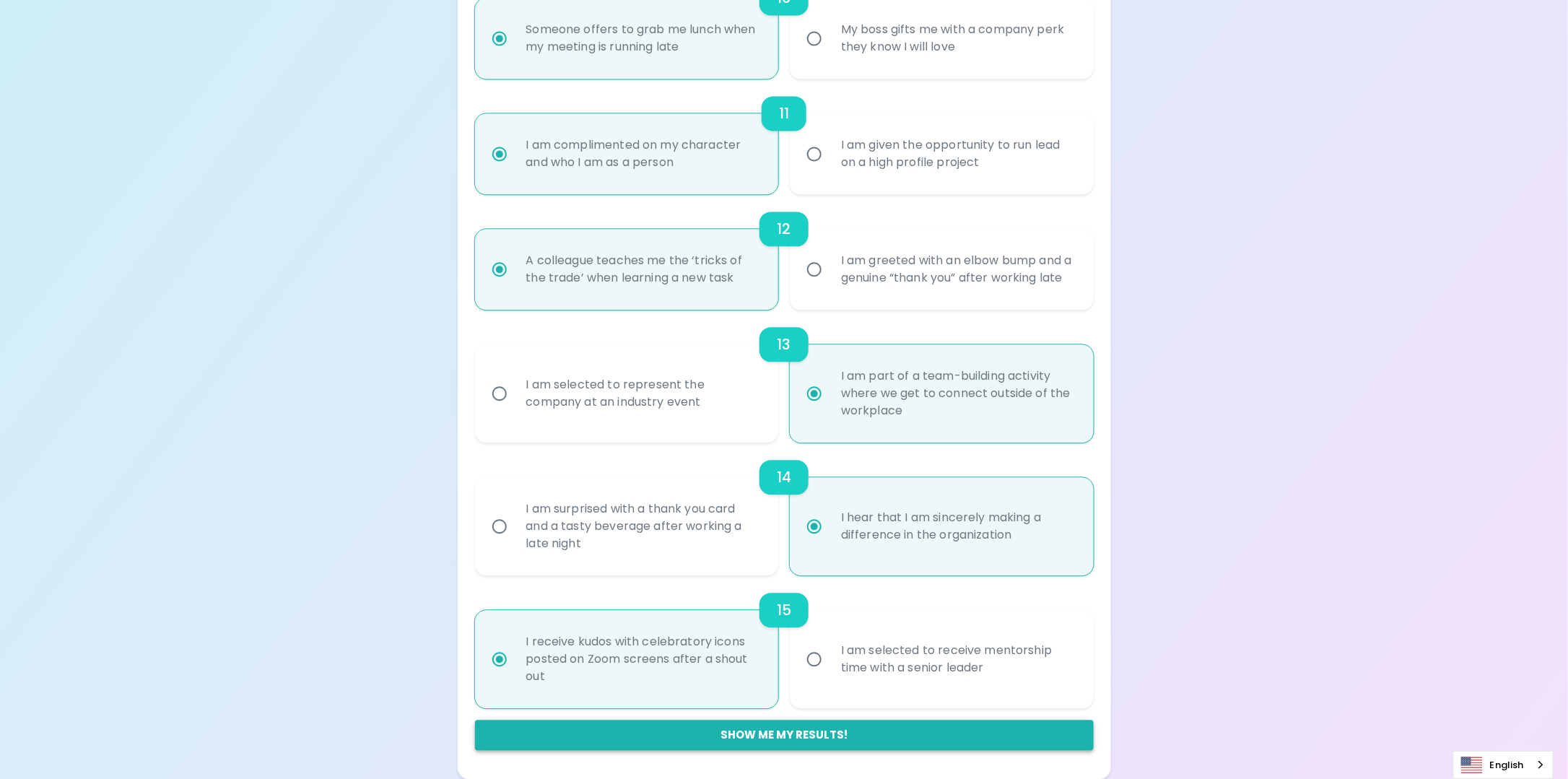
radio input "false"
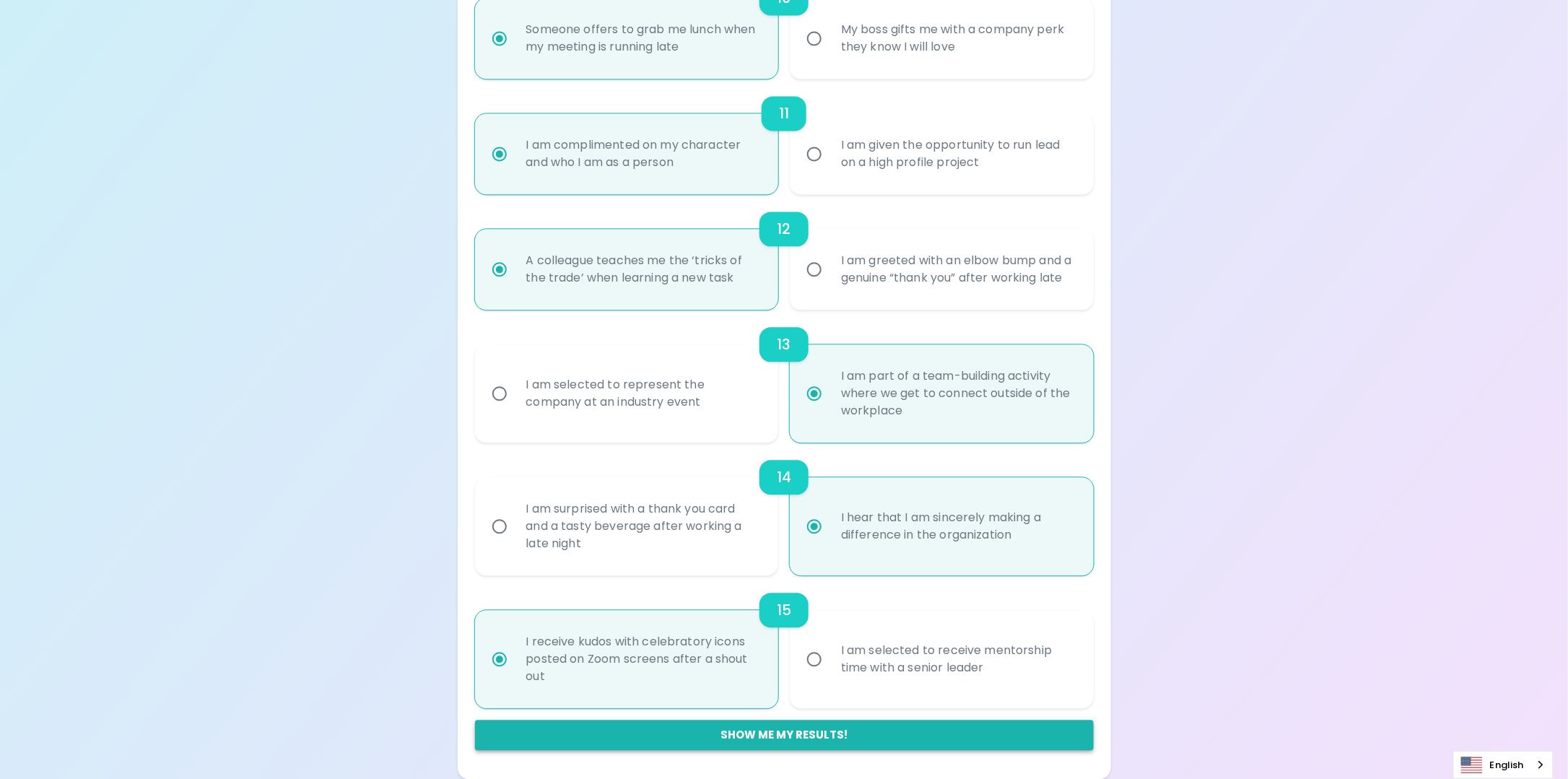
radio input "false"
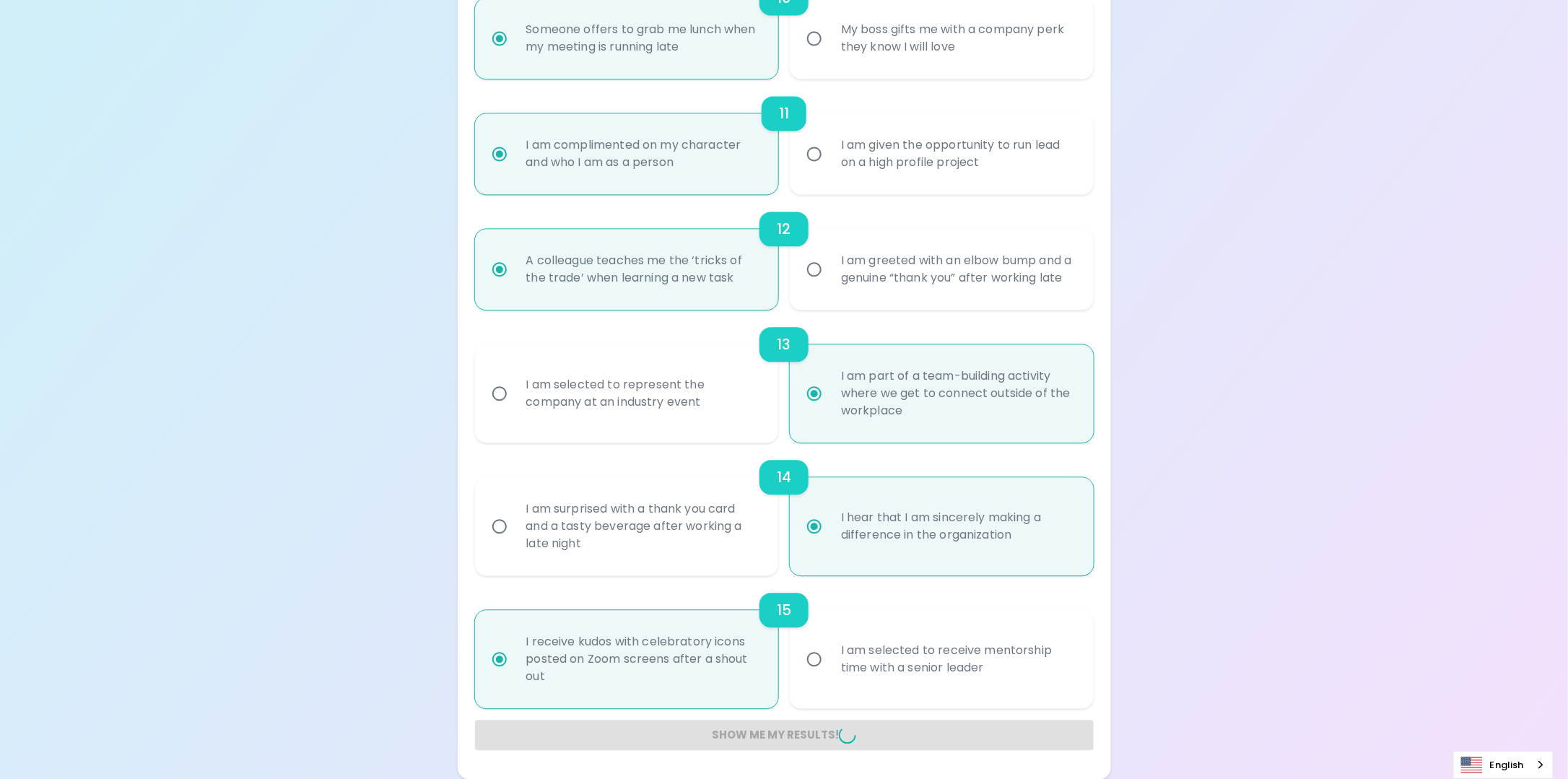
radio input "false"
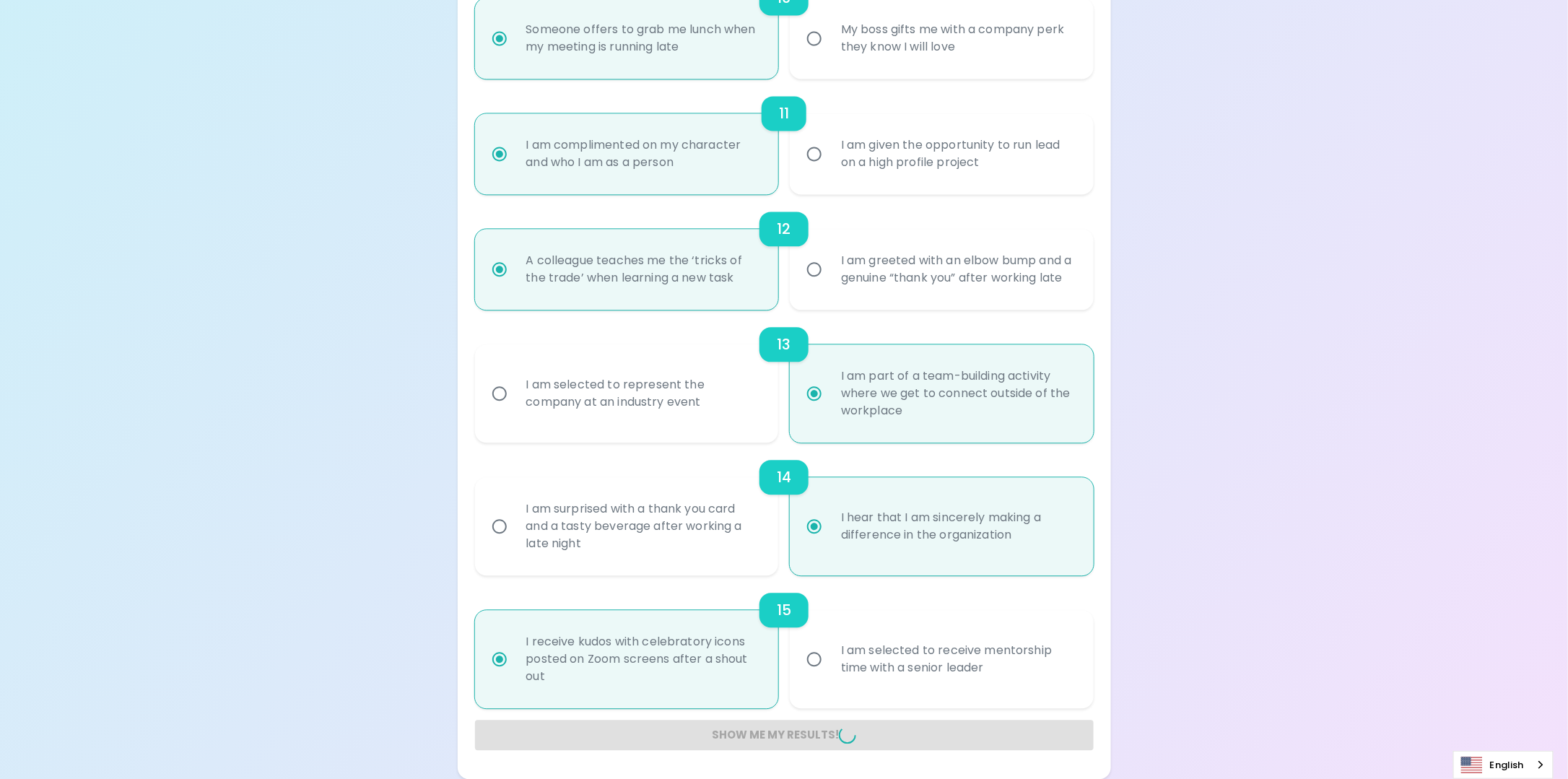
radio input "false"
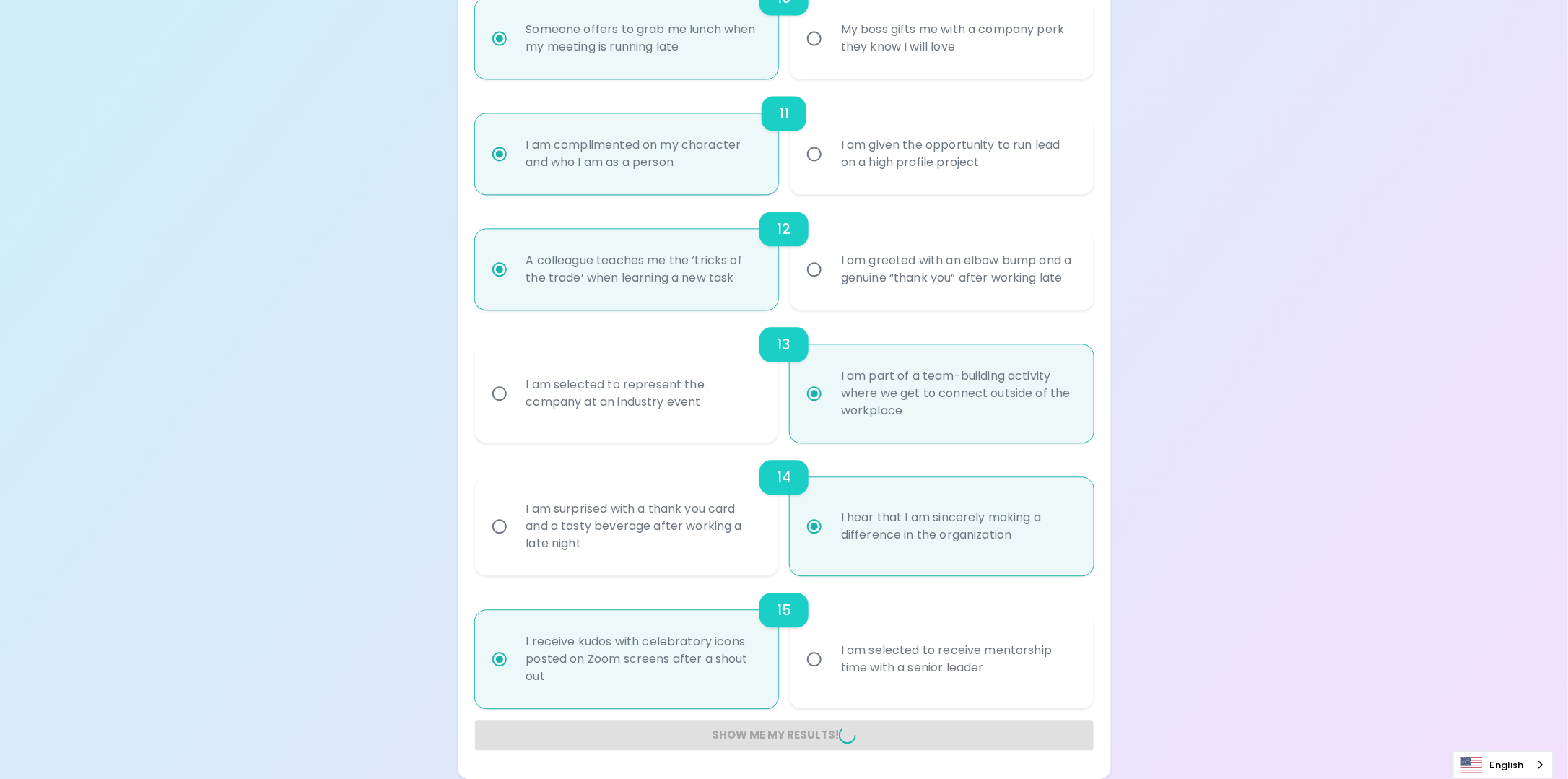
radio input "false"
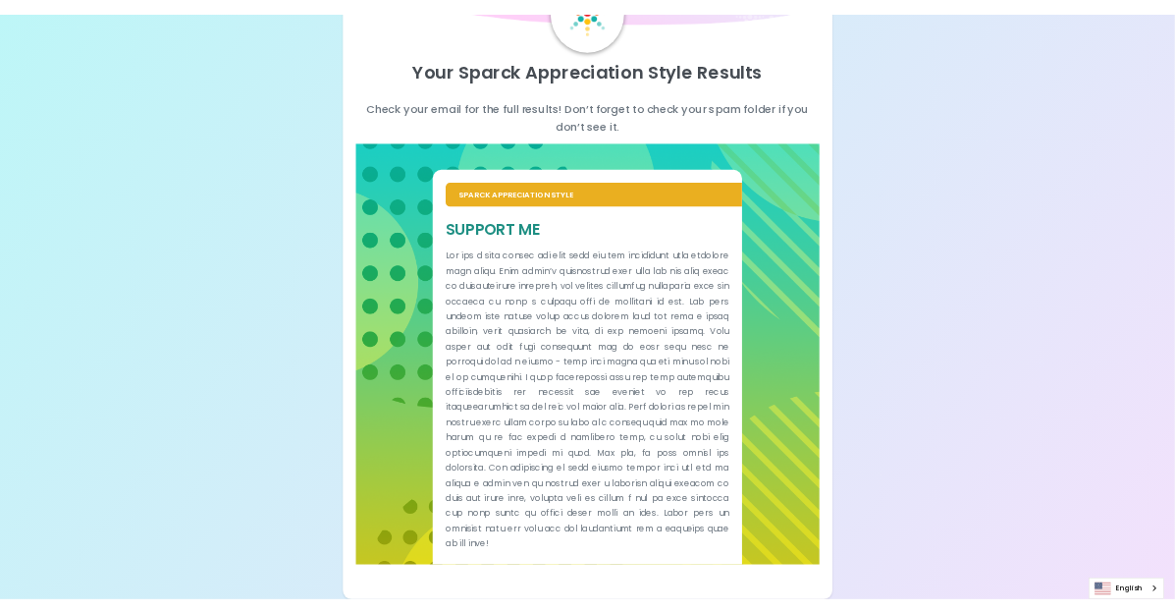
scroll to position [149, 0]
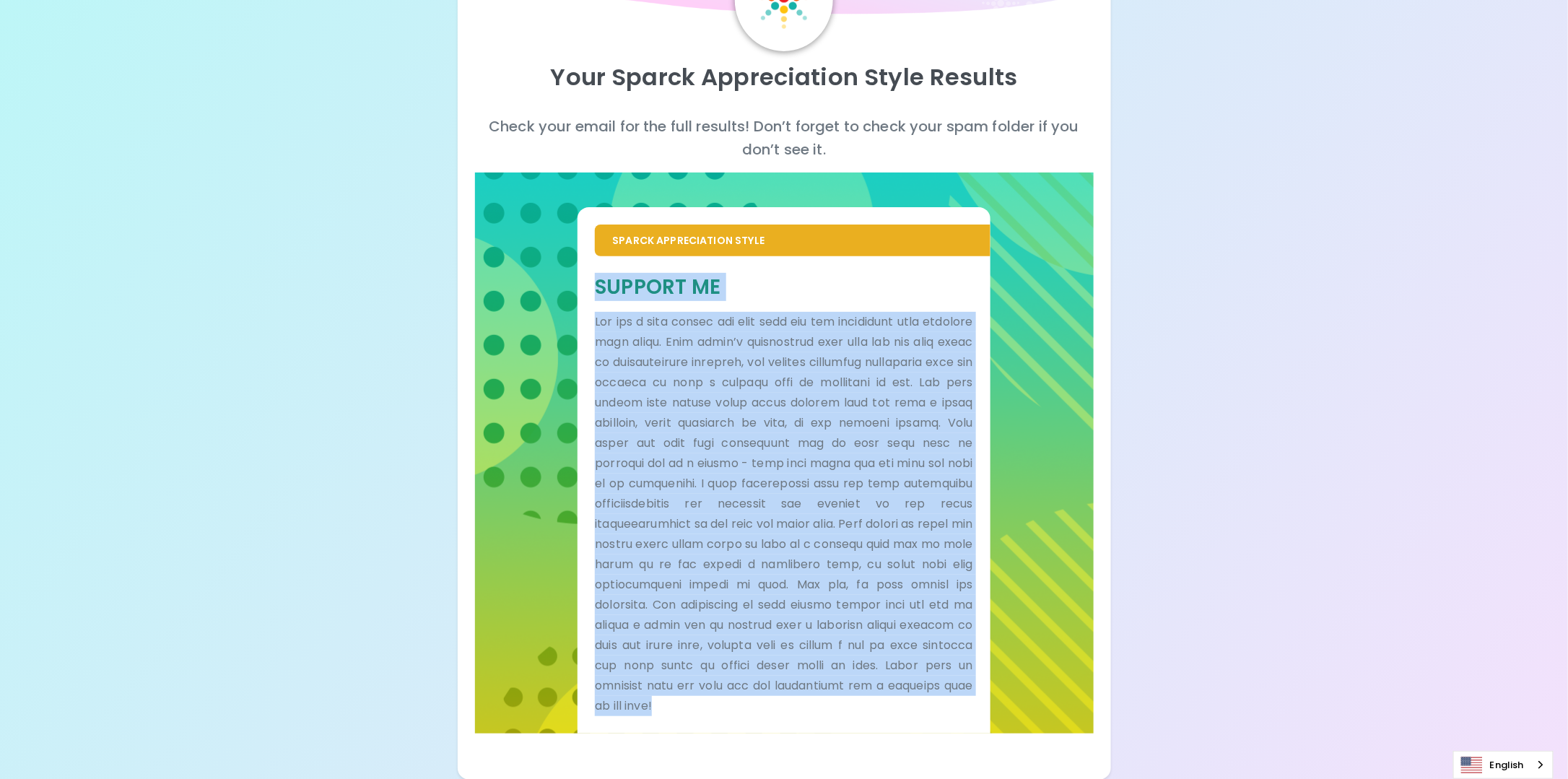
drag, startPoint x: 596, startPoint y: 286, endPoint x: 883, endPoint y: 722, distance: 522.0
click at [883, 722] on div "Support Me" at bounding box center [783, 495] width 413 height 477
click at [721, 353] on p at bounding box center [783, 514] width 377 height 405
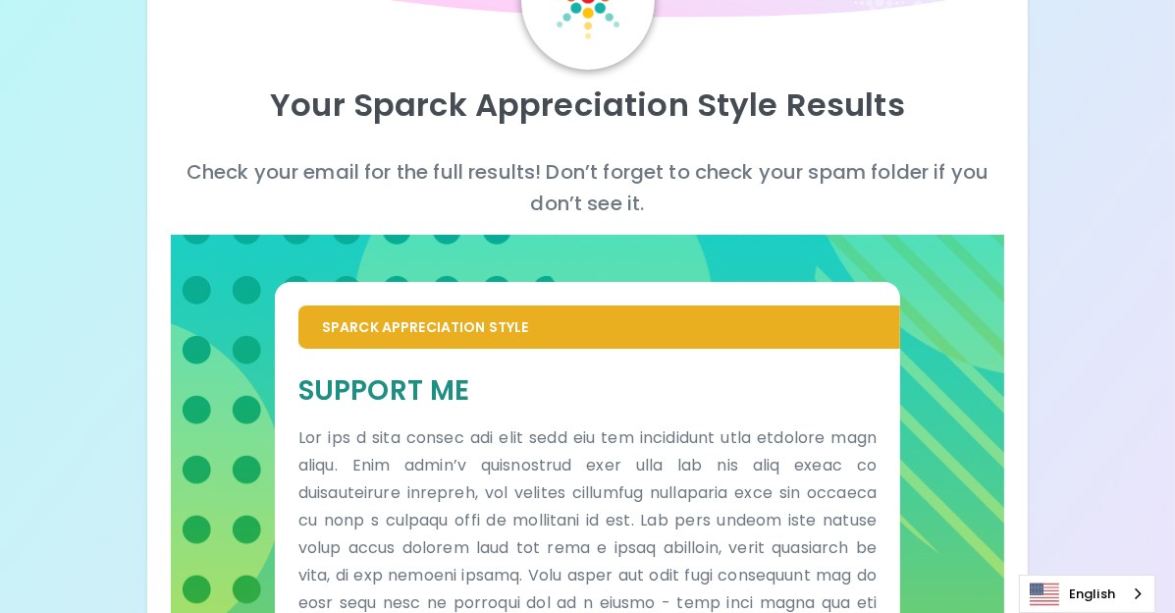
click at [258, 65] on div "Your Sparck Appreciation Style Results Check your email for the full results! D…" at bounding box center [588, 447] width 882 height 1115
click at [1000, 466] on div "Your Sparck Appreciation Style Results Check your email for the full results! D…" at bounding box center [587, 428] width 1175 height 1155
